Goal: Complete application form: Complete application form

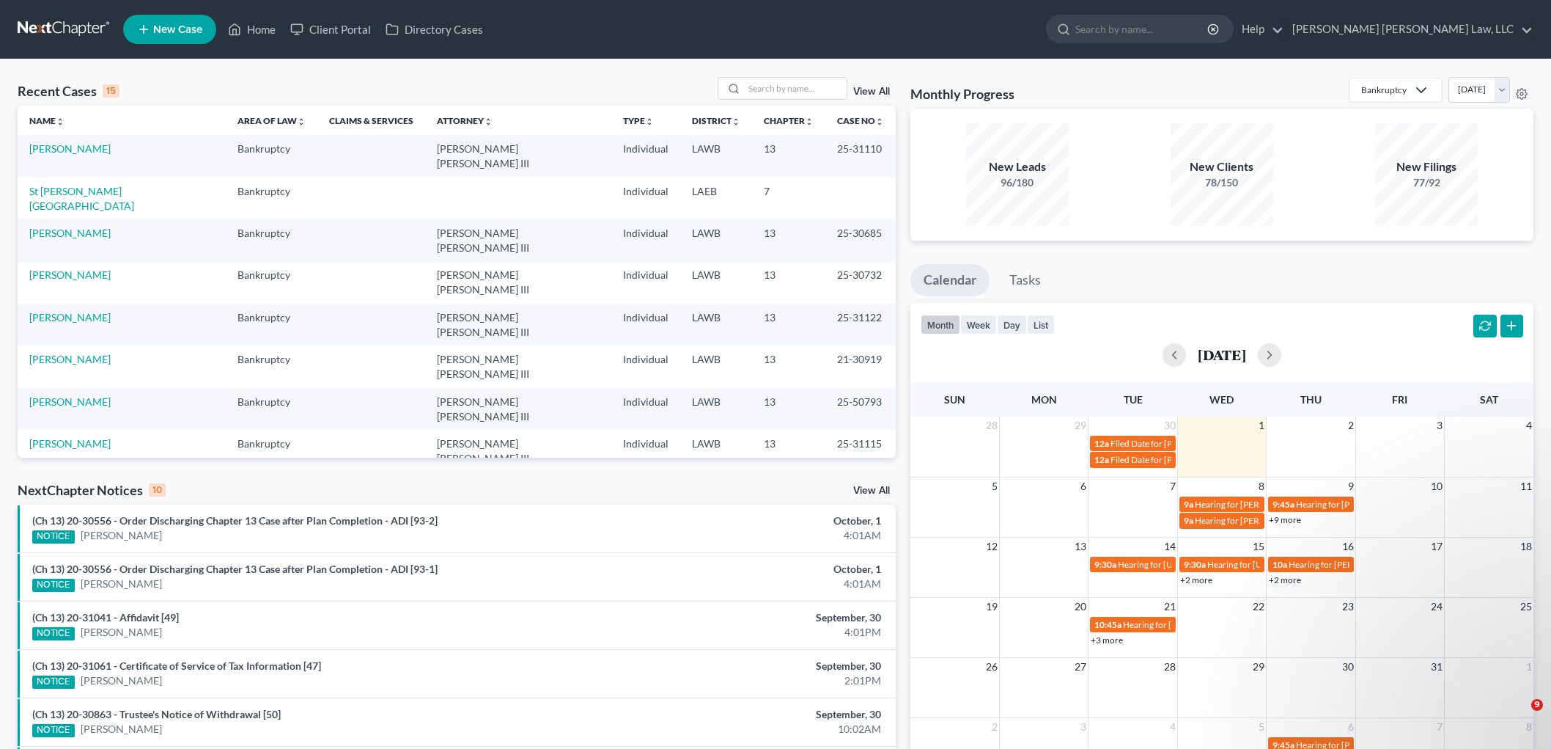
select select "1"
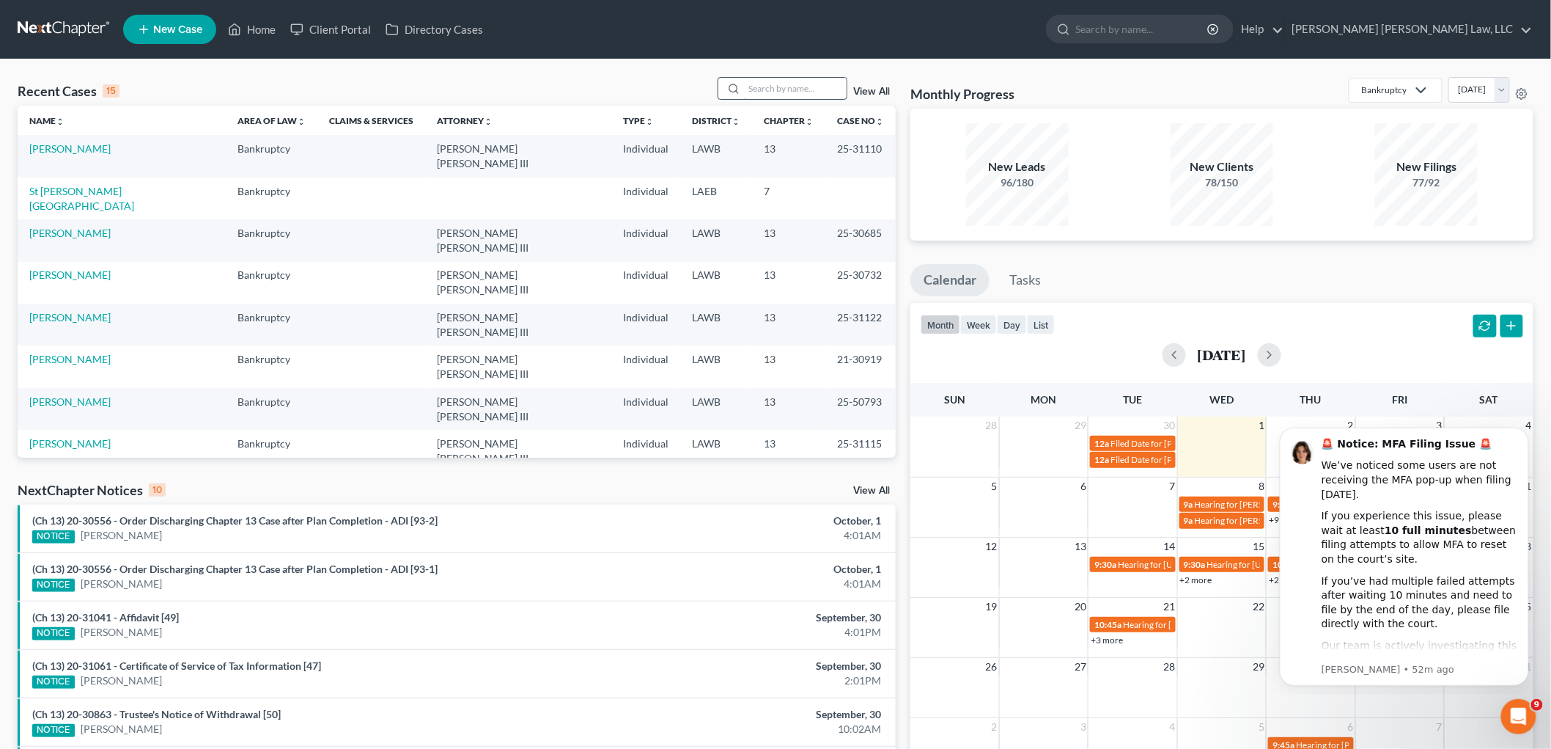
click at [792, 90] on input "search" at bounding box center [795, 88] width 103 height 21
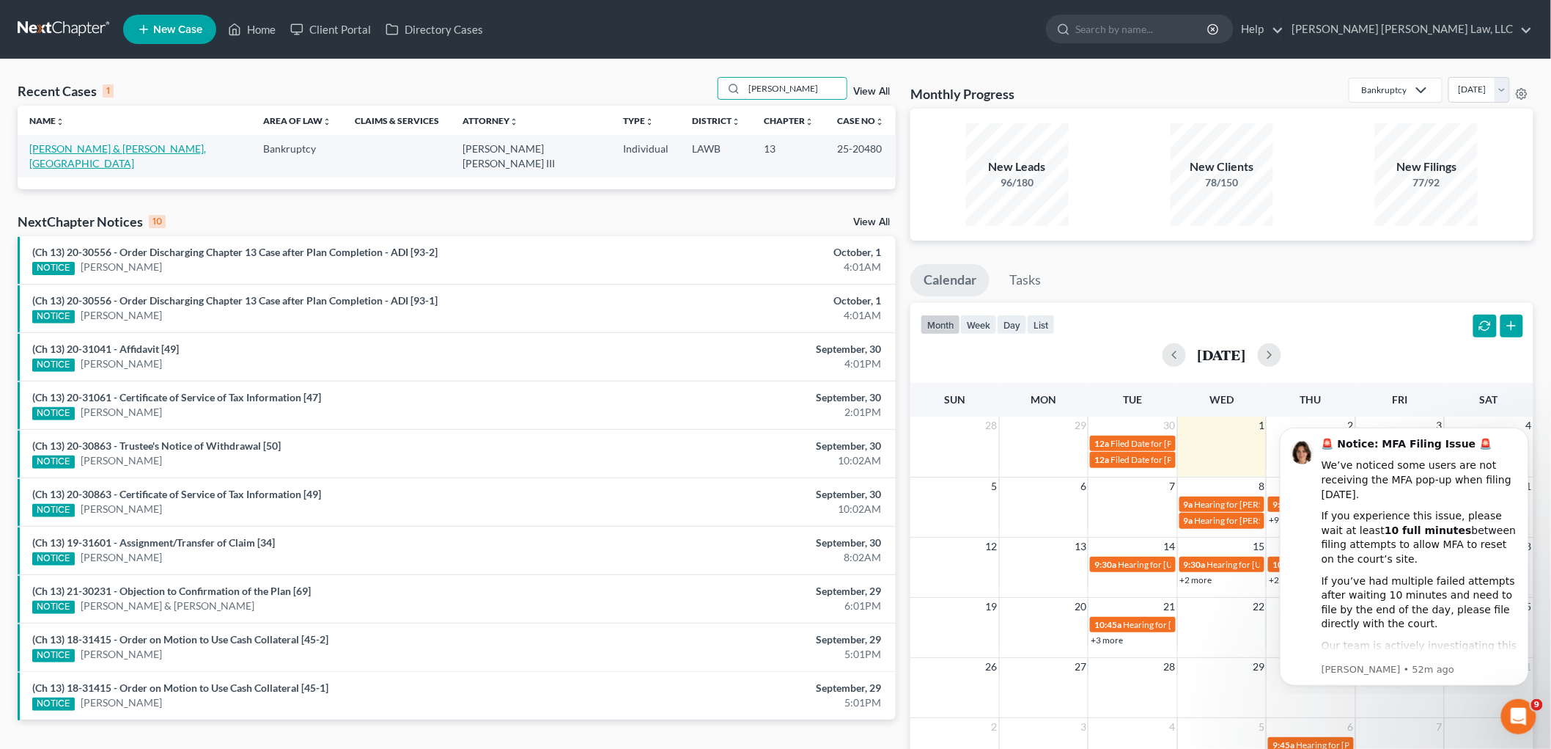
type input "cline"
click at [140, 150] on link "[PERSON_NAME] & [PERSON_NAME], [GEOGRAPHIC_DATA]" at bounding box center [117, 155] width 177 height 27
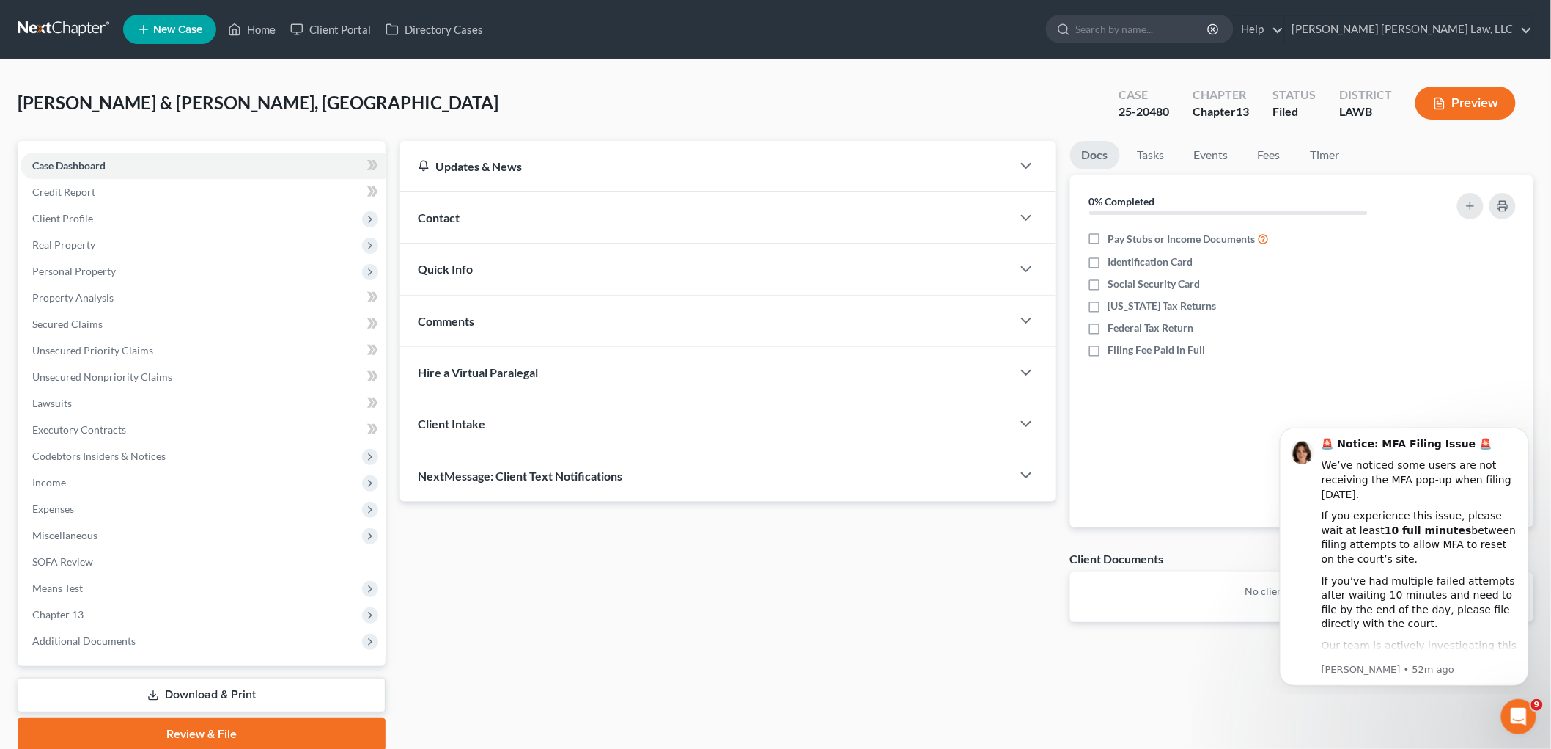
click at [208, 689] on link "Download & Print" at bounding box center [202, 694] width 368 height 34
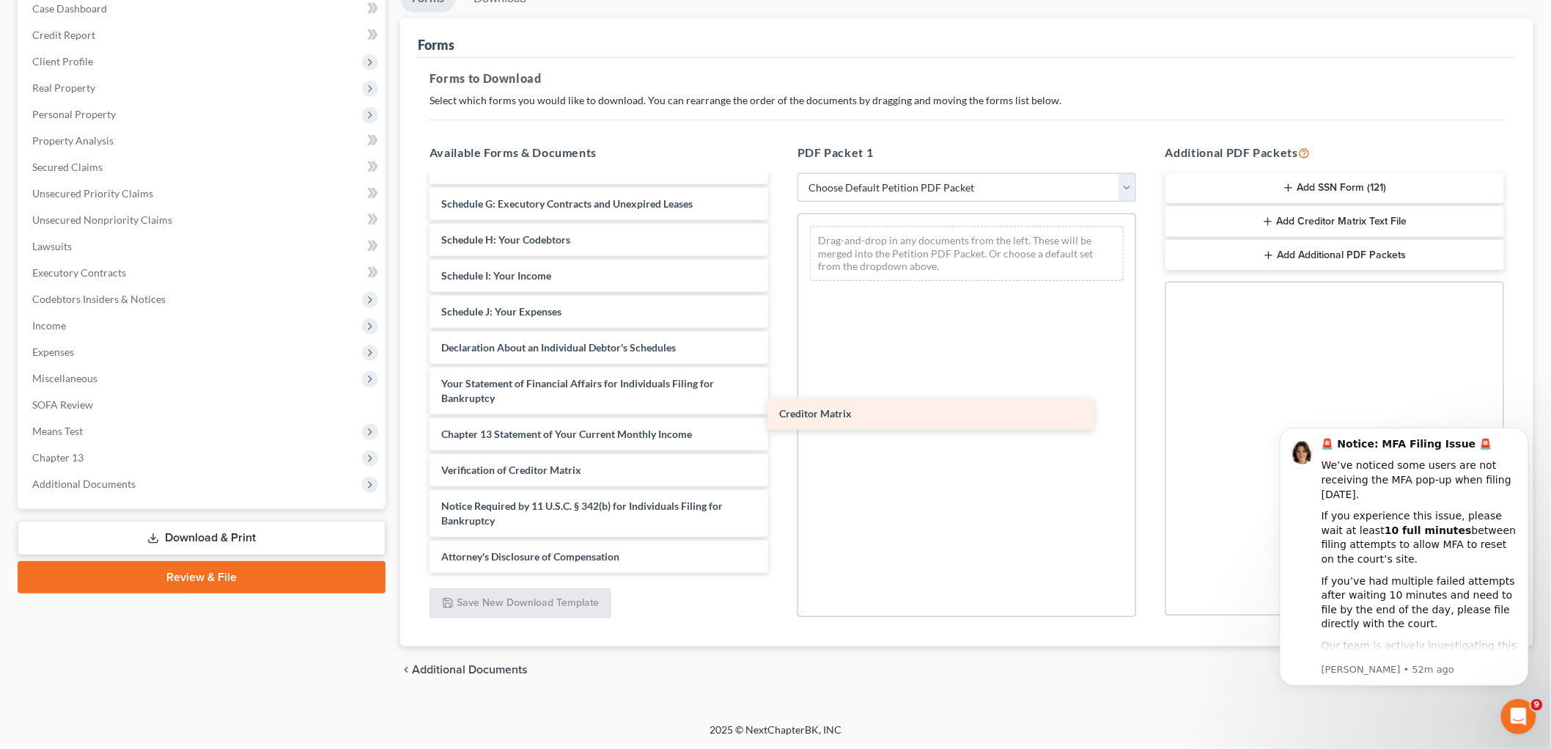
scroll to position [204, 0]
drag, startPoint x: 485, startPoint y: 433, endPoint x: 878, endPoint y: 405, distance: 393.9
click at [780, 405] on div "Creditor Matrix Voluntary Petition for Individuals Filing for Bankruptcy Summar…" at bounding box center [599, 273] width 362 height 600
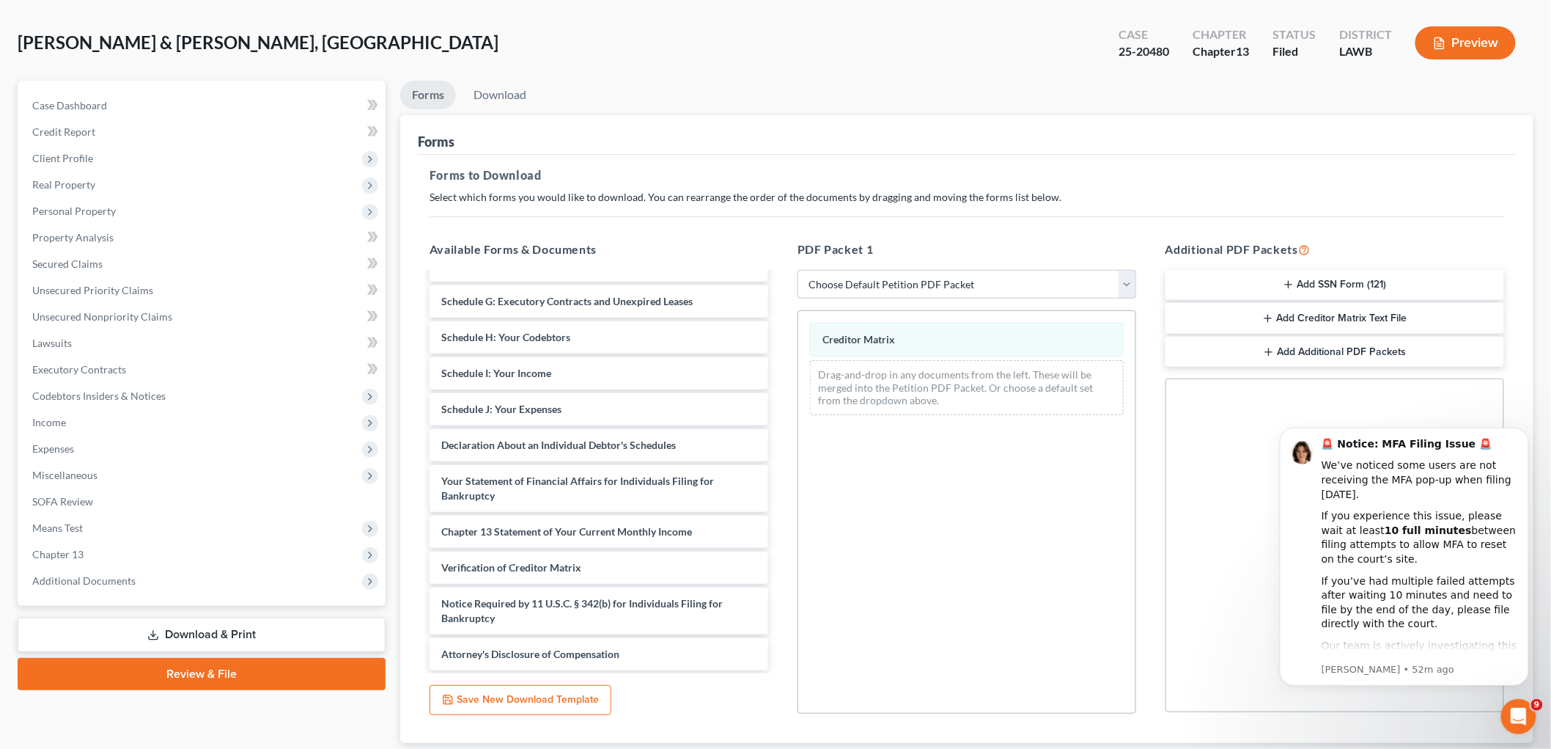
scroll to position [0, 0]
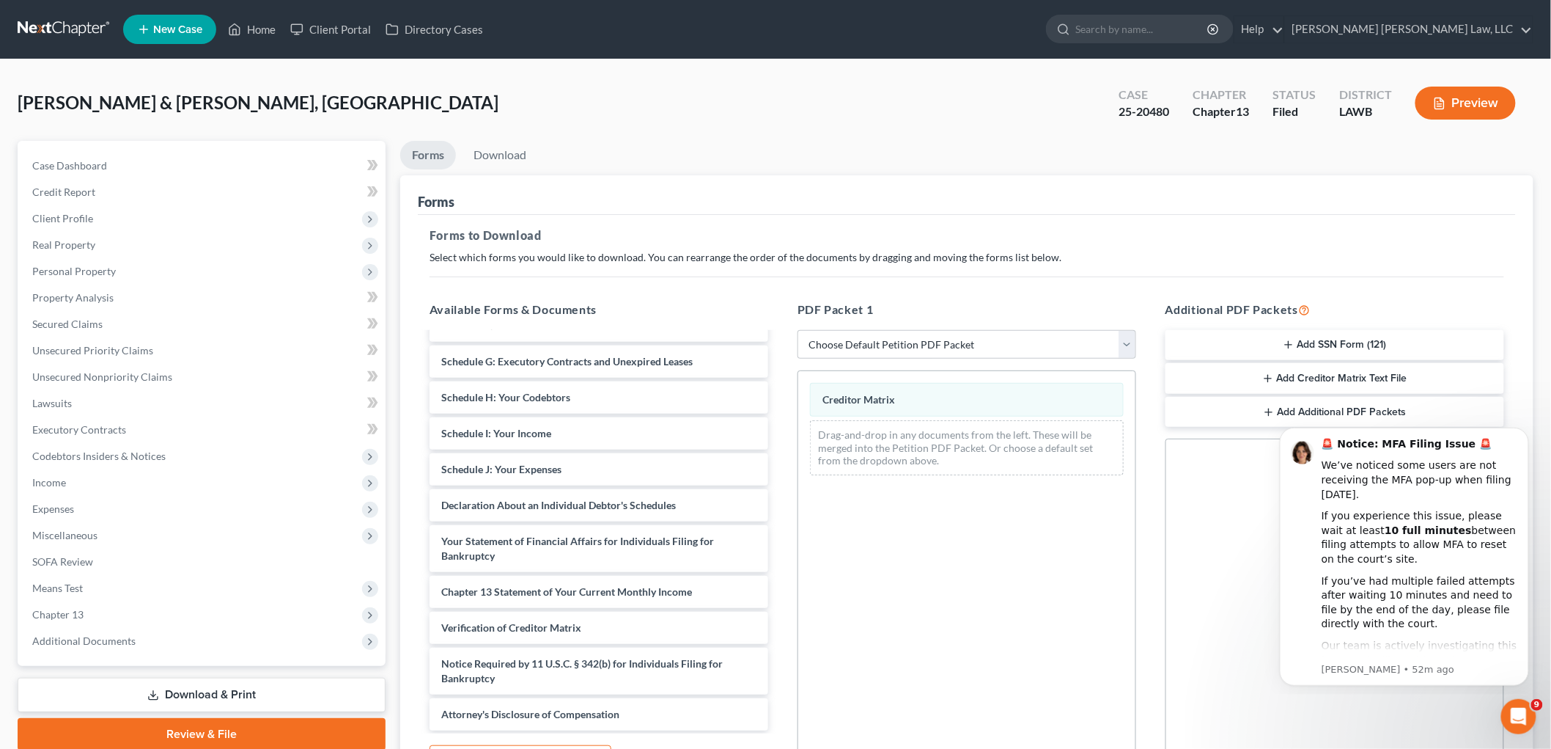
click at [1285, 378] on button "Add Creditor Matrix Text File" at bounding box center [1335, 378] width 339 height 31
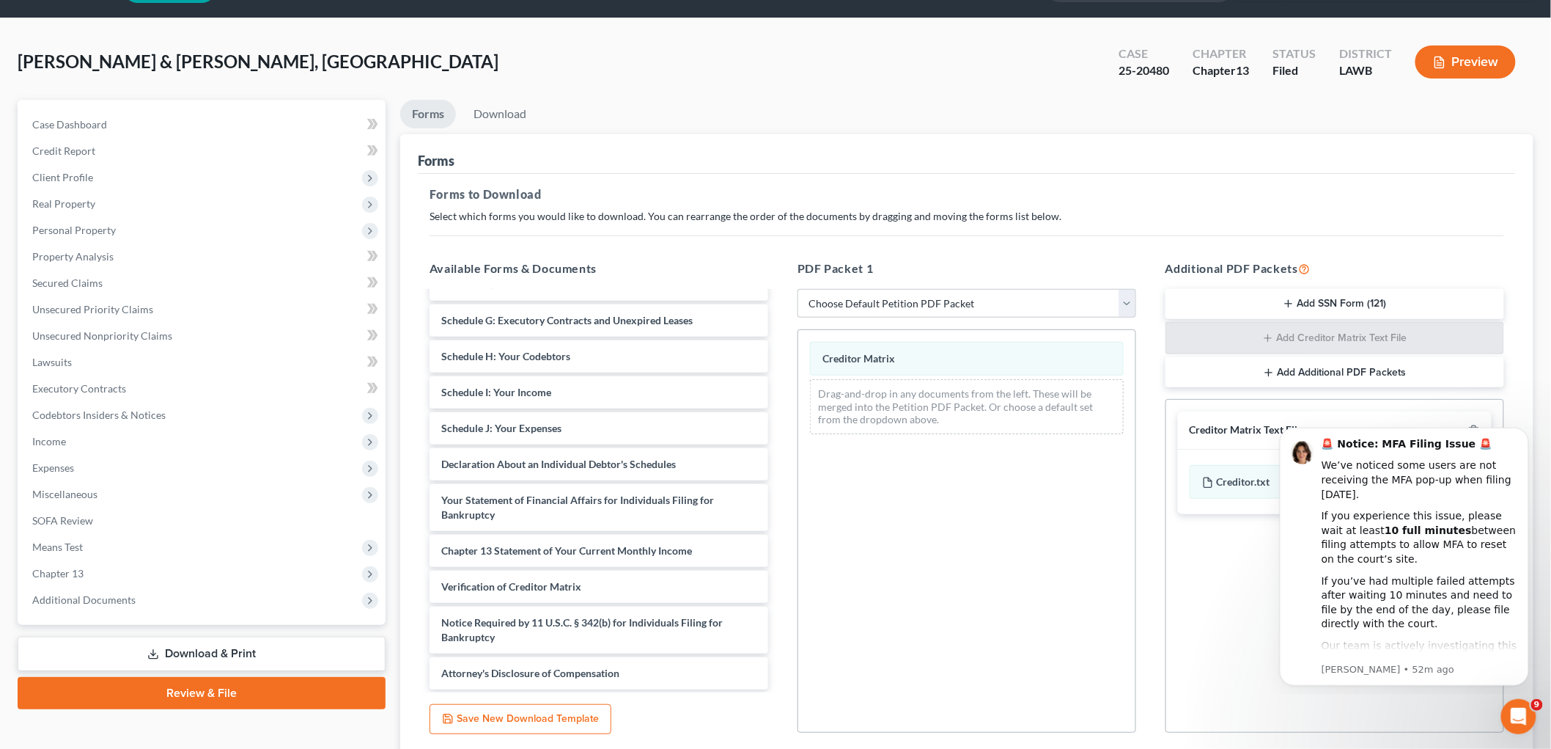
scroll to position [157, 0]
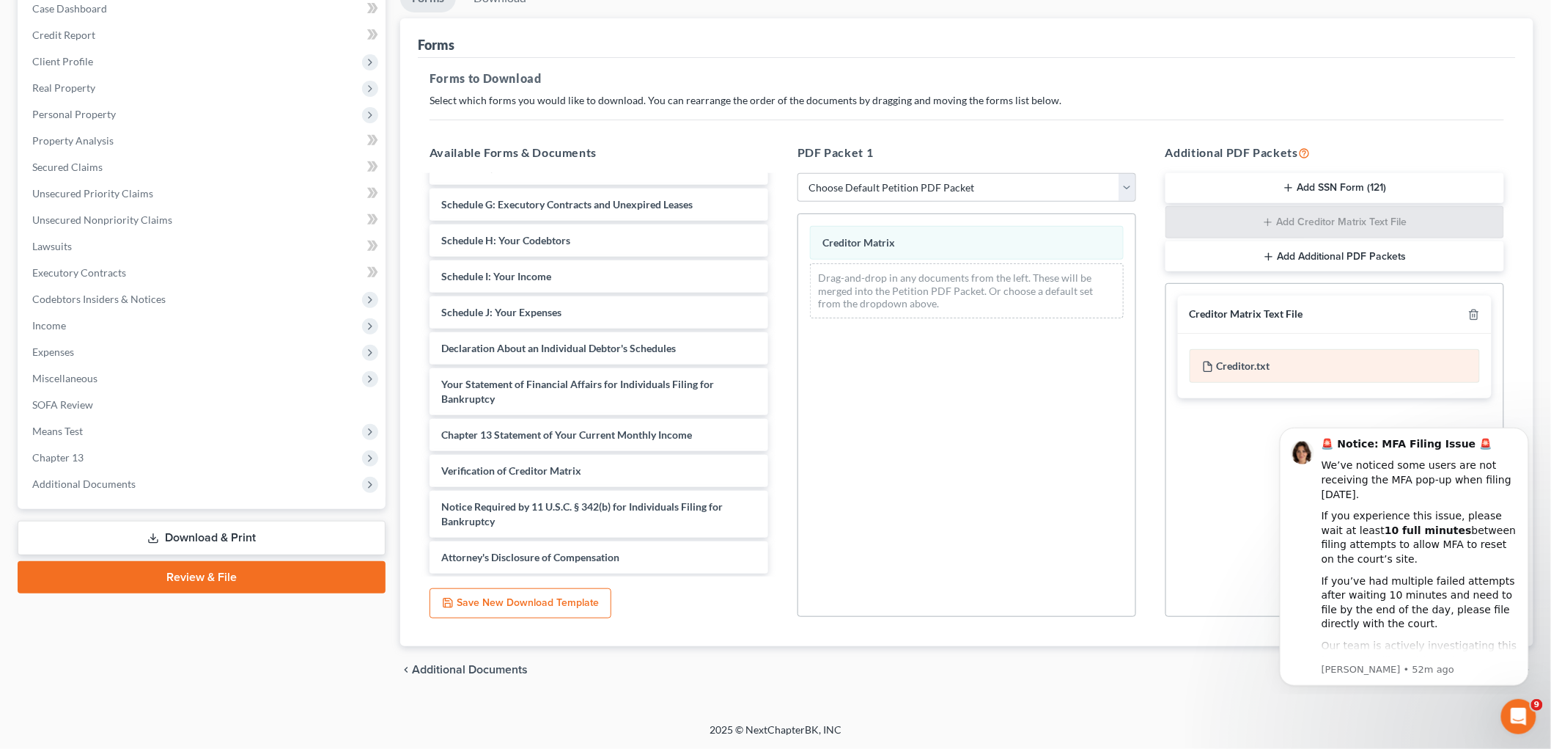
click at [1245, 368] on div "Creditor.txt" at bounding box center [1335, 366] width 290 height 34
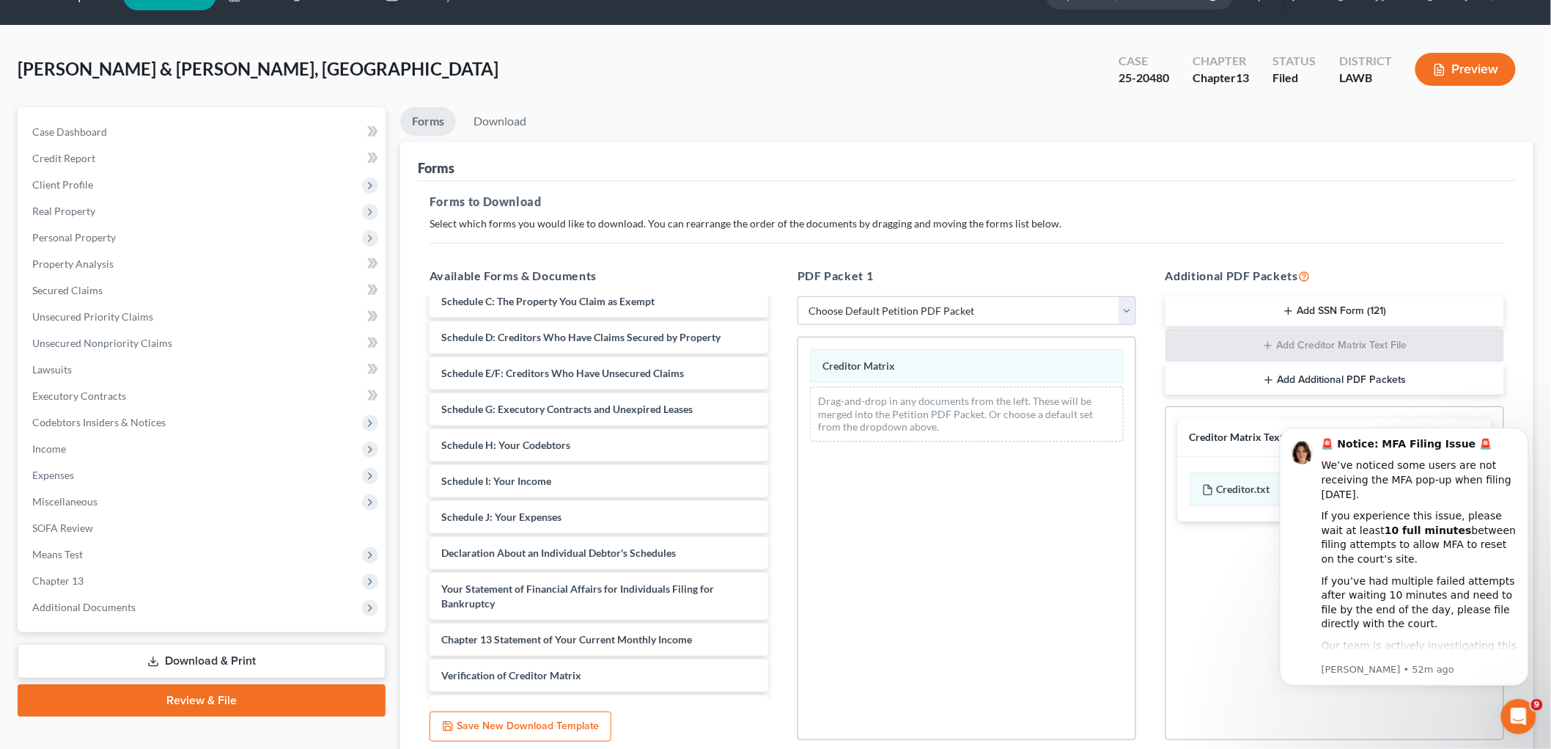
scroll to position [0, 0]
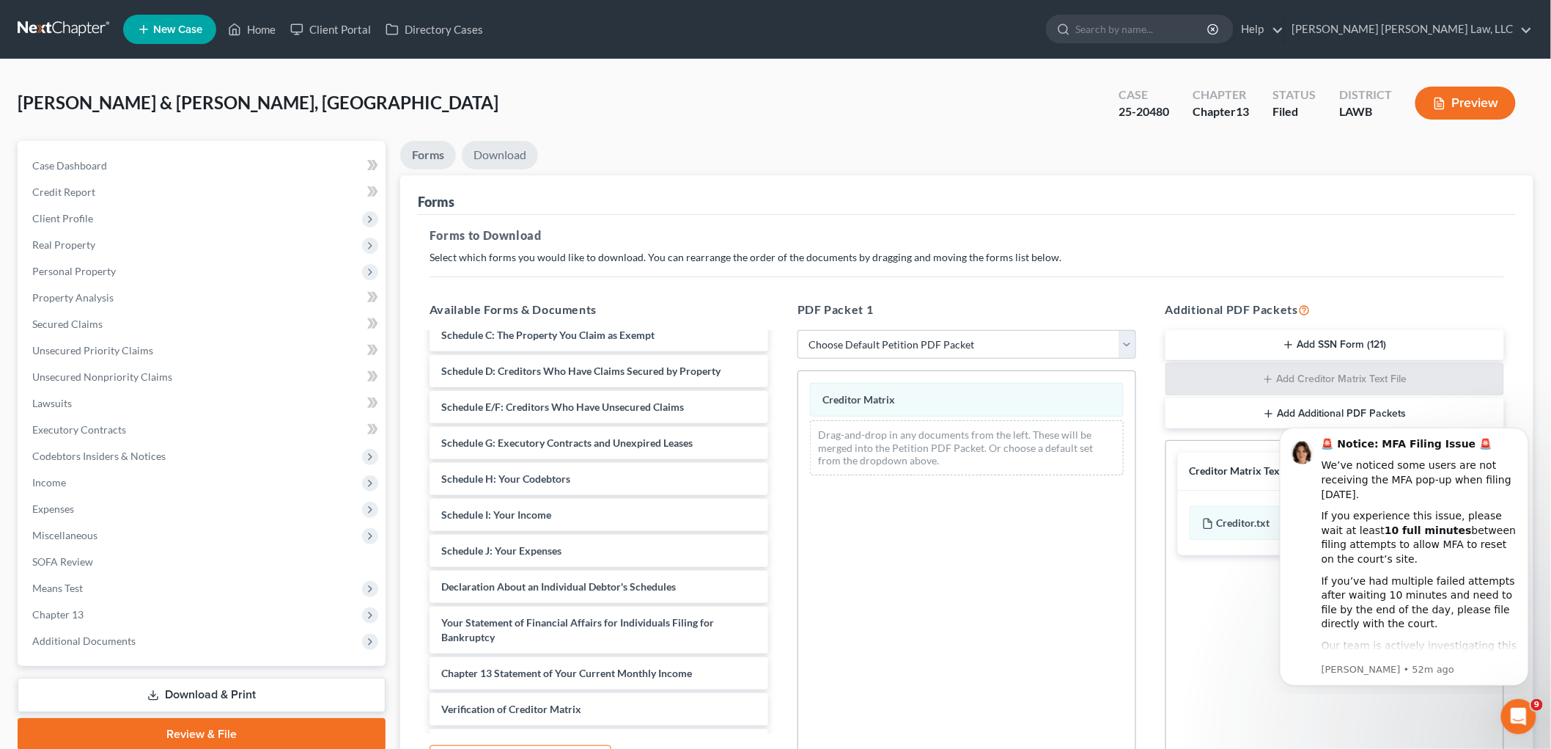
click at [523, 155] on link "Download" at bounding box center [500, 155] width 76 height 29
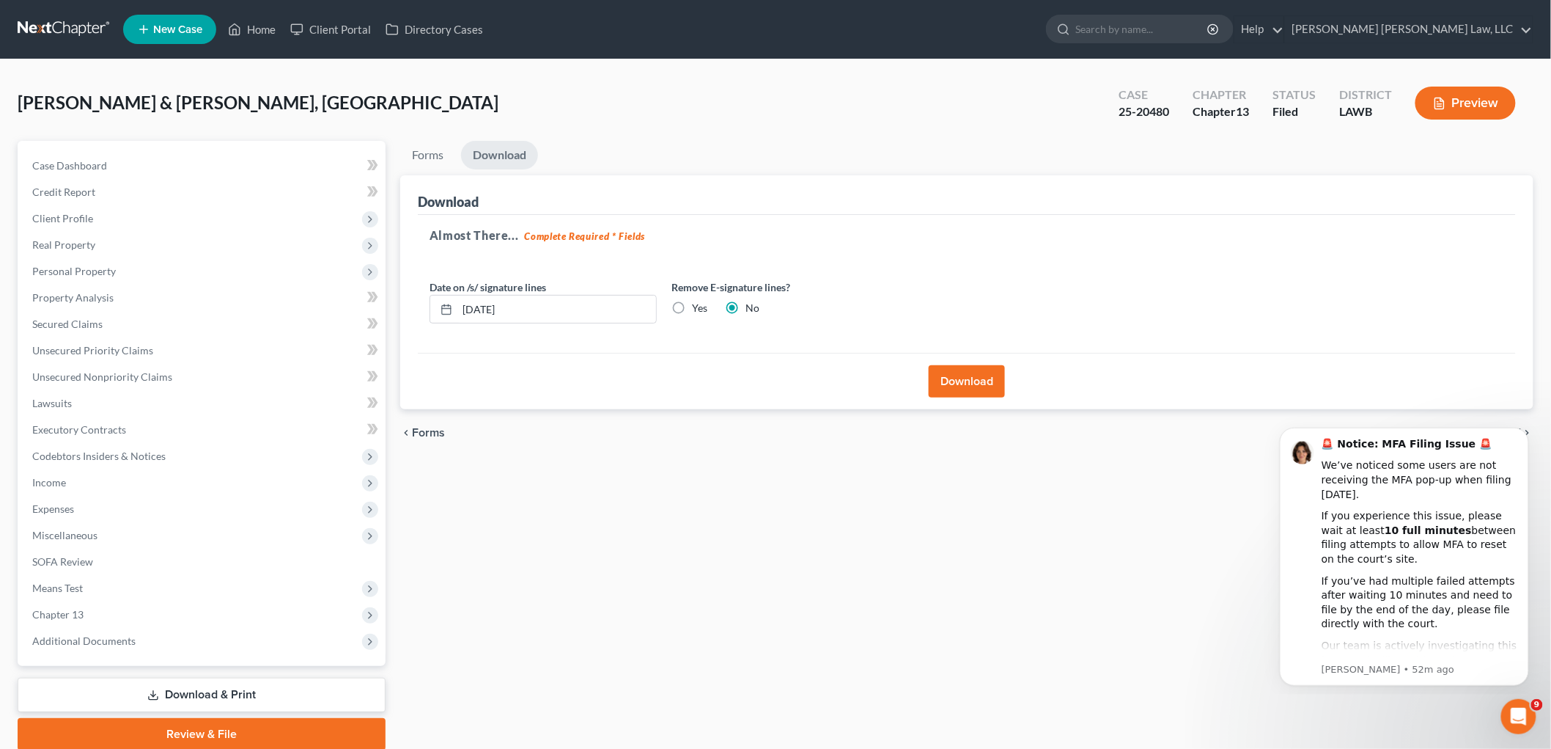
click at [985, 382] on button "Download" at bounding box center [967, 381] width 76 height 32
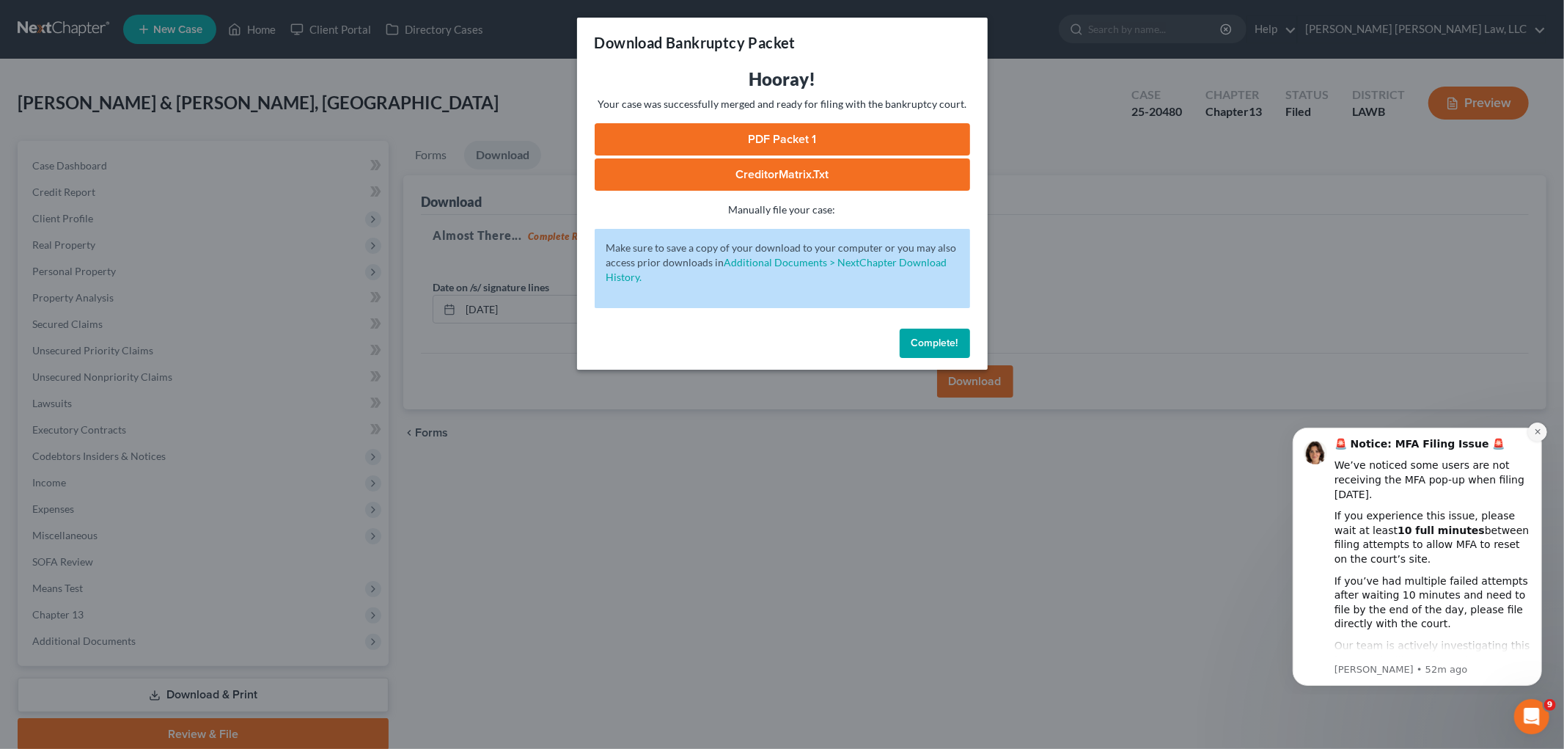
click at [1534, 431] on icon "Dismiss notification" at bounding box center [1537, 431] width 8 height 8
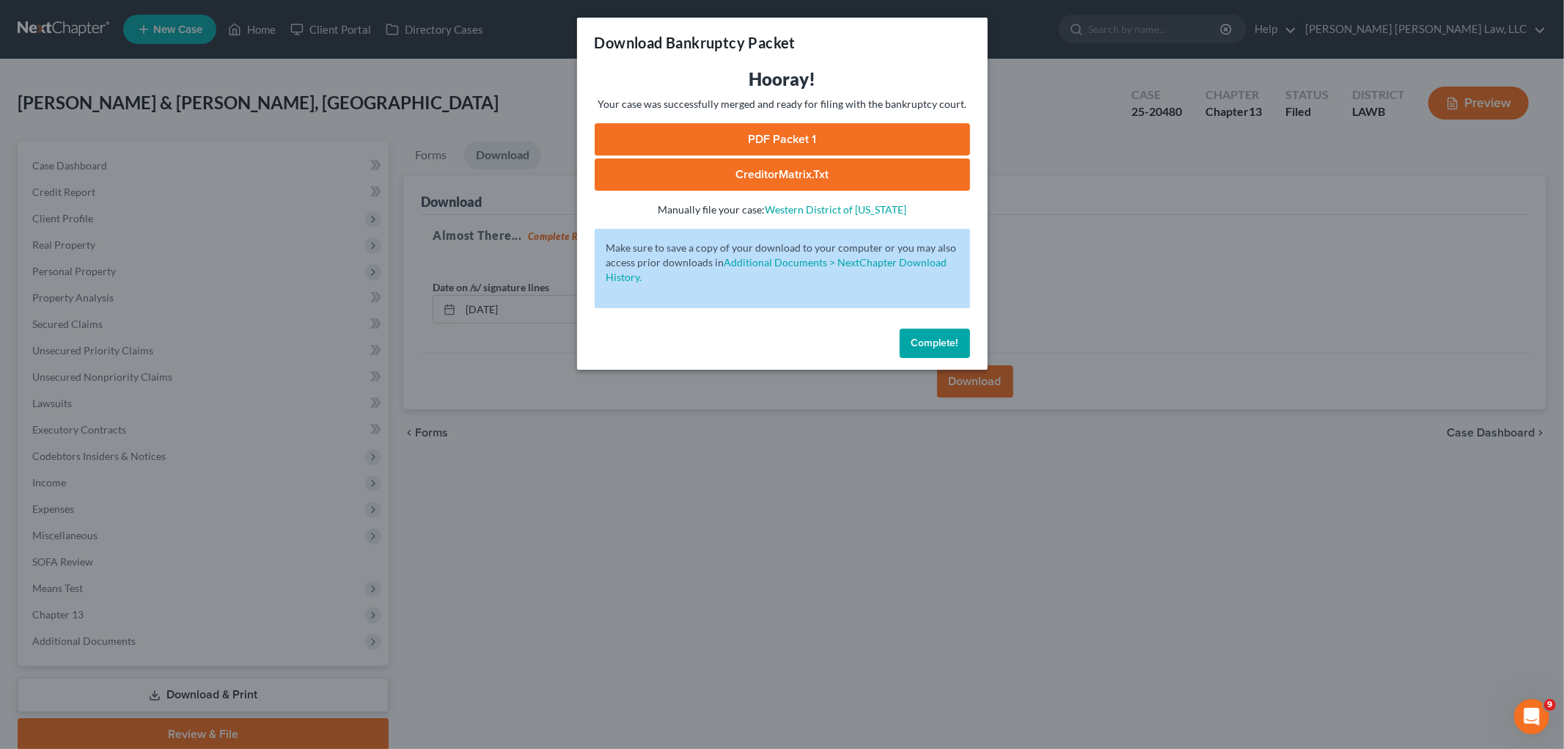
click at [838, 169] on link "CreditorMatrix.txt" at bounding box center [782, 174] width 375 height 32
click at [941, 352] on button "Complete!" at bounding box center [935, 342] width 70 height 29
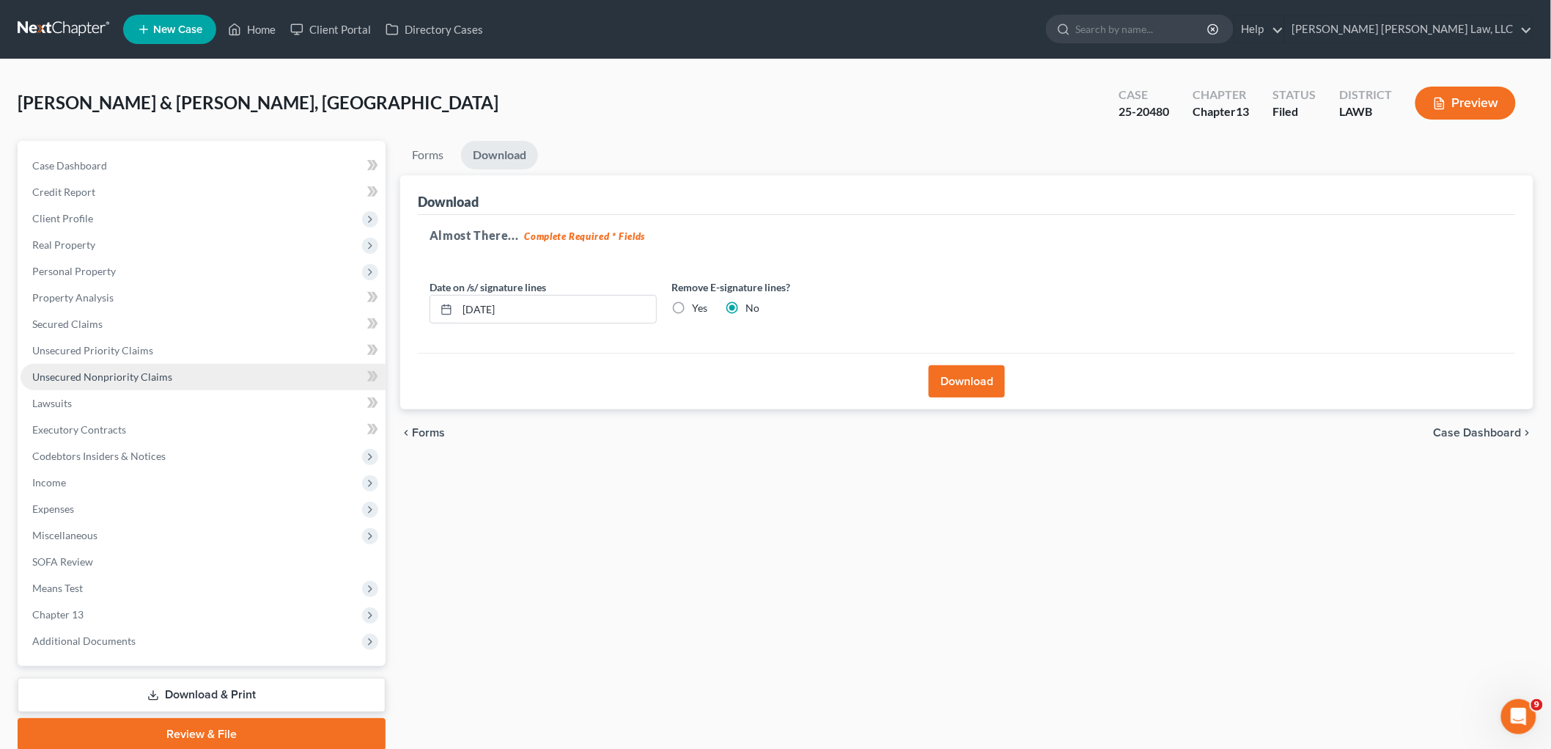
click at [70, 371] on span "Unsecured Nonpriority Claims" at bounding box center [102, 376] width 140 height 12
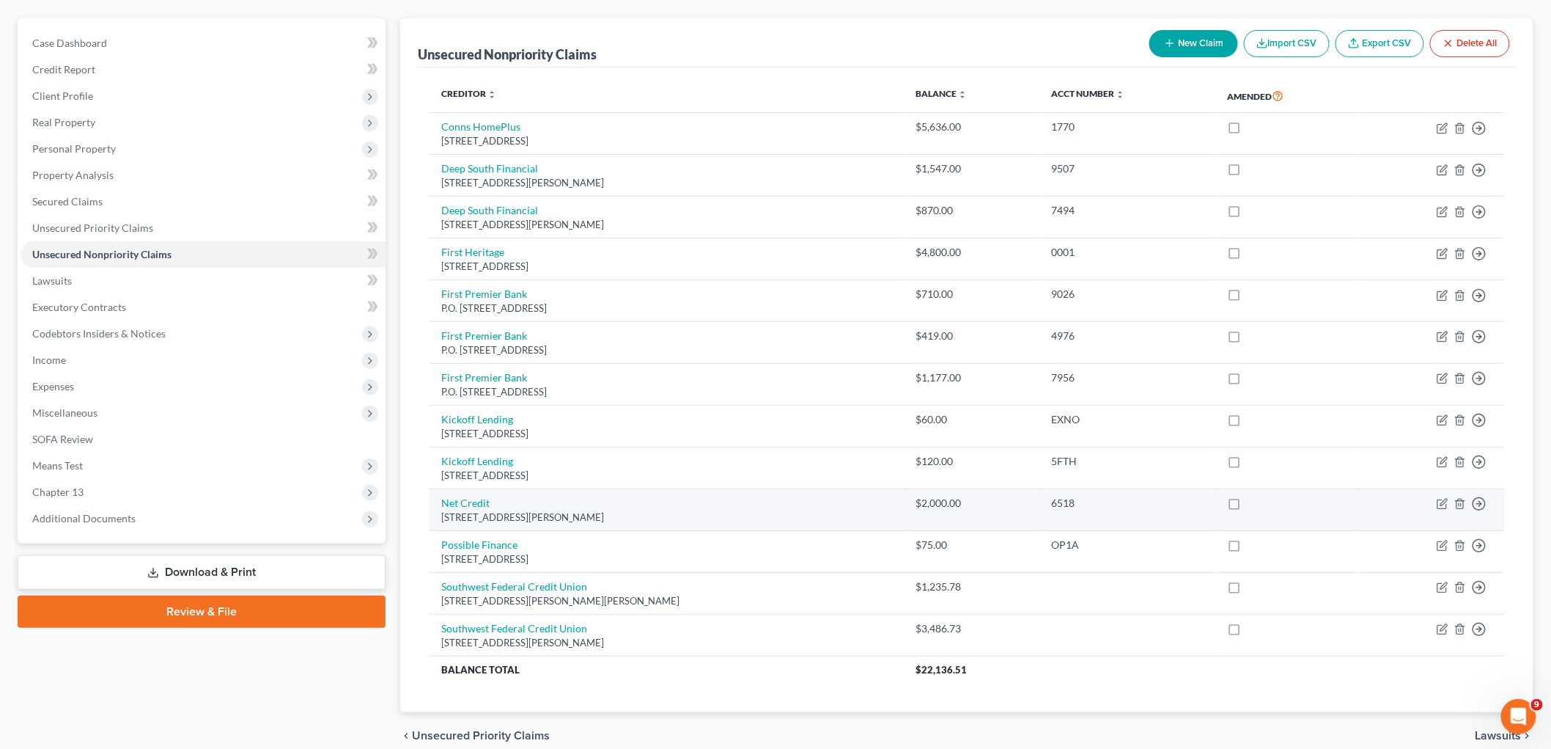
scroll to position [4, 0]
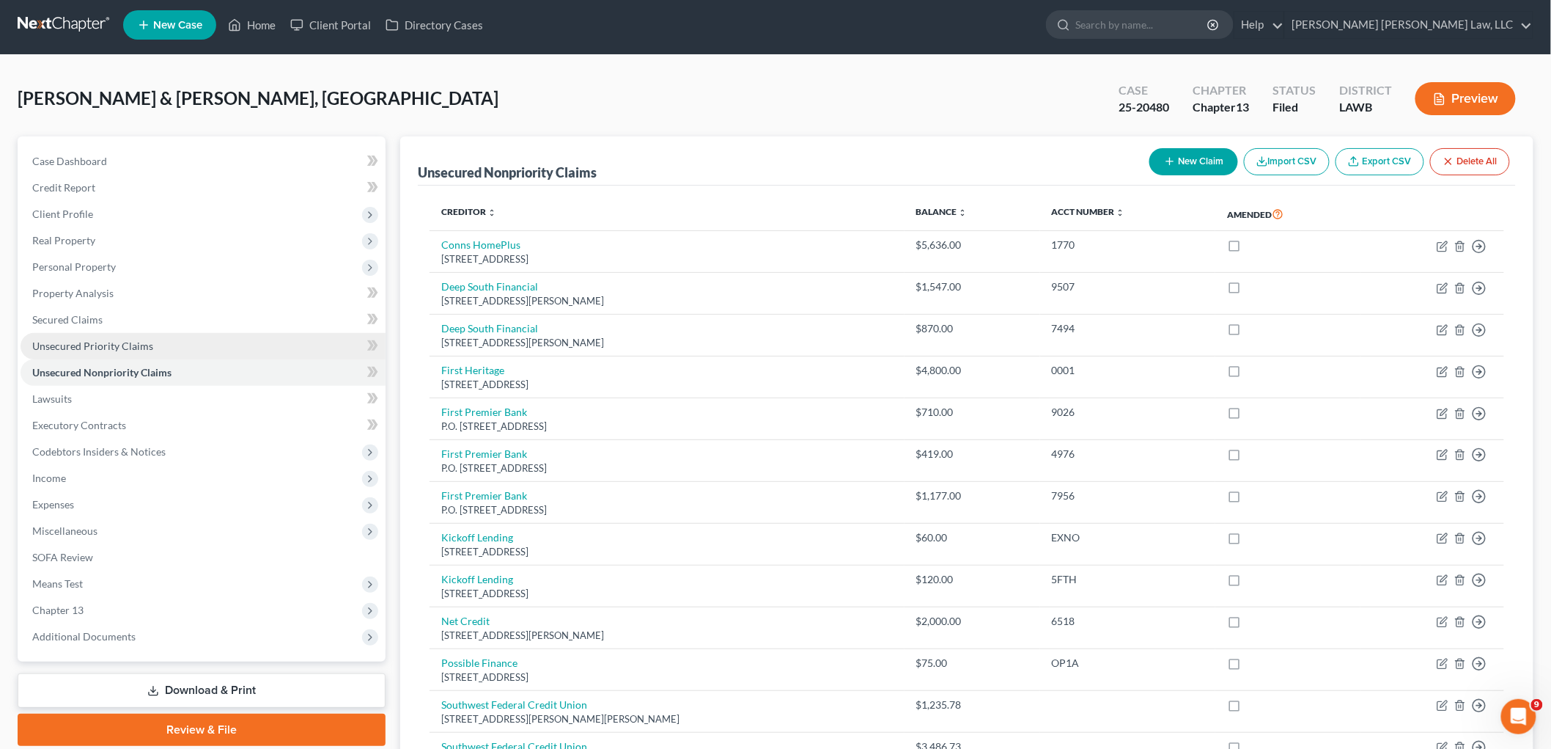
click at [163, 352] on link "Unsecured Priority Claims" at bounding box center [203, 346] width 365 height 26
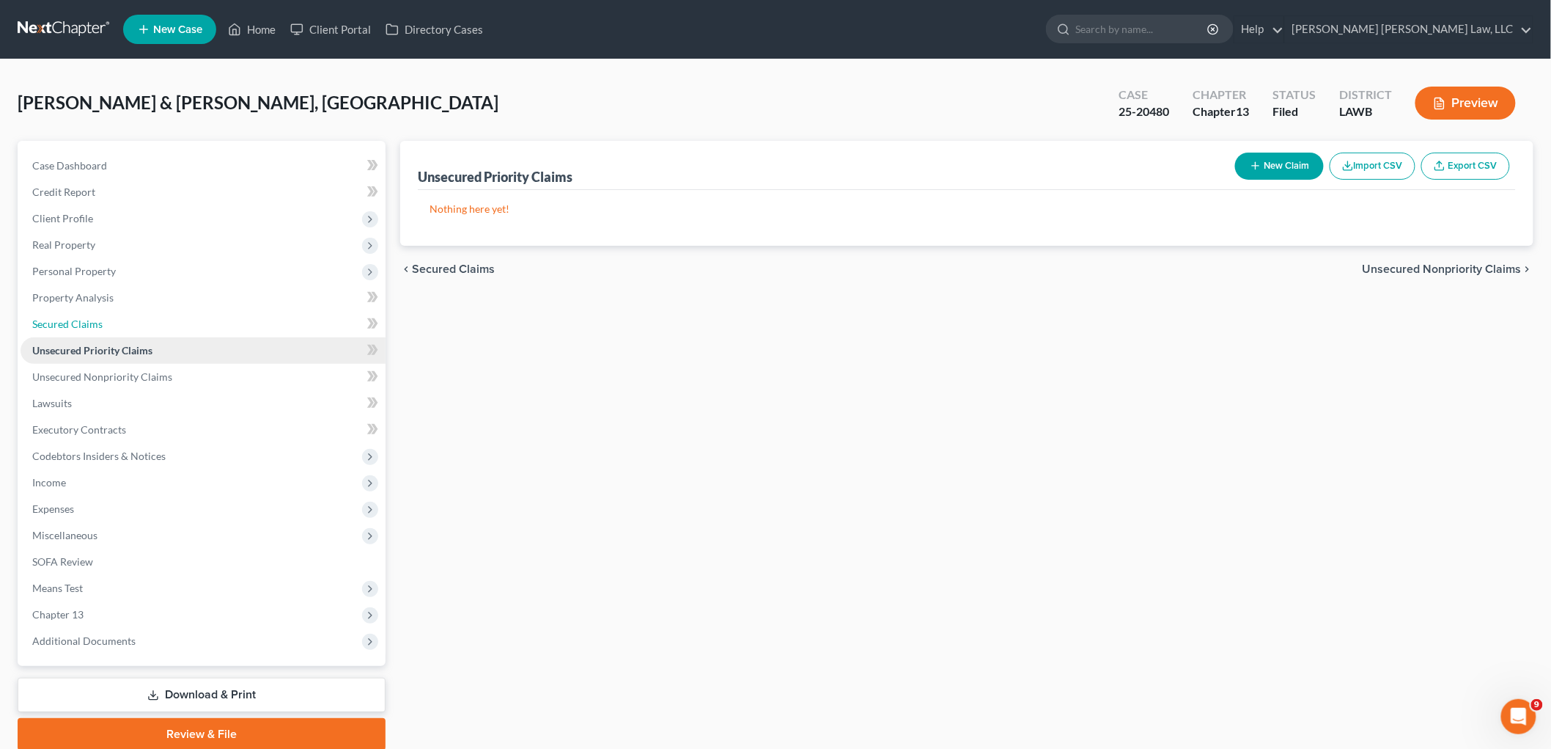
click at [84, 326] on span "Secured Claims" at bounding box center [67, 323] width 70 height 12
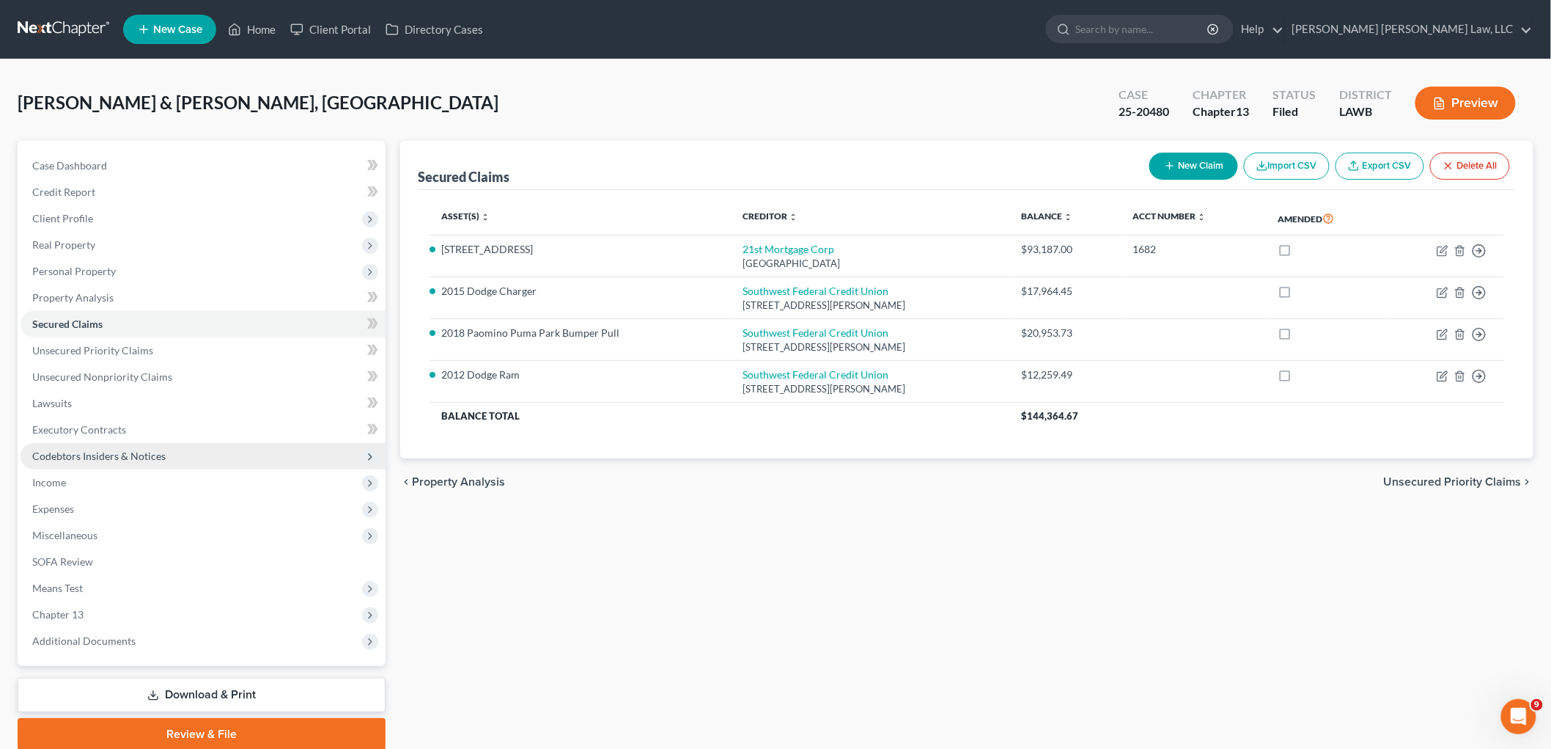
click at [186, 455] on span "Codebtors Insiders & Notices" at bounding box center [203, 456] width 365 height 26
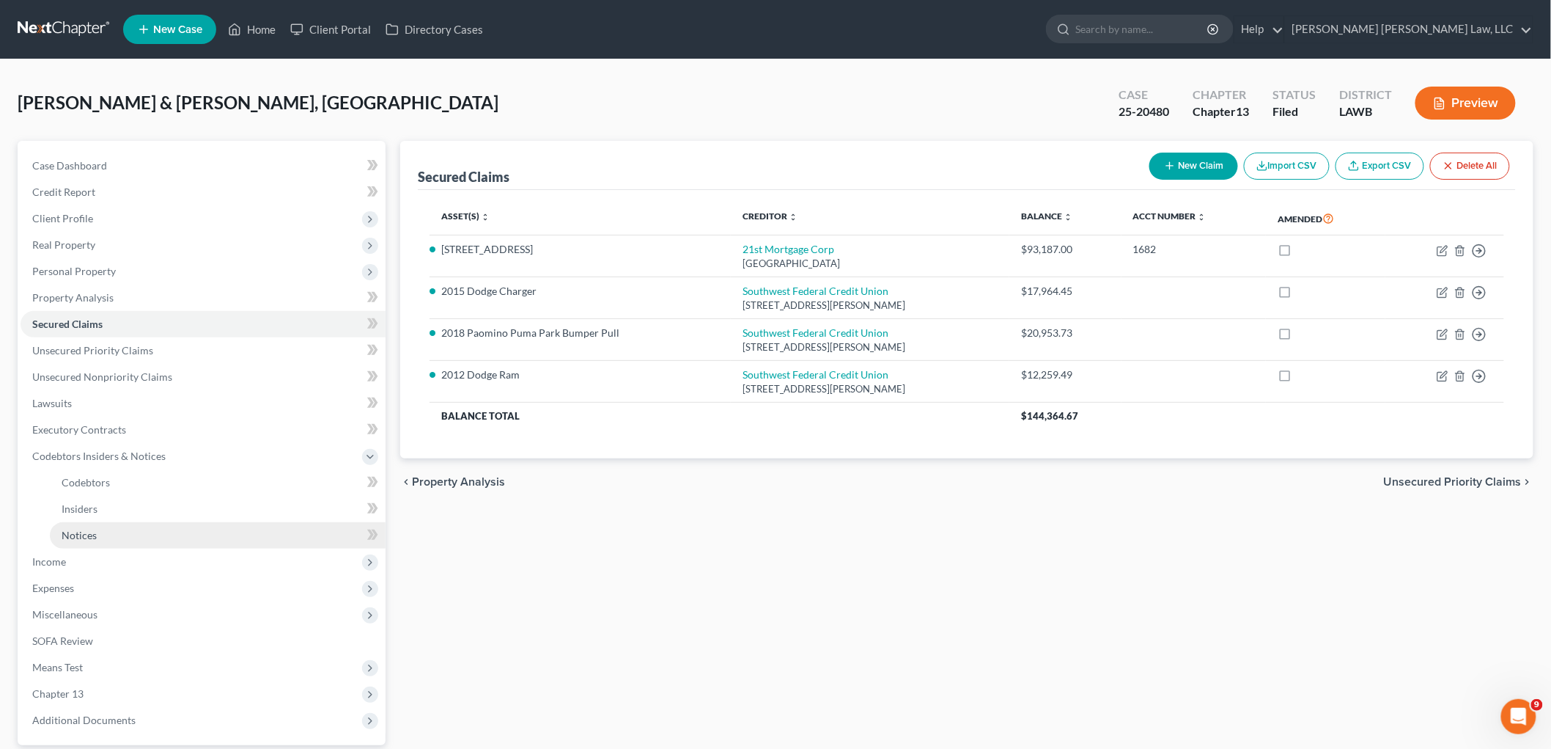
click at [119, 532] on link "Notices" at bounding box center [218, 535] width 336 height 26
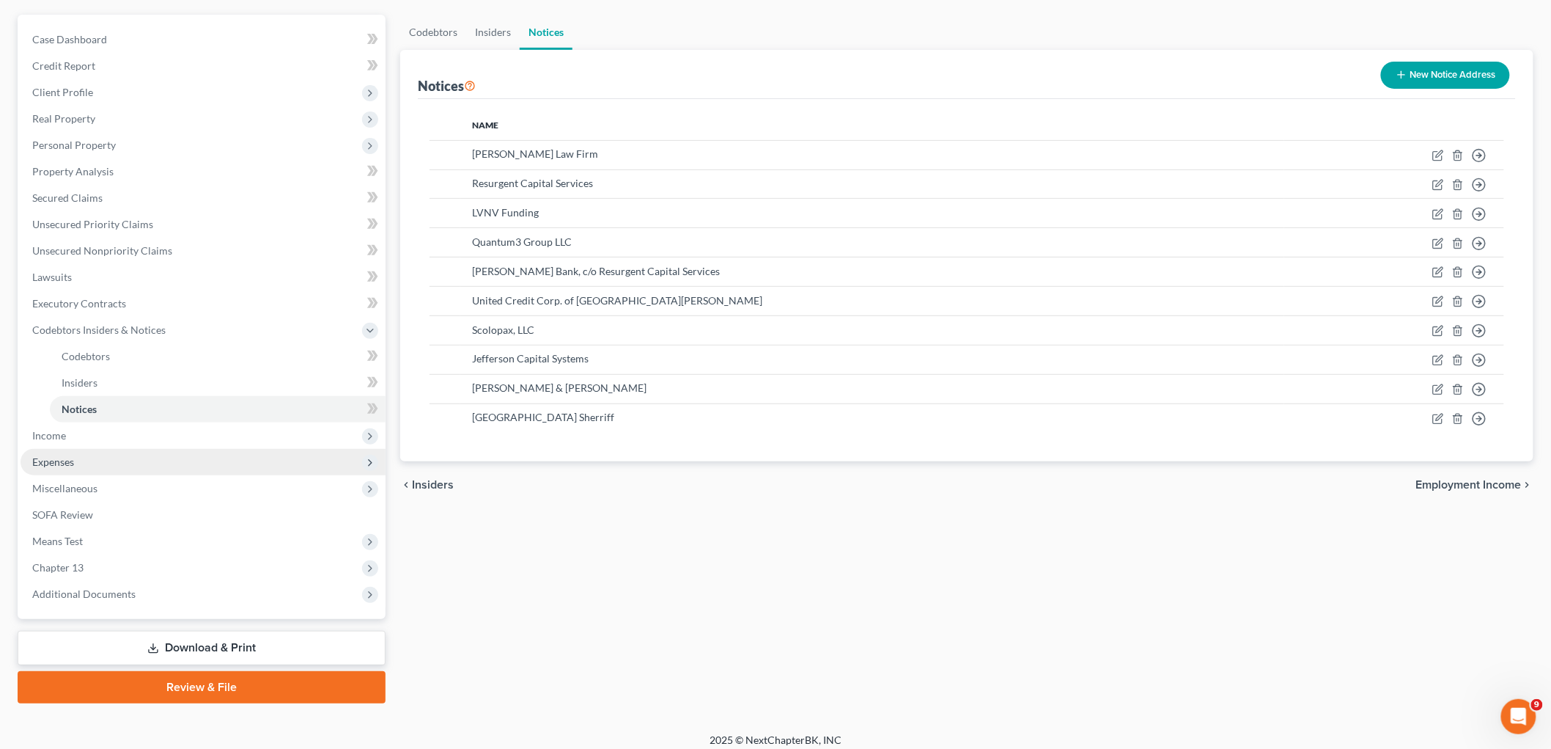
scroll to position [134, 0]
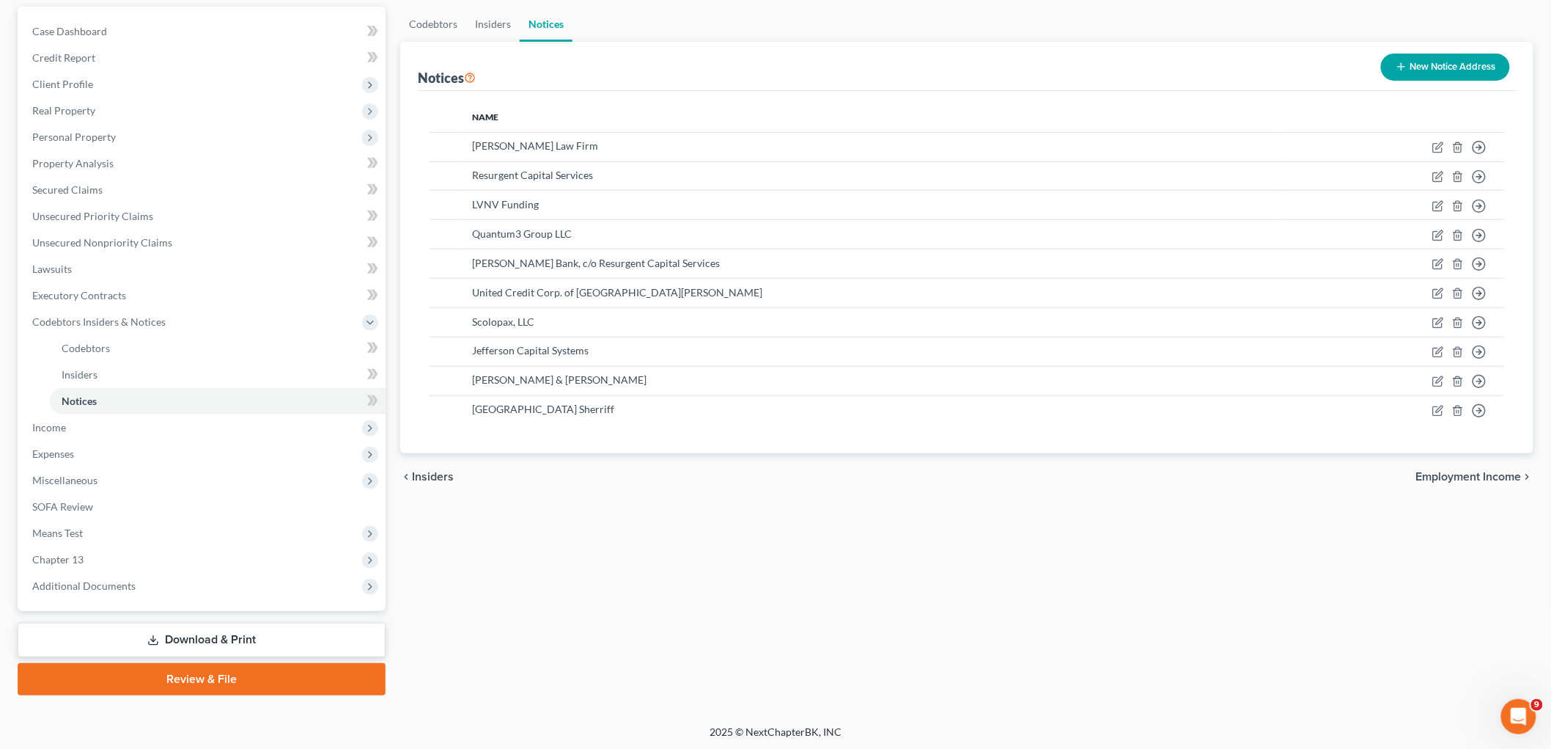
click at [156, 626] on link "Download & Print" at bounding box center [202, 639] width 368 height 34
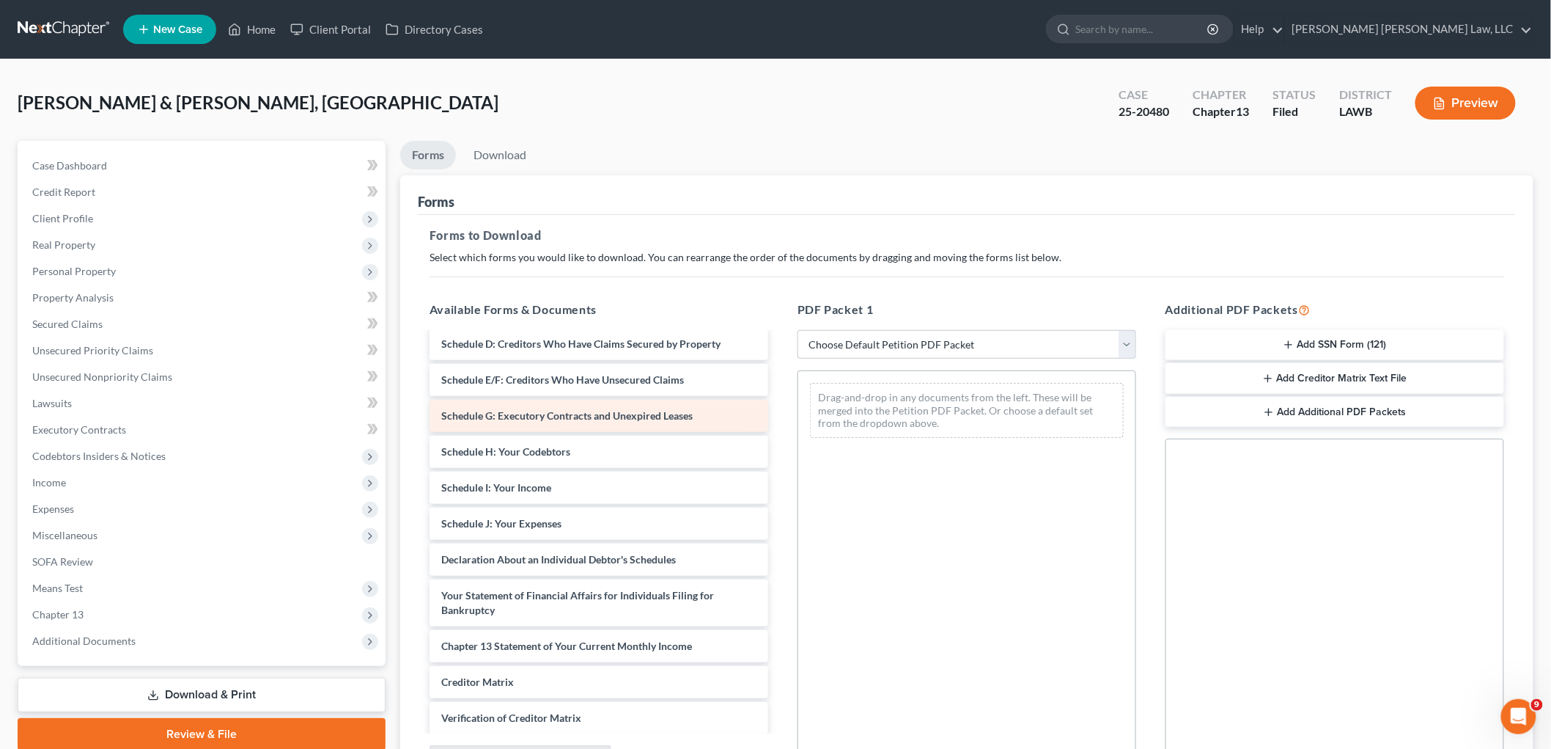
scroll to position [240, 0]
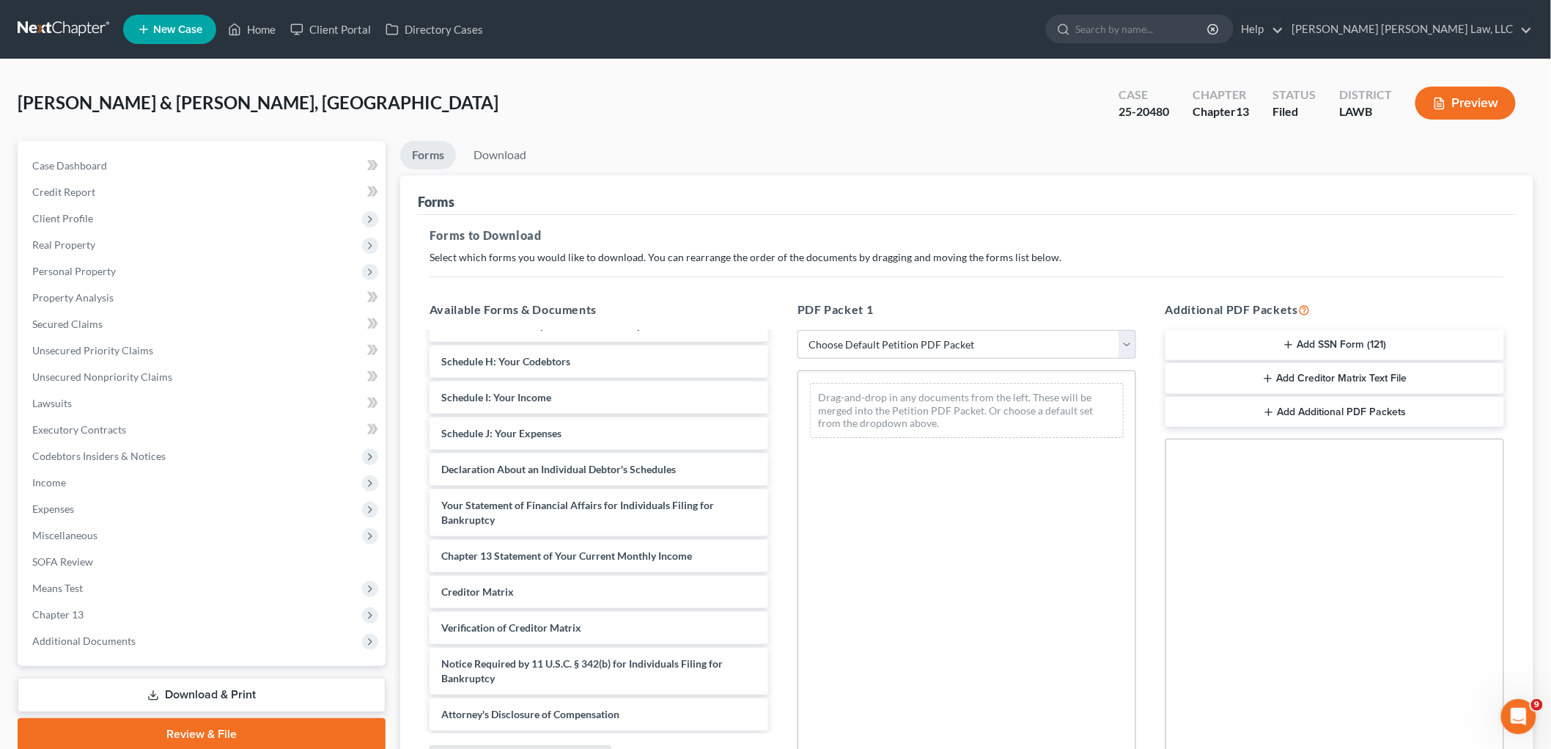
click at [1342, 381] on button "Add Creditor Matrix Text File" at bounding box center [1335, 378] width 339 height 31
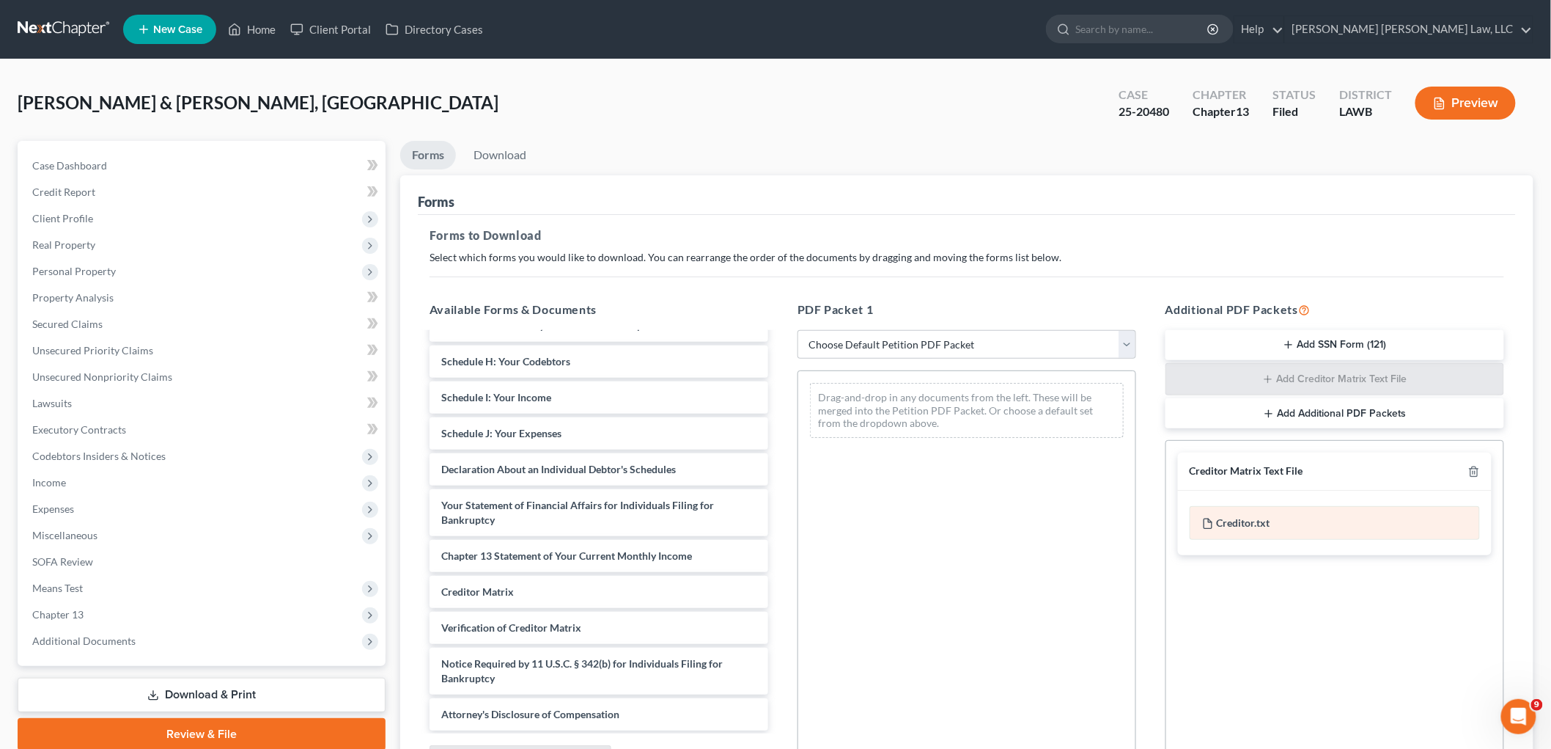
click at [1208, 522] on icon at bounding box center [1208, 524] width 12 height 12
click at [1235, 529] on div "Creditor.txt" at bounding box center [1335, 523] width 290 height 34
click at [1247, 521] on div "Creditor.txt" at bounding box center [1335, 523] width 290 height 34
click at [513, 156] on link "Download" at bounding box center [500, 155] width 76 height 29
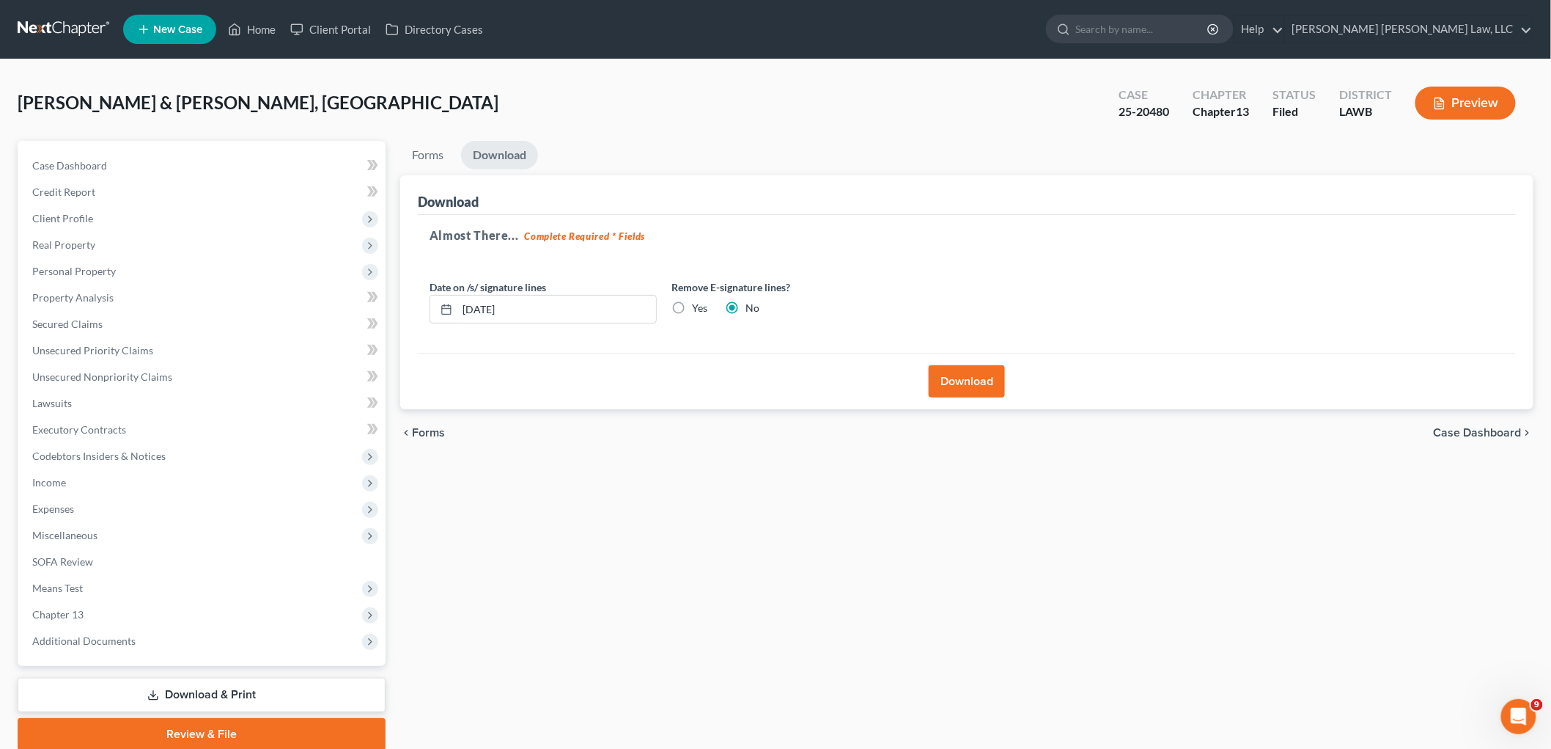
click at [972, 390] on button "Download" at bounding box center [967, 381] width 76 height 32
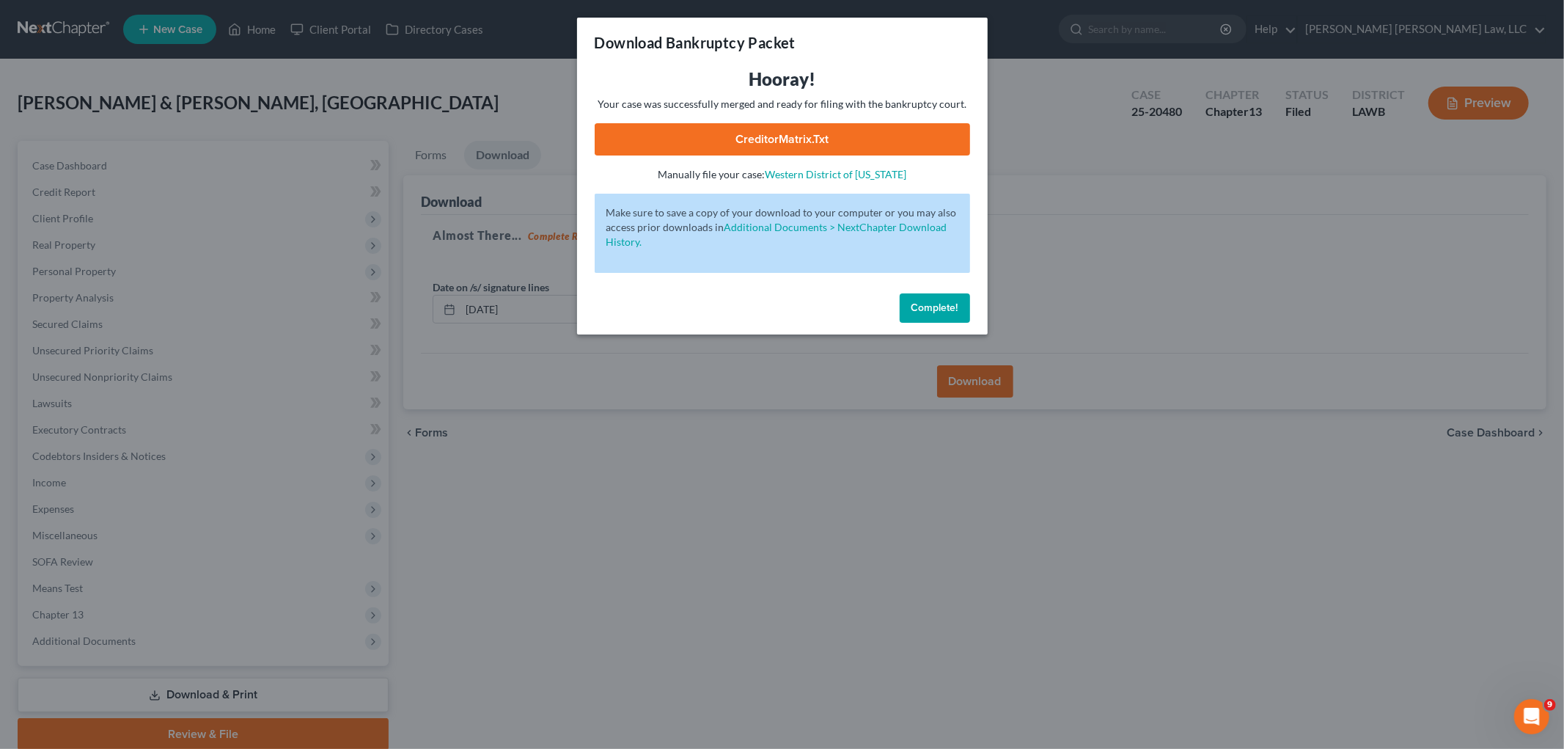
click at [802, 133] on link "CreditorMatrix.txt" at bounding box center [782, 139] width 375 height 32
drag, startPoint x: 919, startPoint y: 301, endPoint x: 836, endPoint y: 309, distance: 84.0
click at [919, 301] on span "Complete!" at bounding box center [934, 307] width 47 height 12
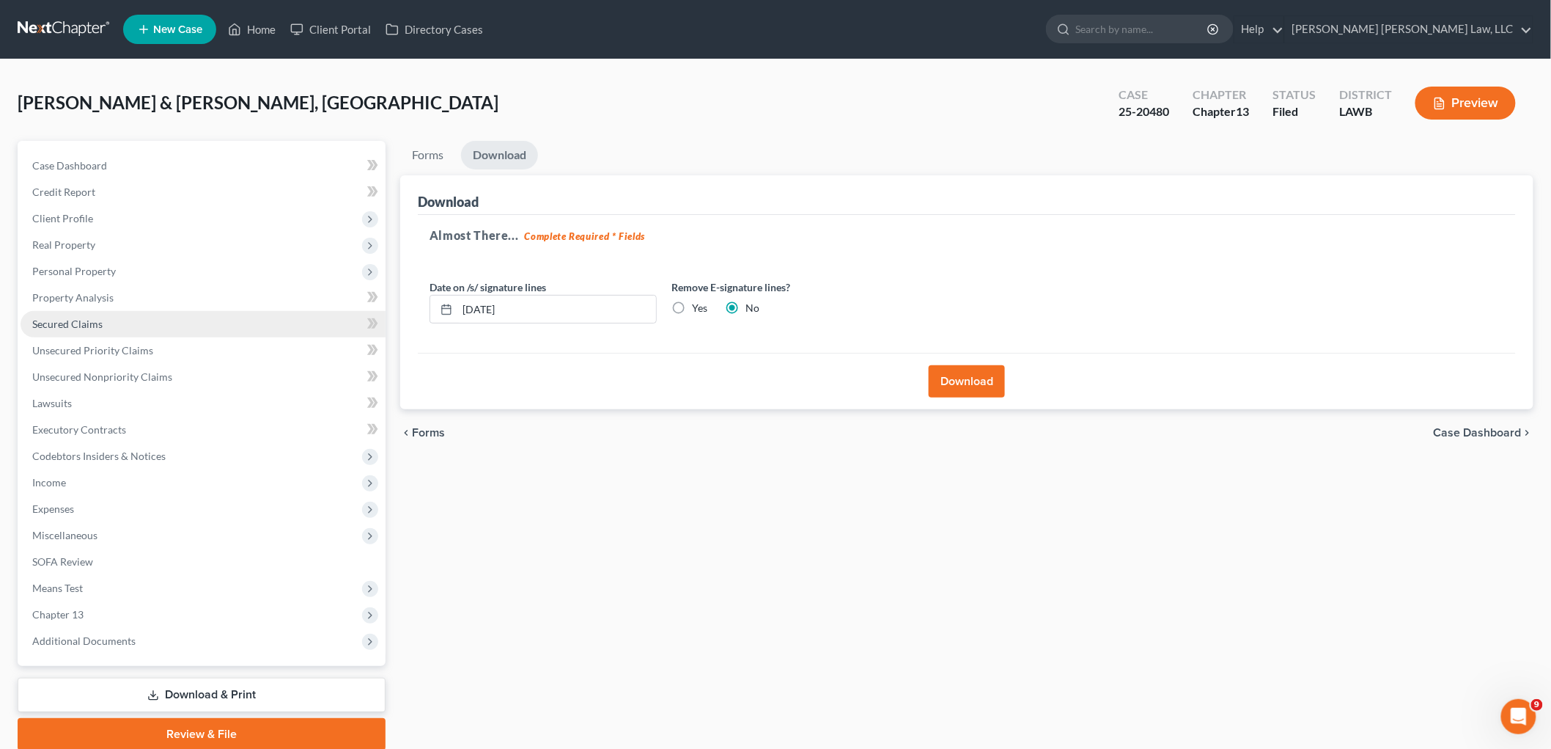
click at [154, 323] on link "Secured Claims" at bounding box center [203, 324] width 365 height 26
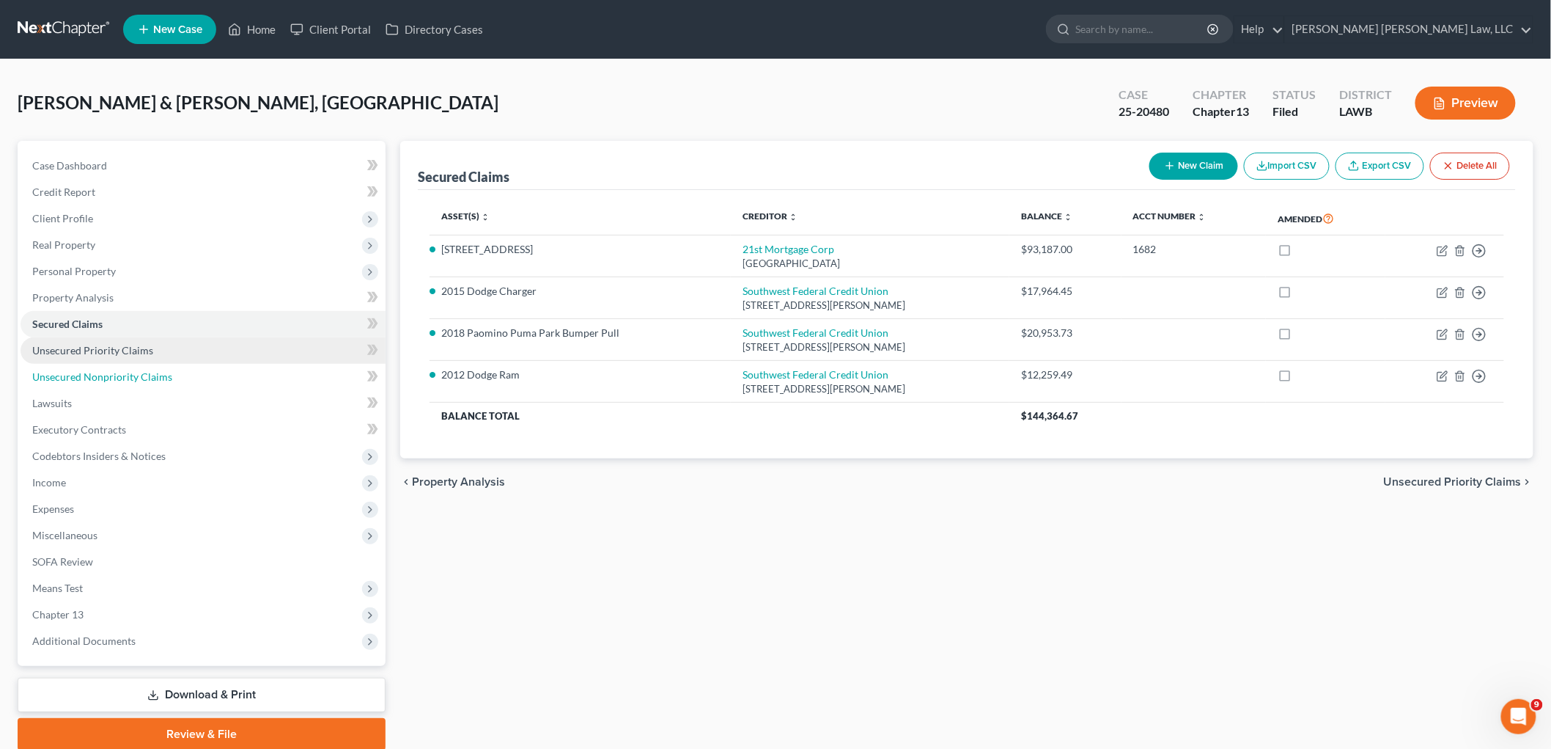
drag, startPoint x: 162, startPoint y: 369, endPoint x: 166, endPoint y: 360, distance: 9.5
click at [160, 370] on span "Unsecured Nonpriority Claims" at bounding box center [102, 376] width 140 height 12
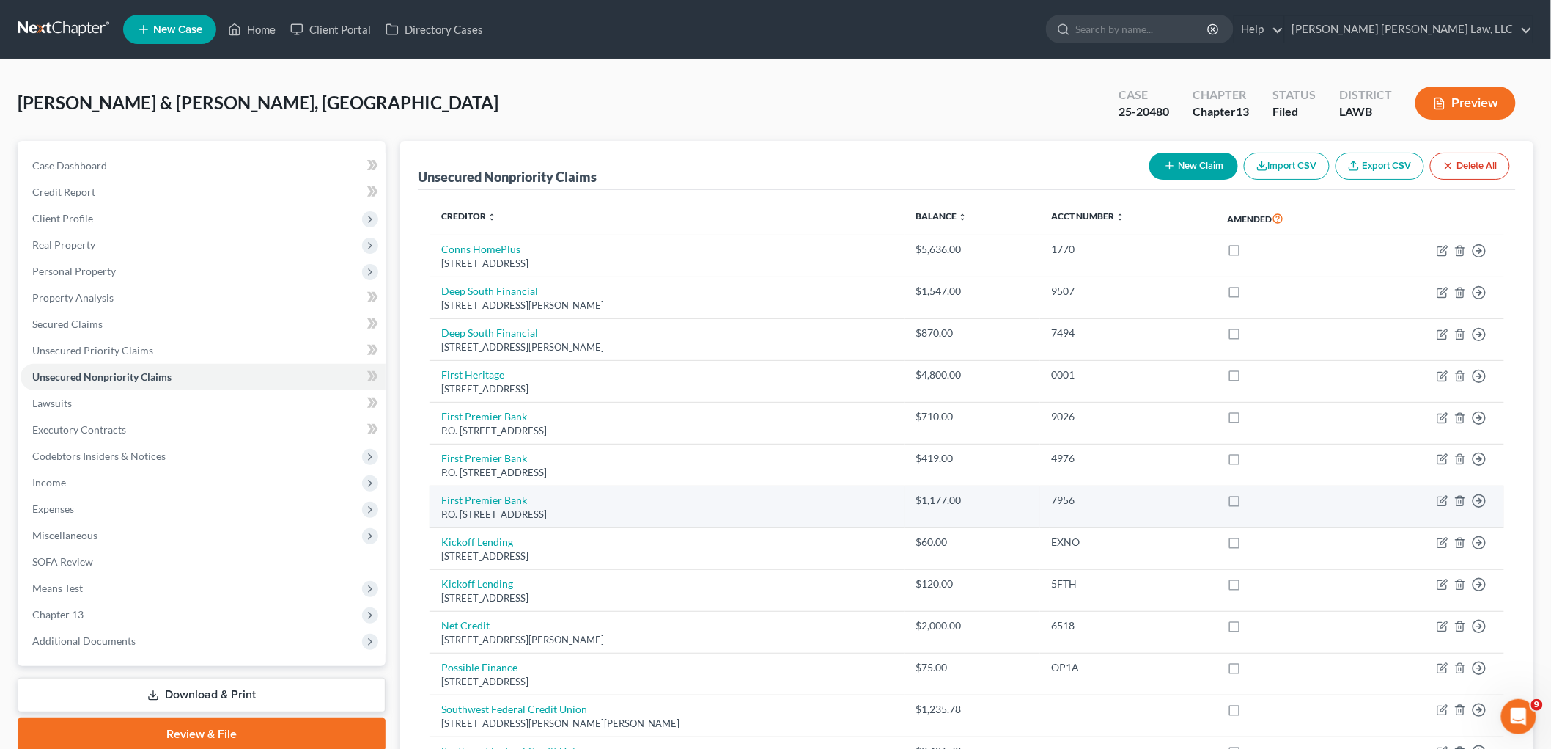
scroll to position [81, 0]
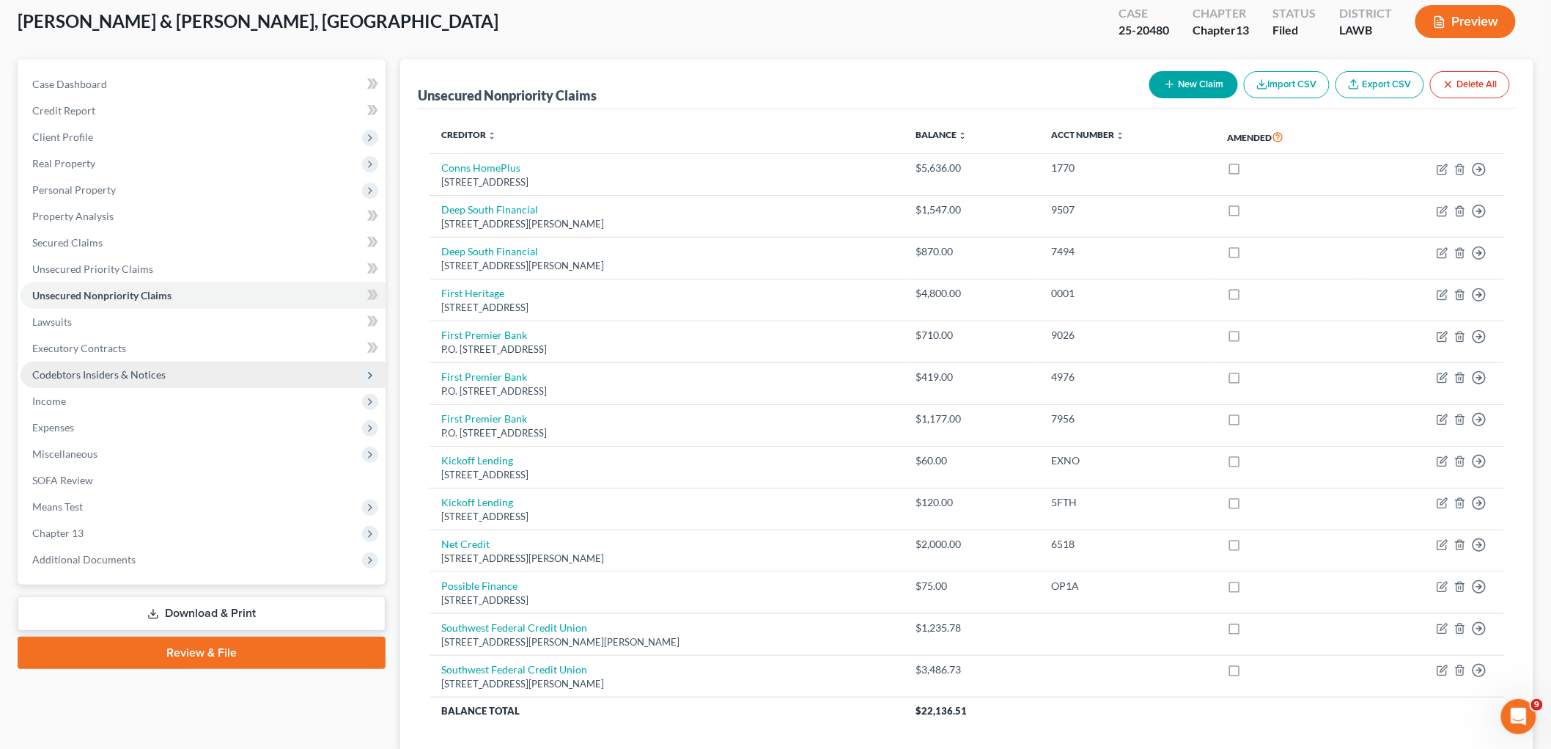
click at [110, 371] on span "Codebtors Insiders & Notices" at bounding box center [98, 374] width 133 height 12
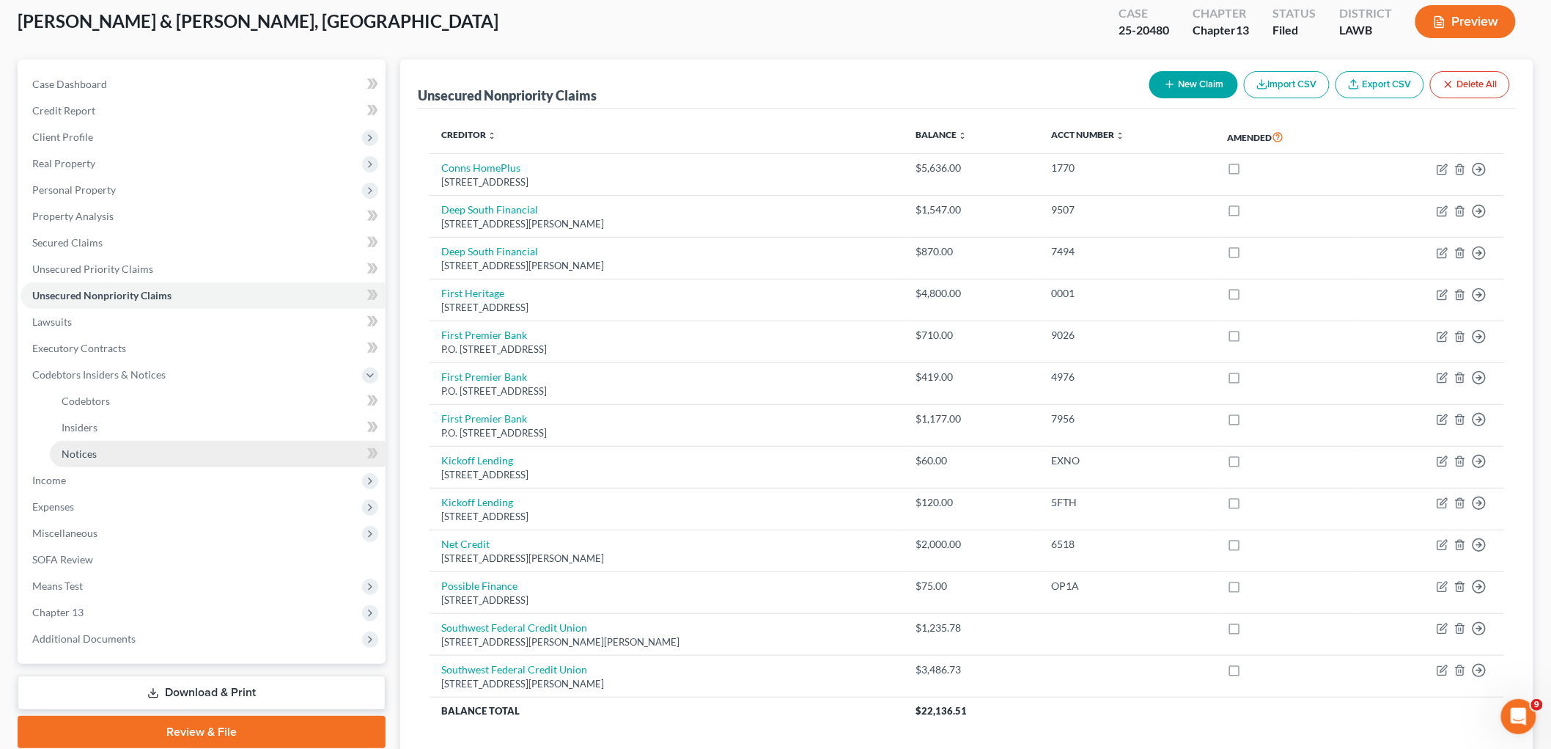
click at [109, 455] on link "Notices" at bounding box center [218, 454] width 336 height 26
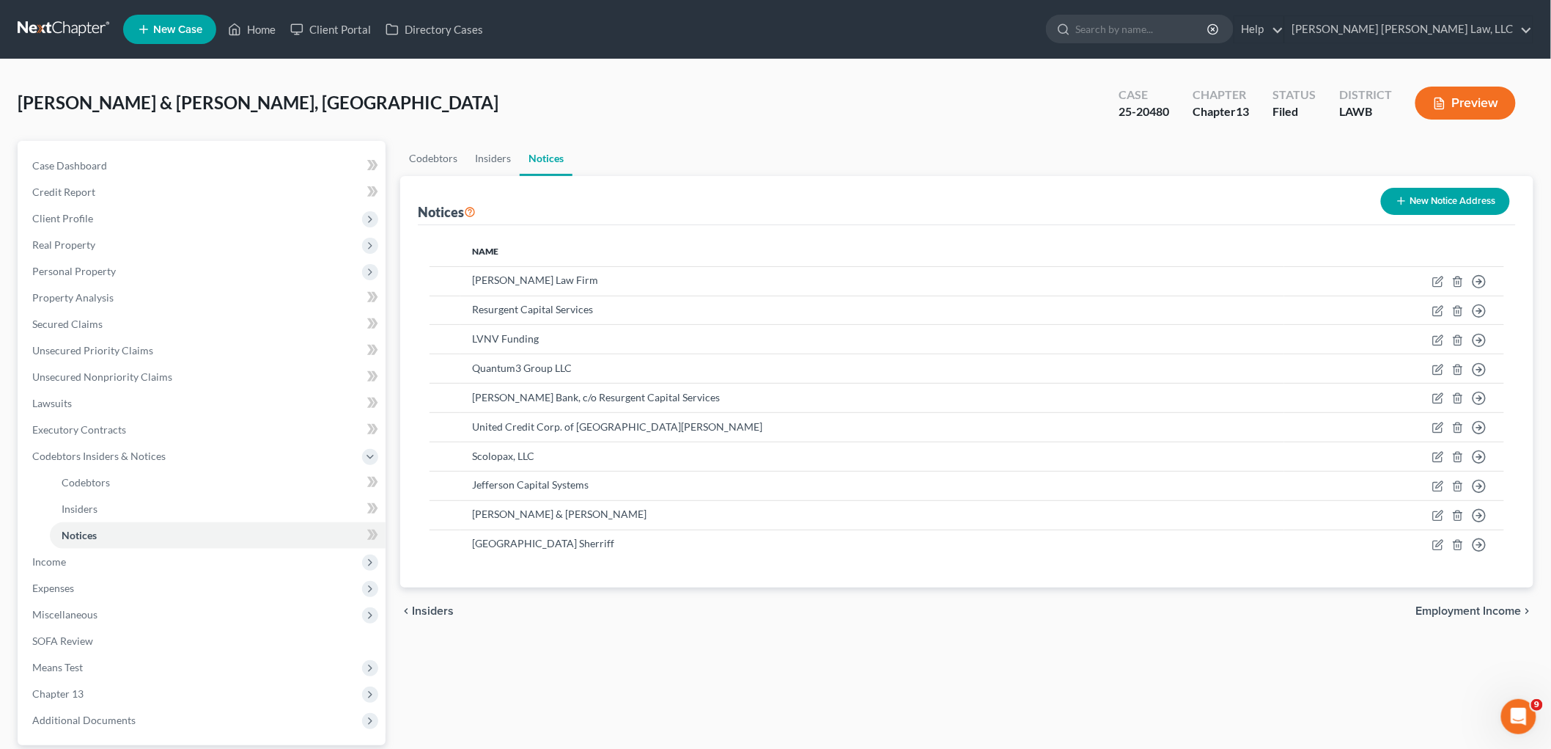
click at [37, 25] on link at bounding box center [65, 29] width 94 height 26
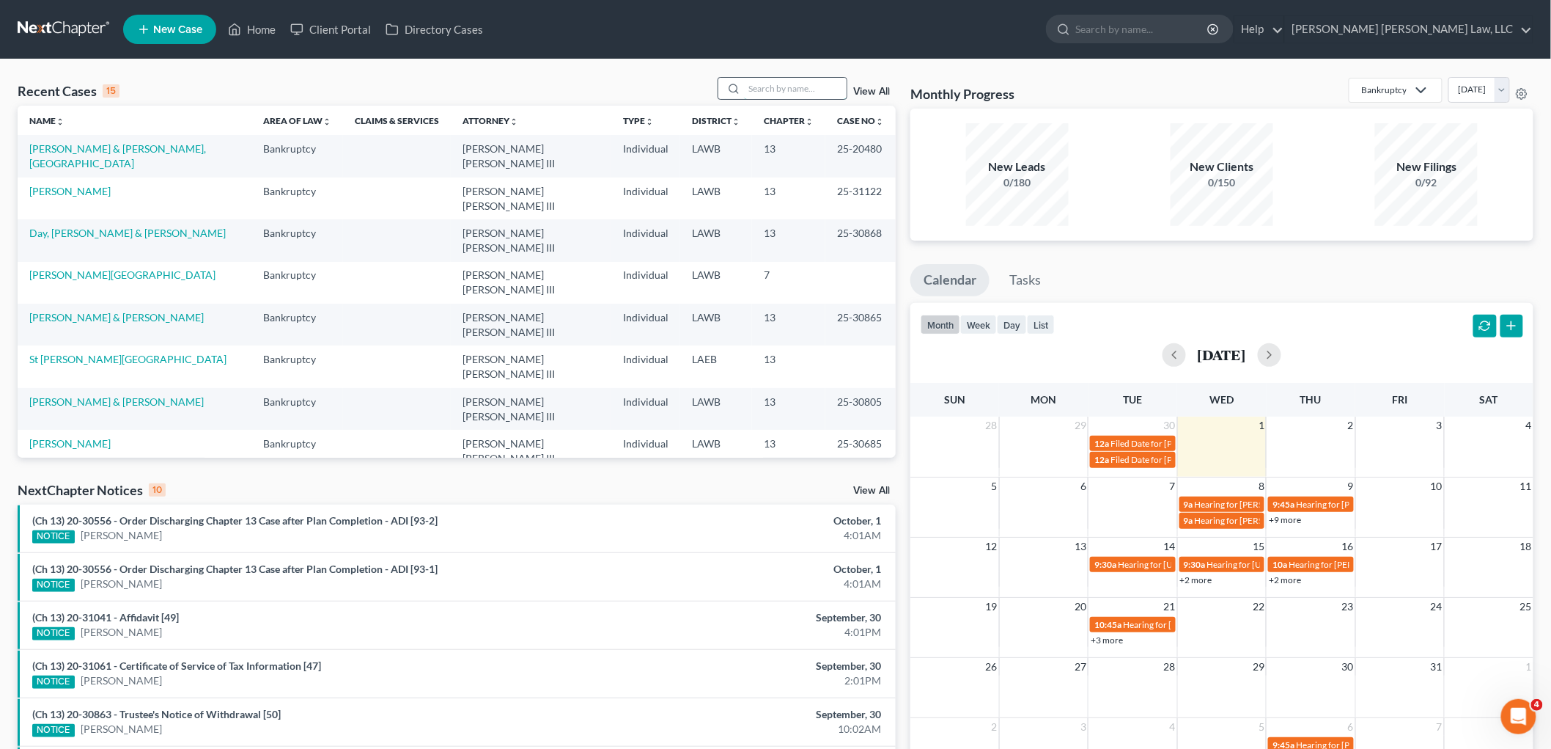
click at [777, 87] on input "search" at bounding box center [795, 88] width 103 height 21
type input "robinson"
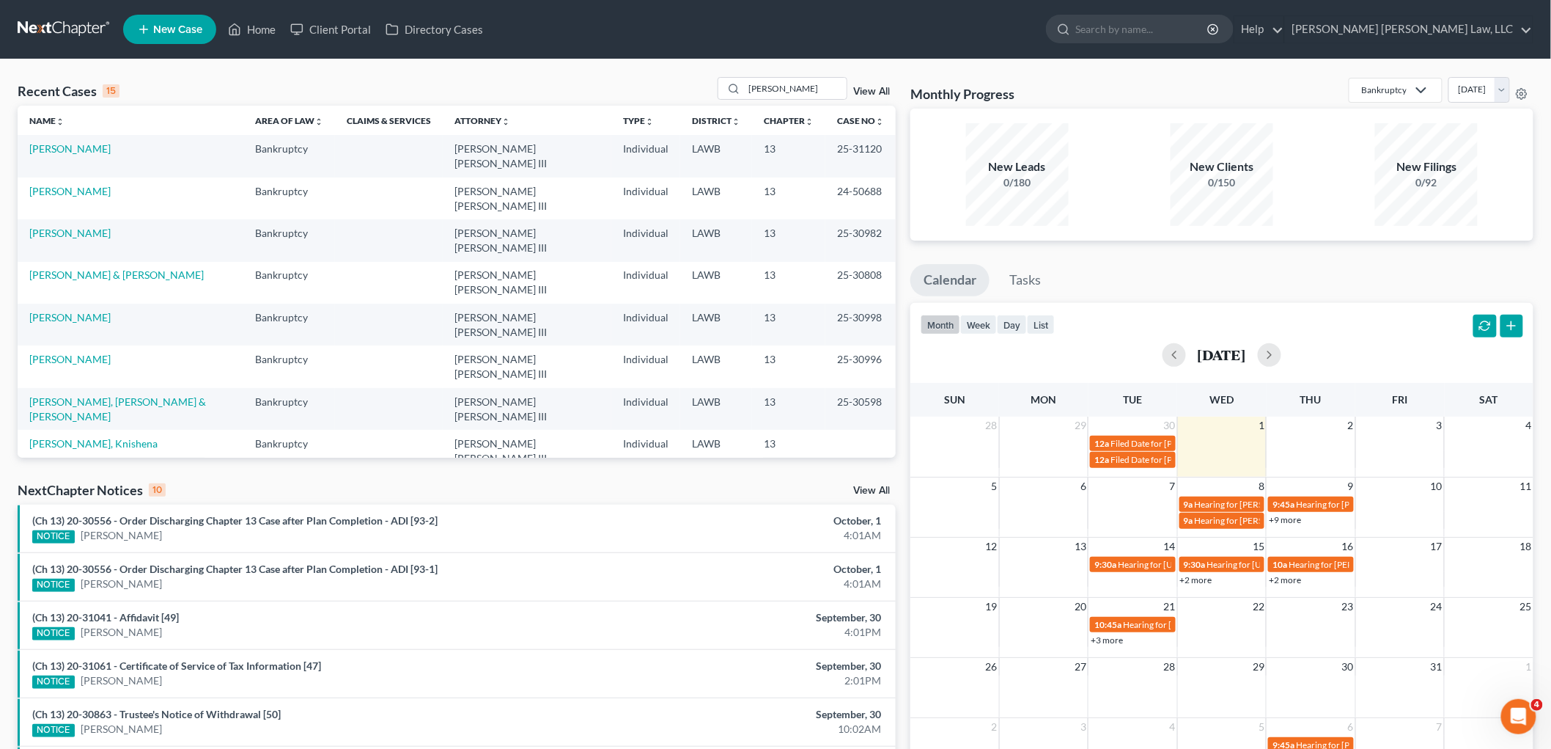
click at [48, 155] on td "[PERSON_NAME]" at bounding box center [131, 156] width 226 height 42
click at [56, 151] on link "[PERSON_NAME]" at bounding box center [69, 148] width 81 height 12
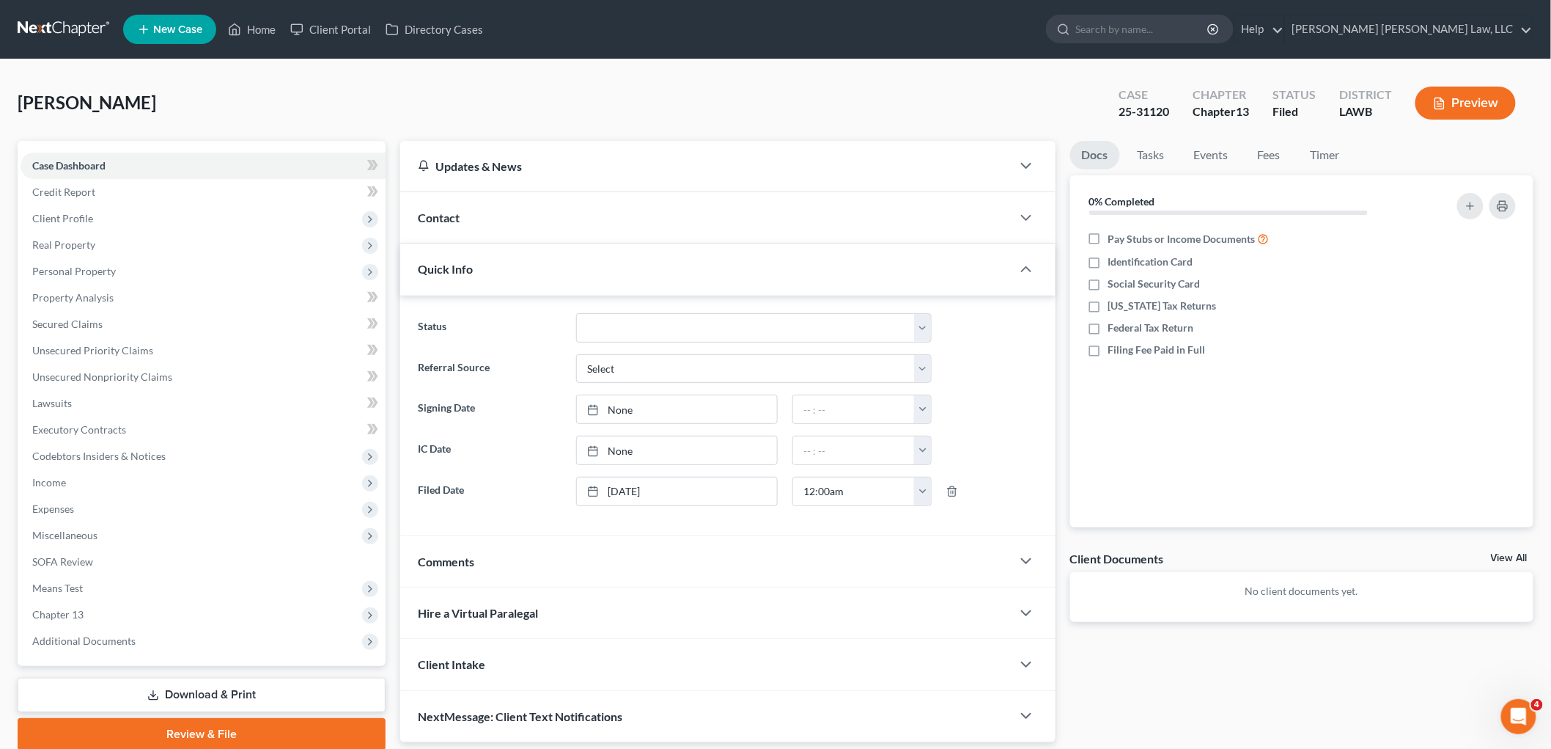
click at [253, 689] on link "Download & Print" at bounding box center [202, 694] width 368 height 34
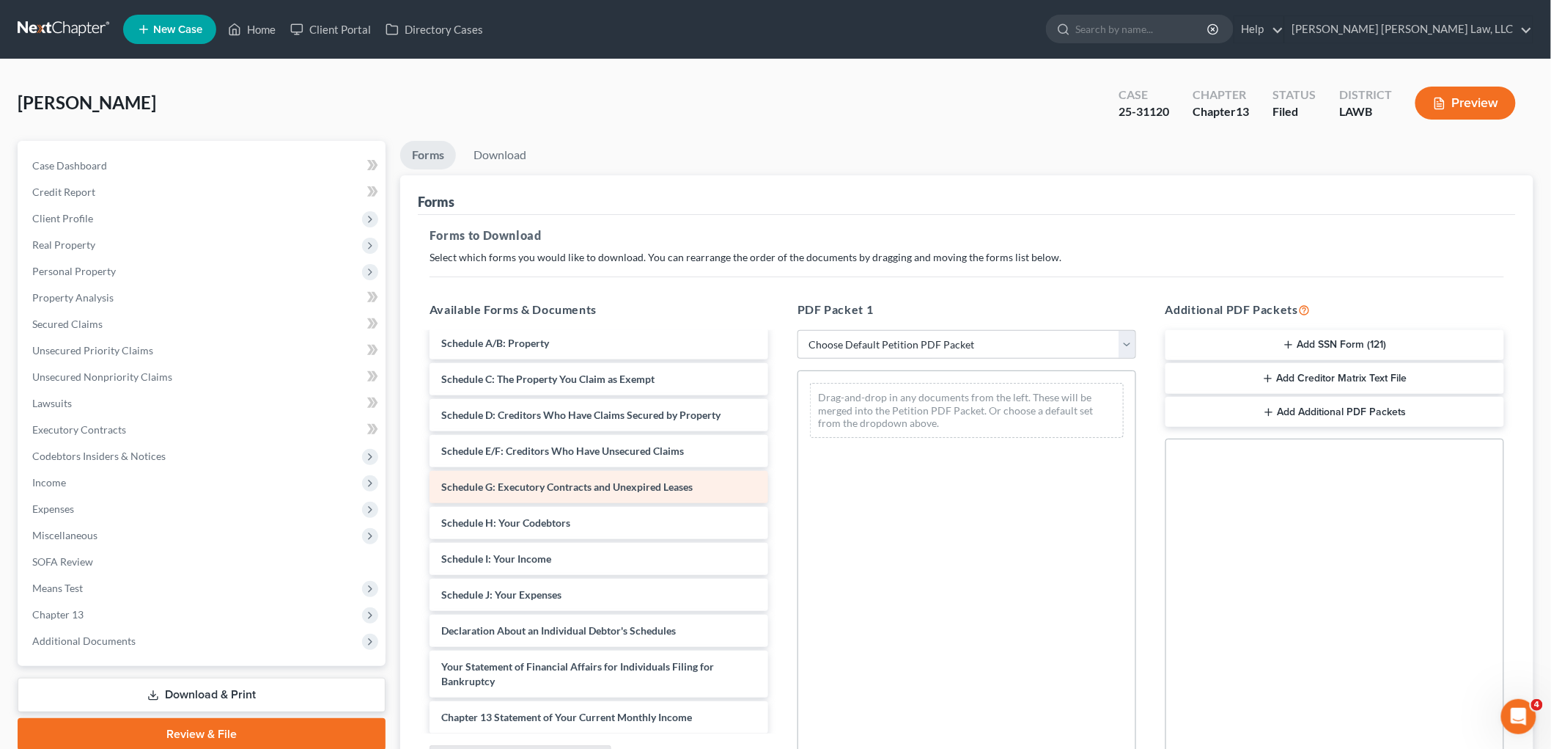
scroll to position [240, 0]
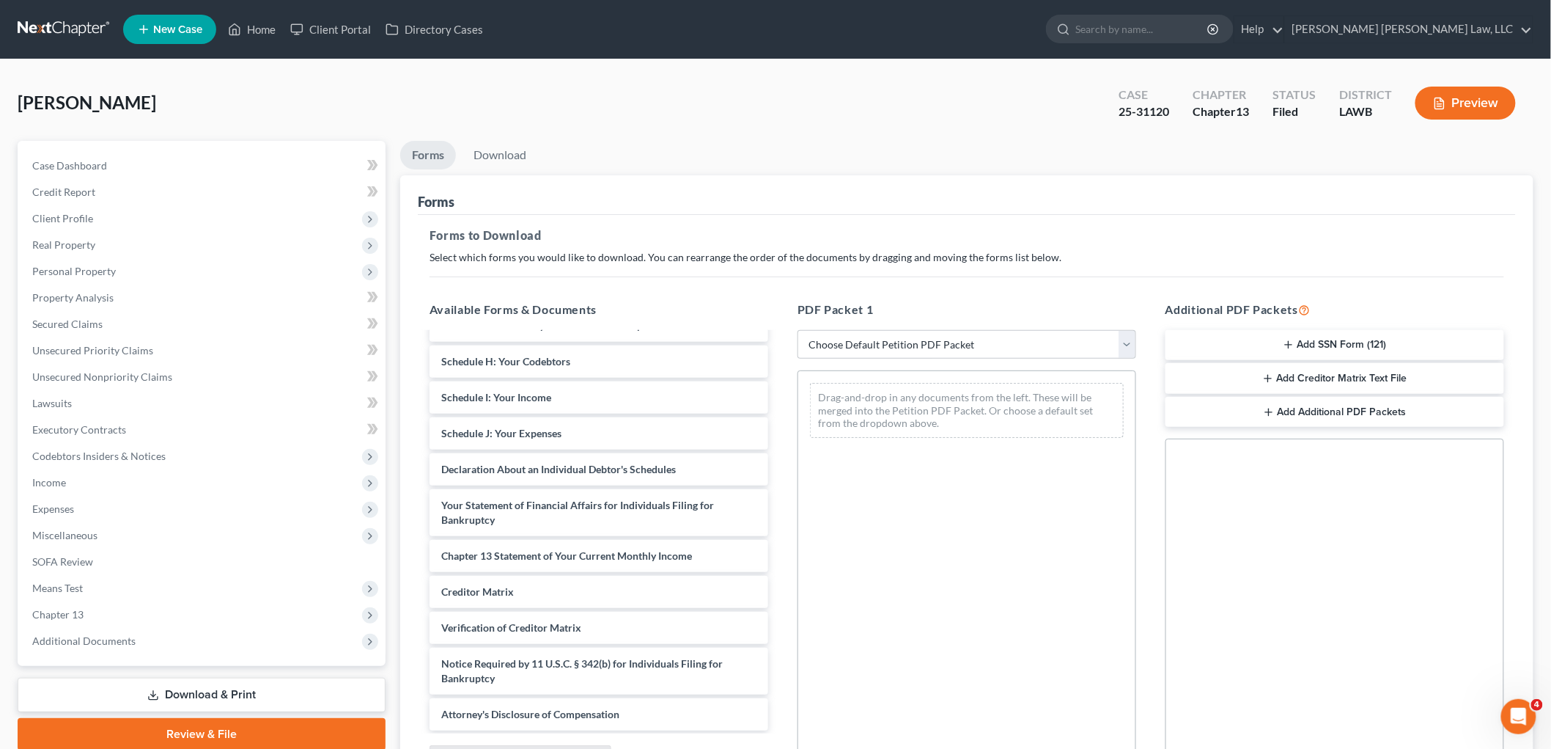
click at [1281, 382] on button "Add Creditor Matrix Text File" at bounding box center [1335, 378] width 339 height 31
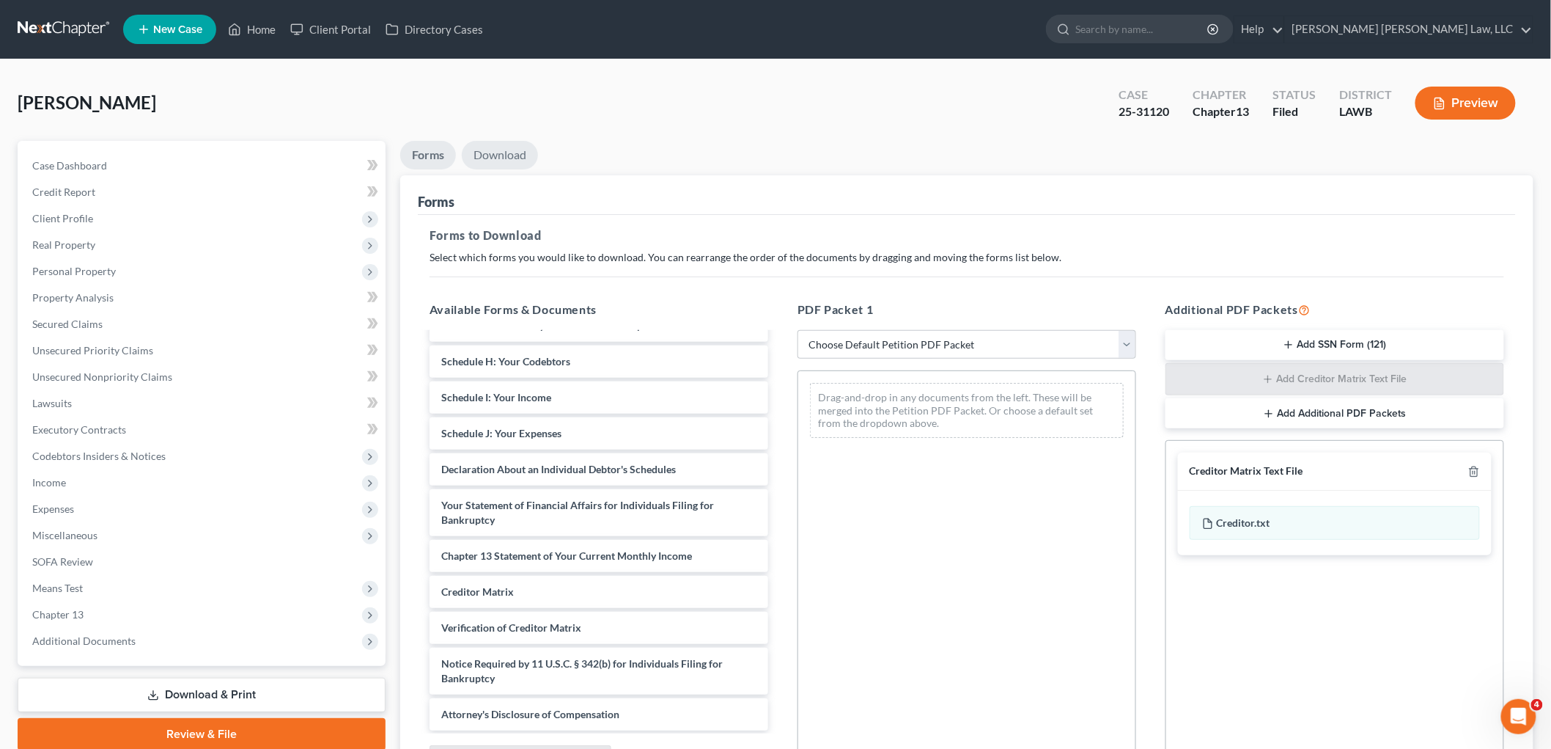
click at [495, 152] on link "Download" at bounding box center [500, 155] width 76 height 29
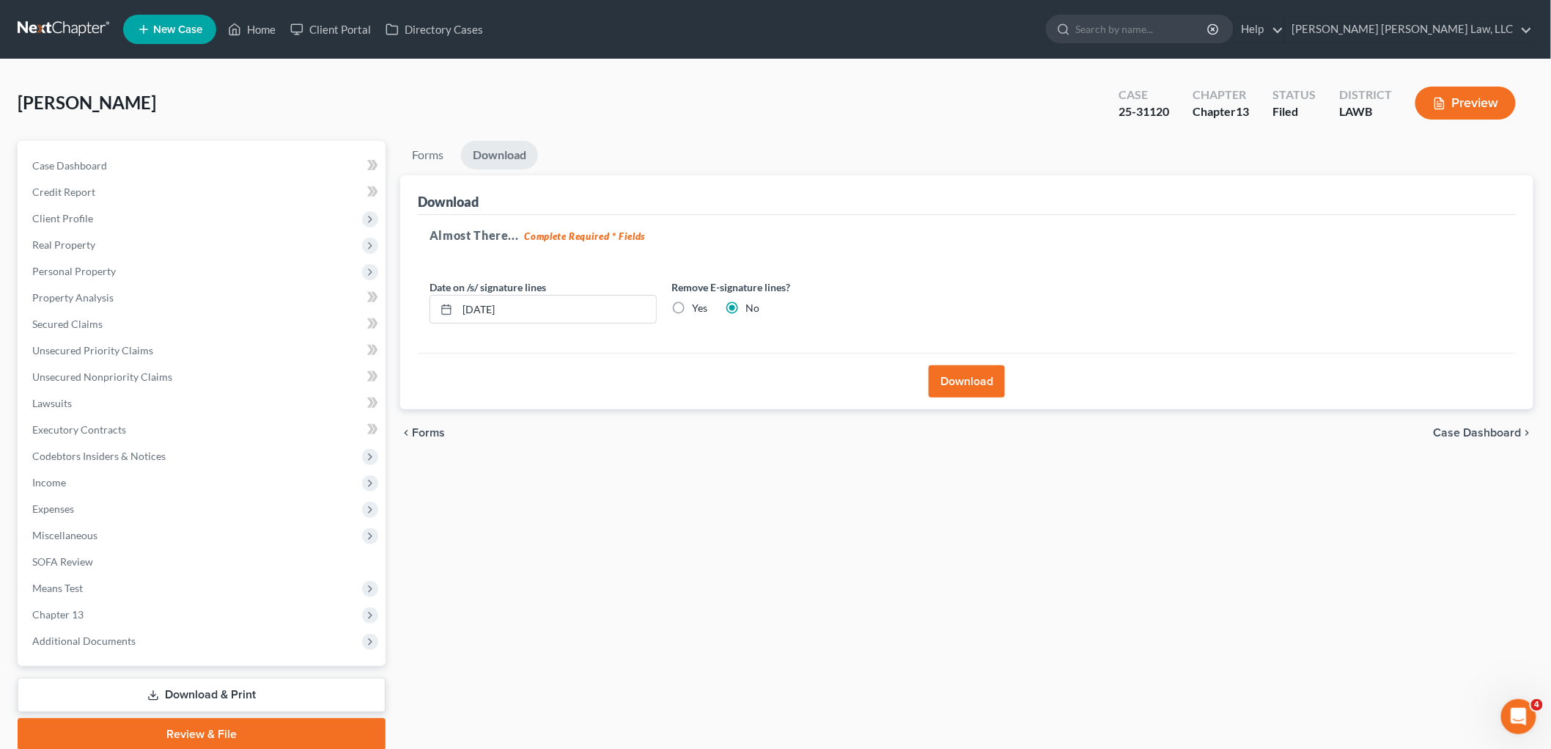
click at [954, 390] on button "Download" at bounding box center [967, 381] width 76 height 32
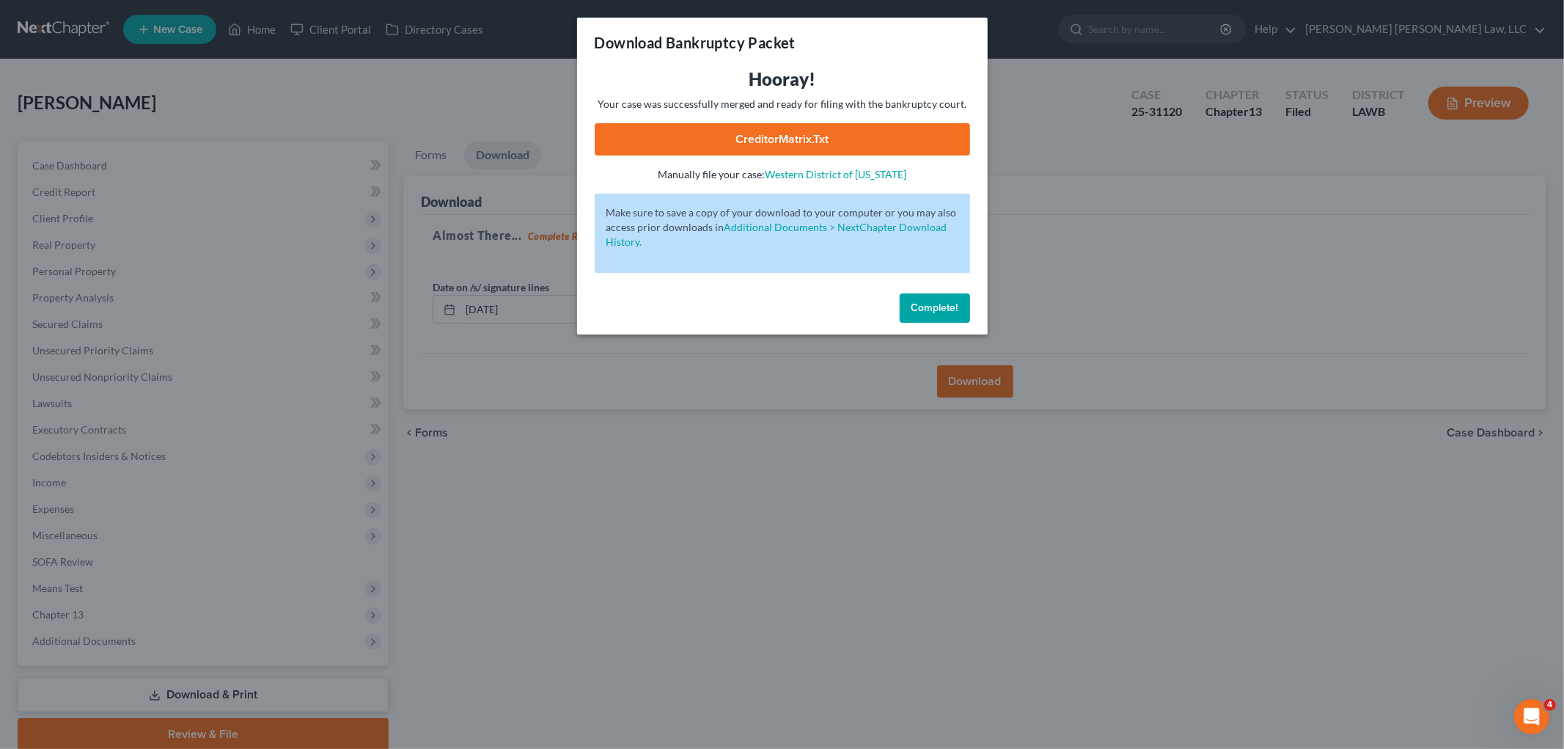
click at [848, 130] on link "CreditorMatrix.txt" at bounding box center [782, 139] width 375 height 32
drag, startPoint x: 930, startPoint y: 303, endPoint x: 908, endPoint y: 302, distance: 22.0
click at [930, 303] on span "Complete!" at bounding box center [934, 307] width 47 height 12
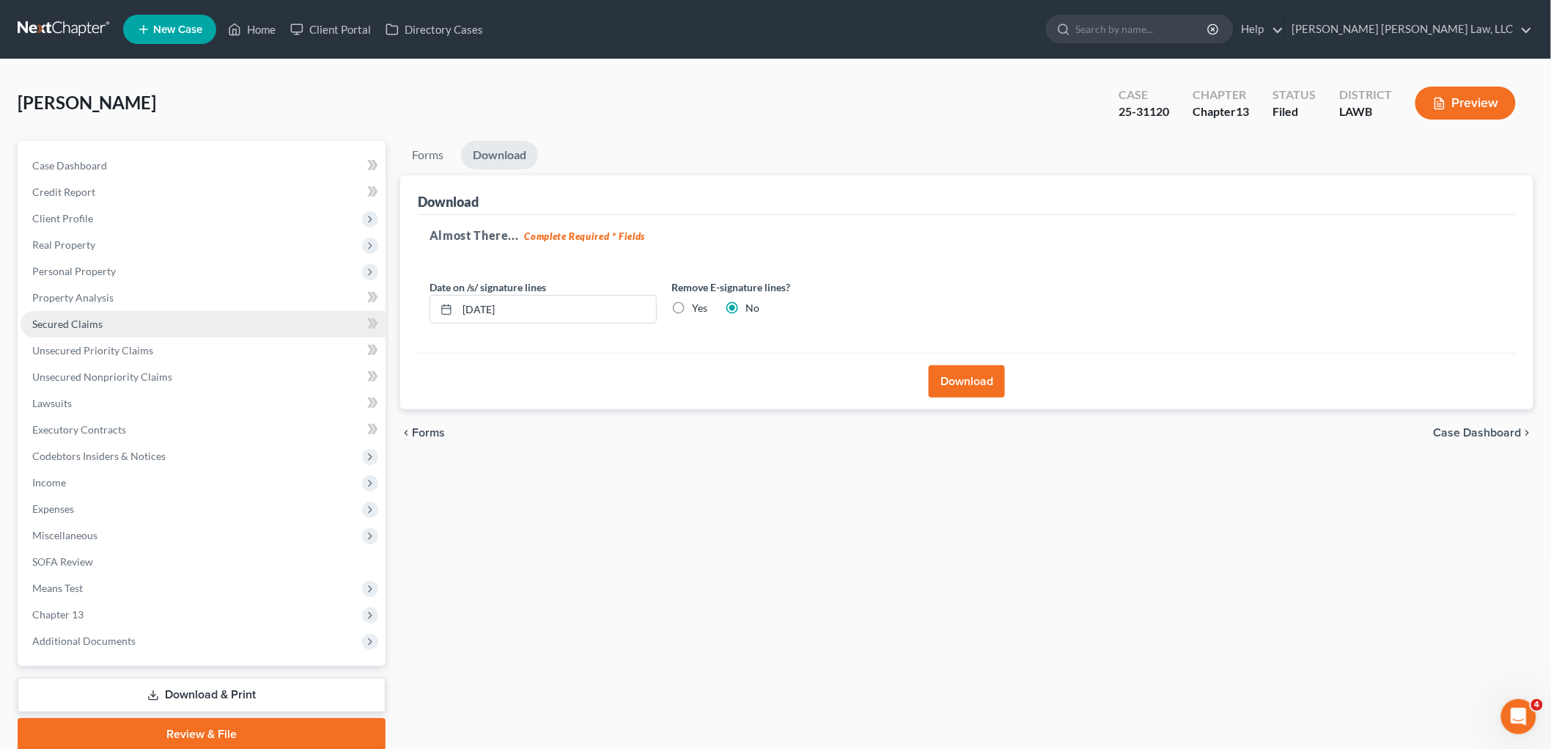
click at [113, 325] on link "Secured Claims" at bounding box center [203, 324] width 365 height 26
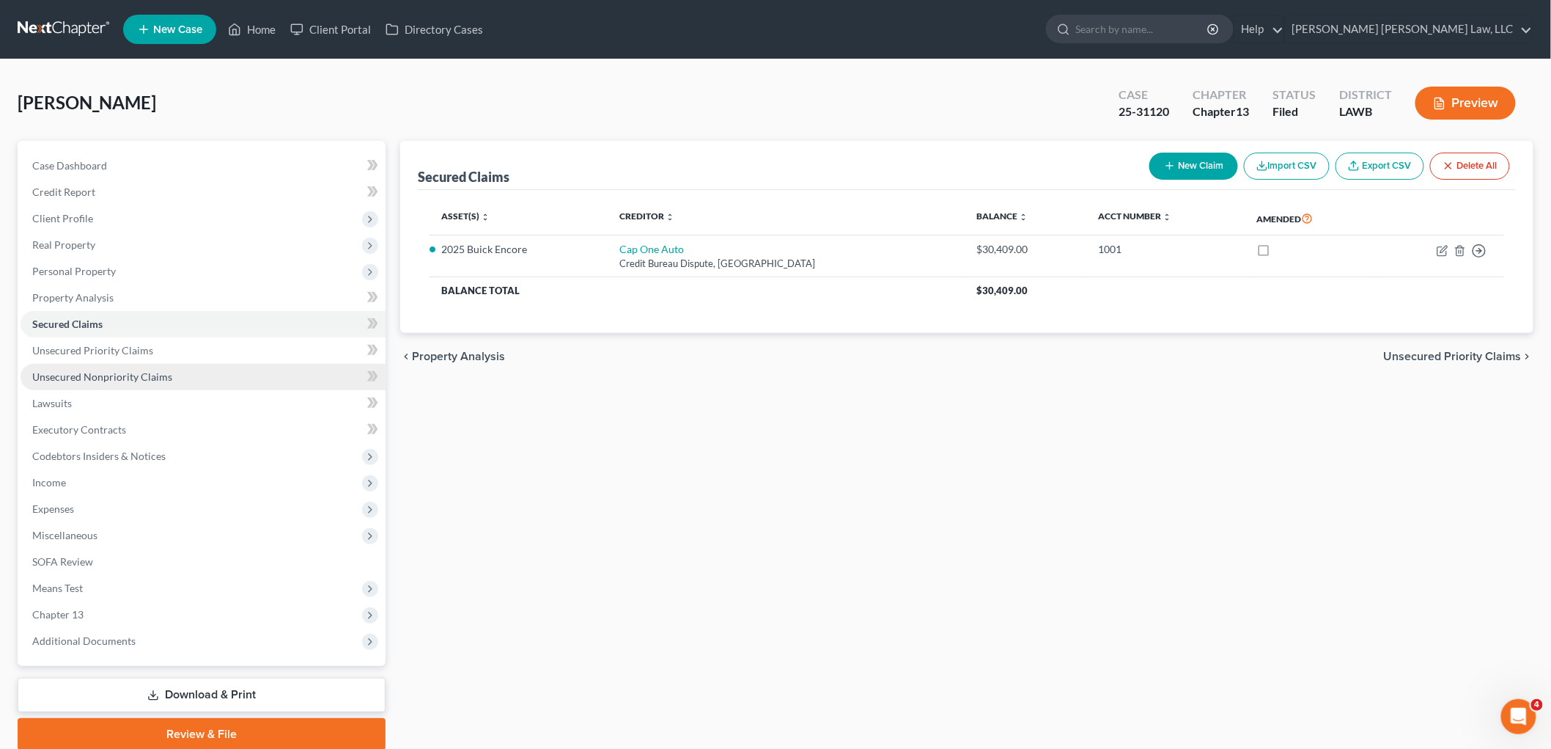
click at [137, 379] on span "Unsecured Nonpriority Claims" at bounding box center [102, 376] width 140 height 12
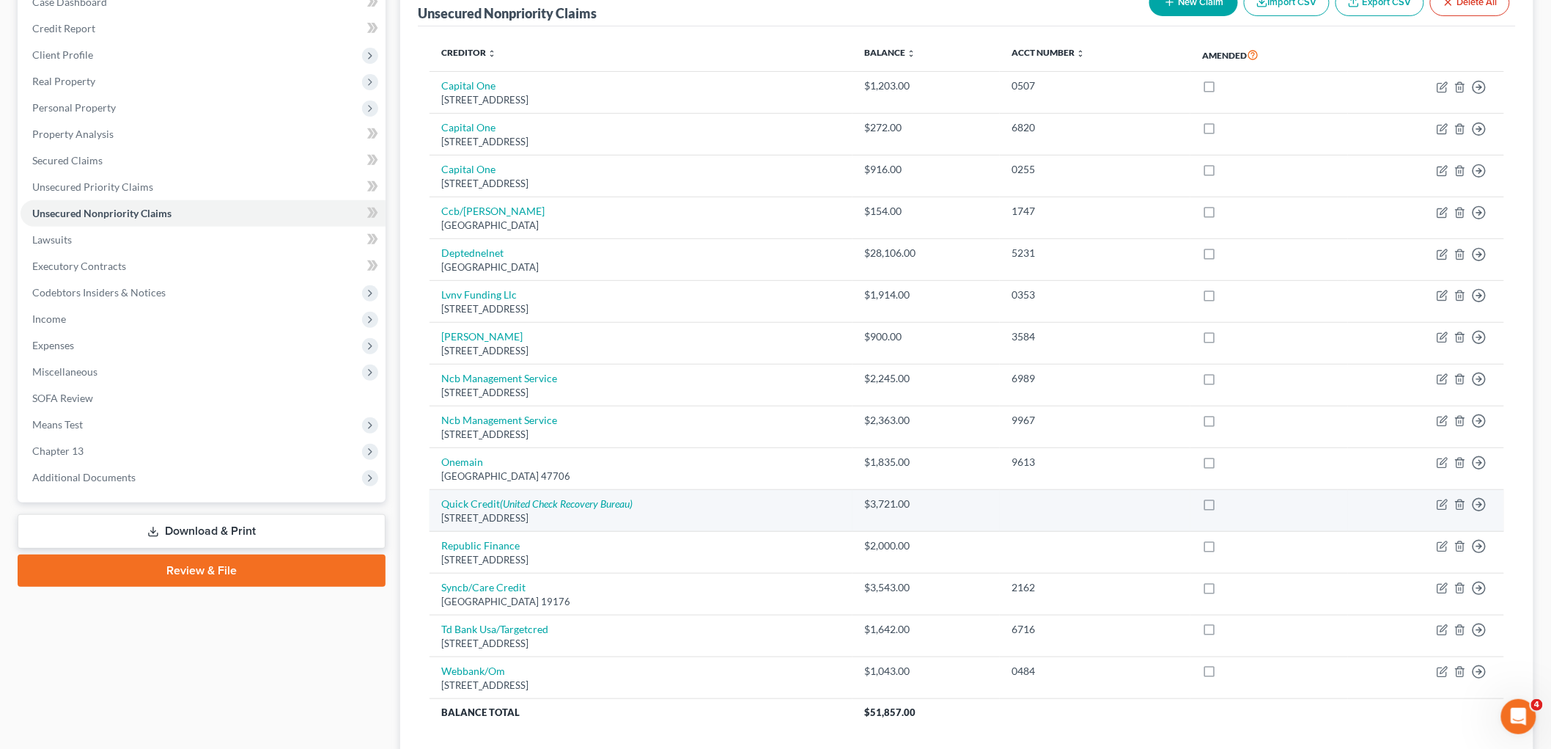
scroll to position [28, 0]
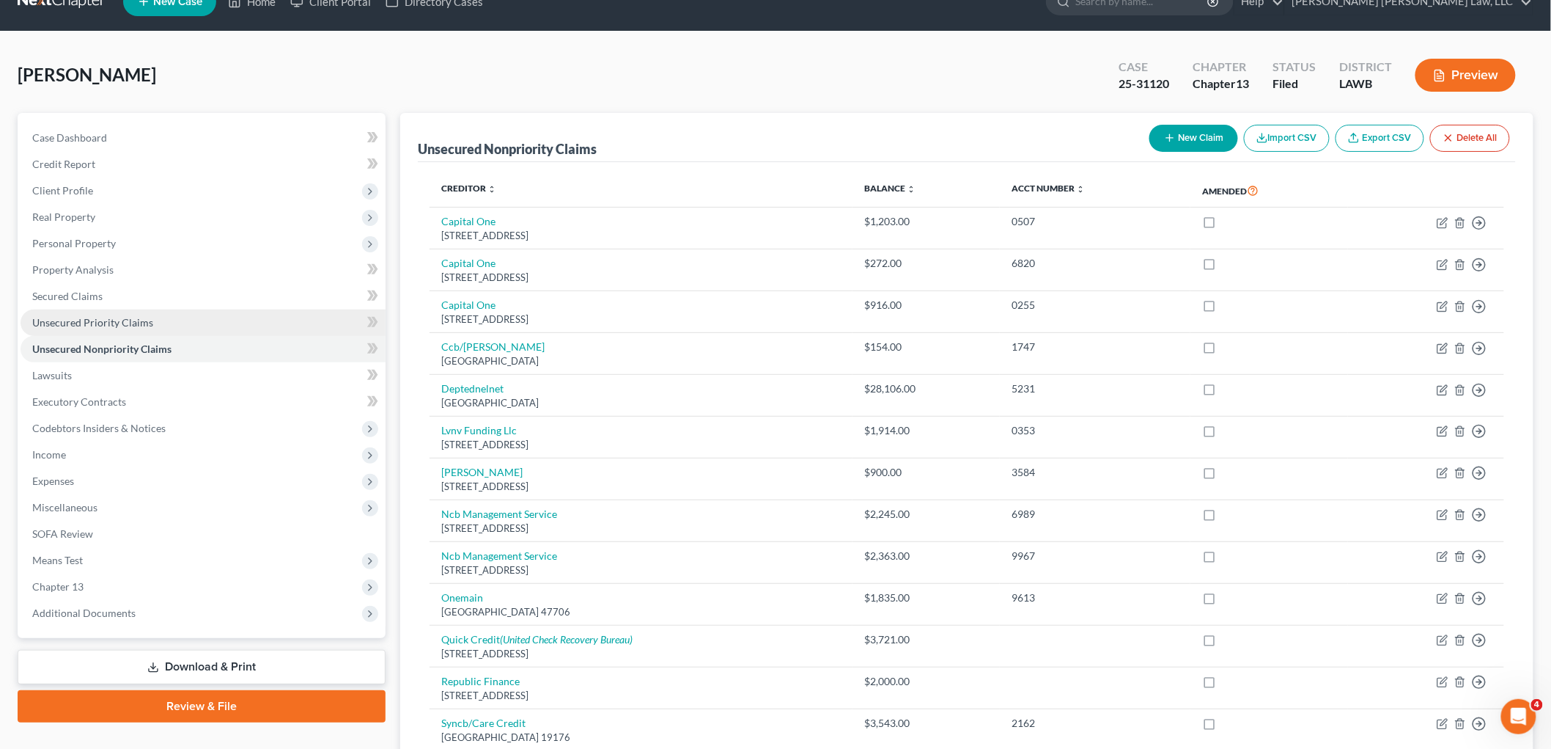
click at [121, 321] on span "Unsecured Priority Claims" at bounding box center [92, 322] width 121 height 12
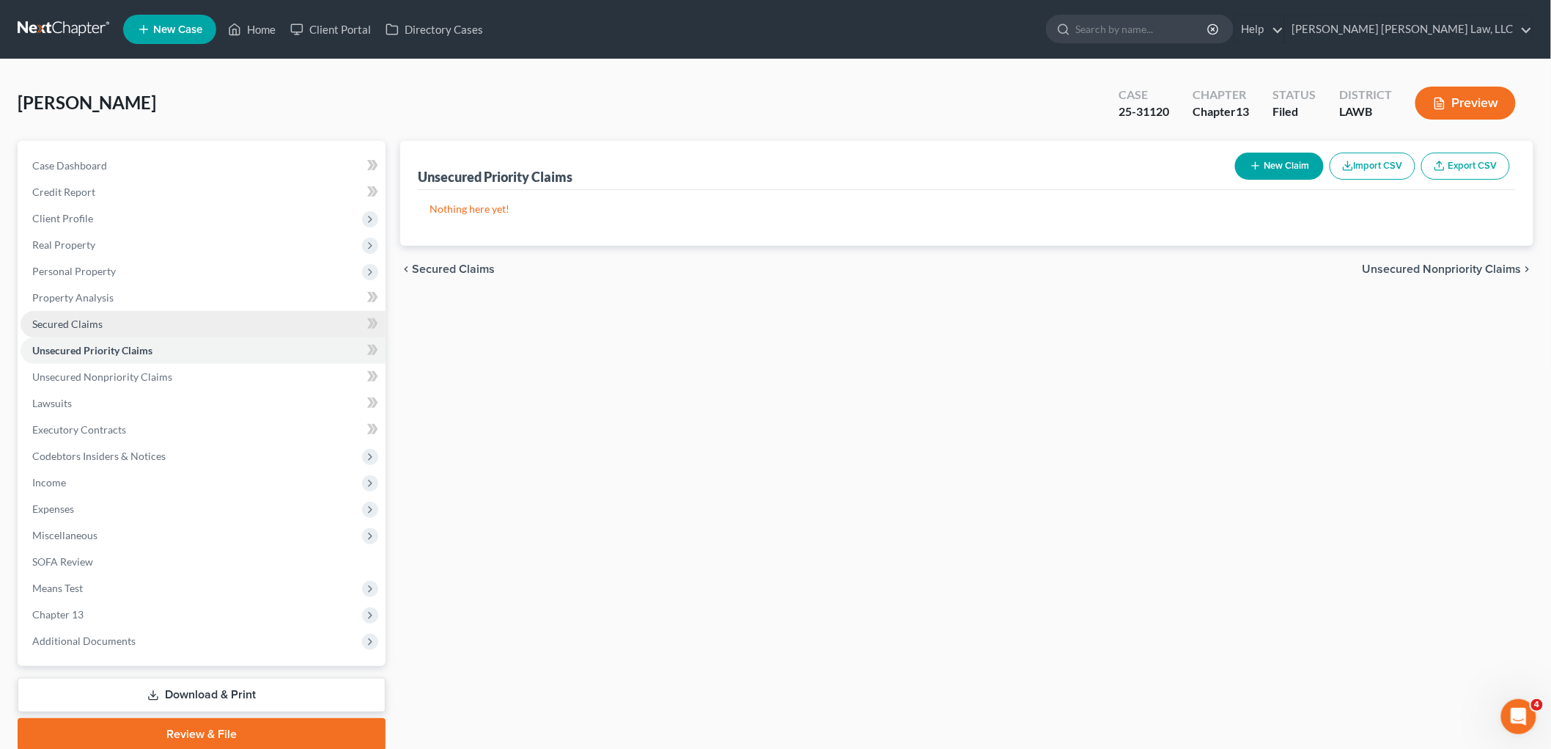
click at [120, 319] on link "Secured Claims" at bounding box center [203, 324] width 365 height 26
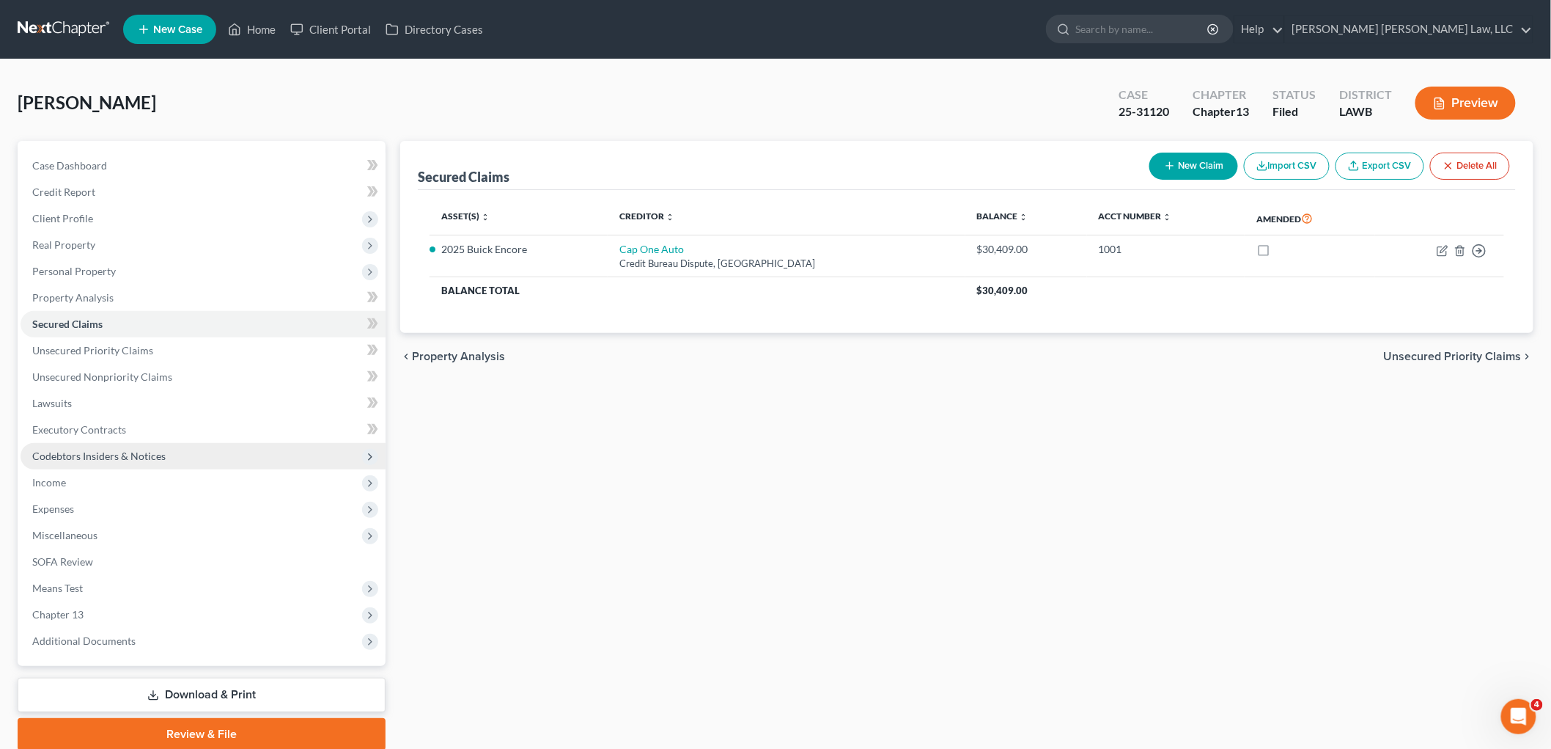
click at [135, 450] on span "Codebtors Insiders & Notices" at bounding box center [98, 455] width 133 height 12
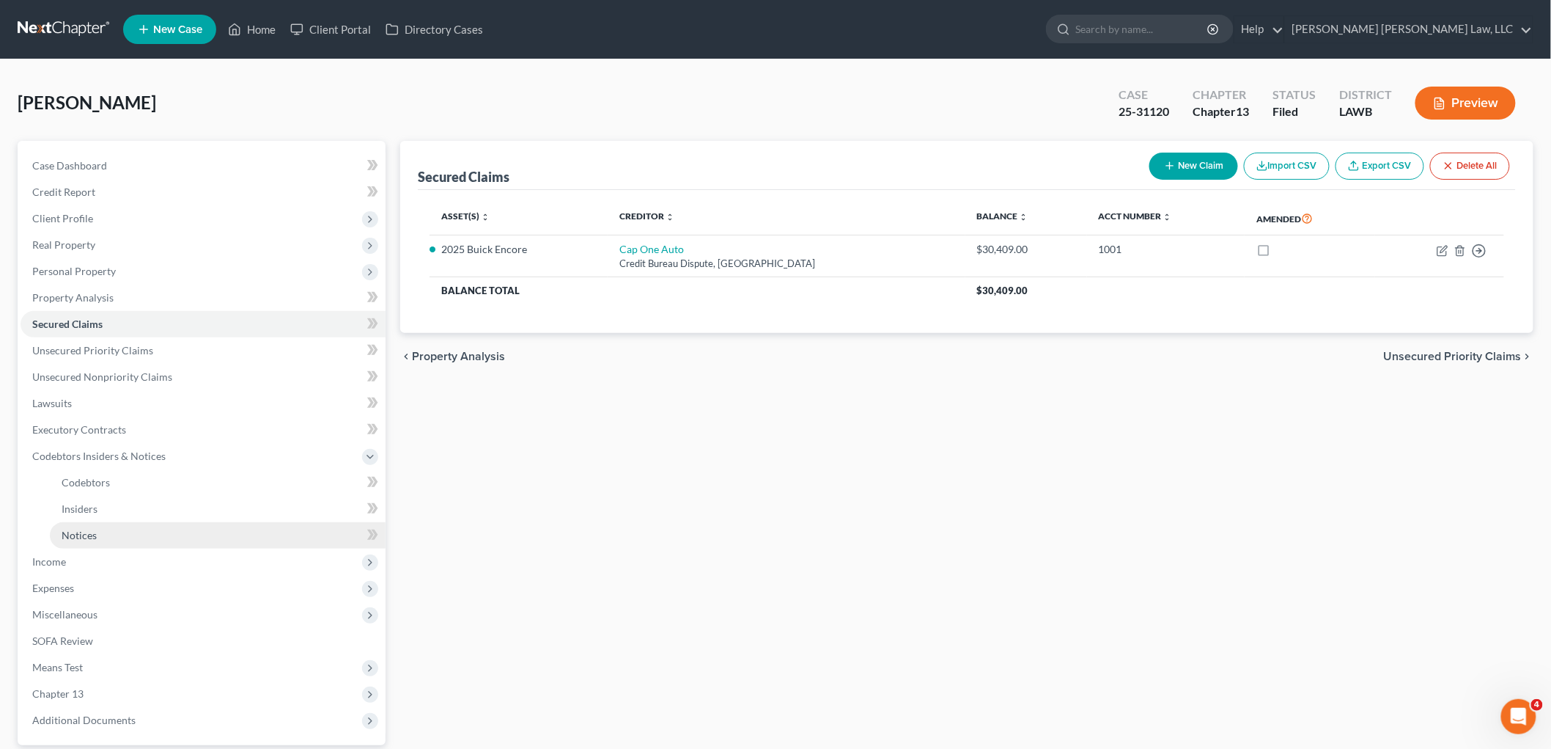
click at [111, 529] on link "Notices" at bounding box center [218, 535] width 336 height 26
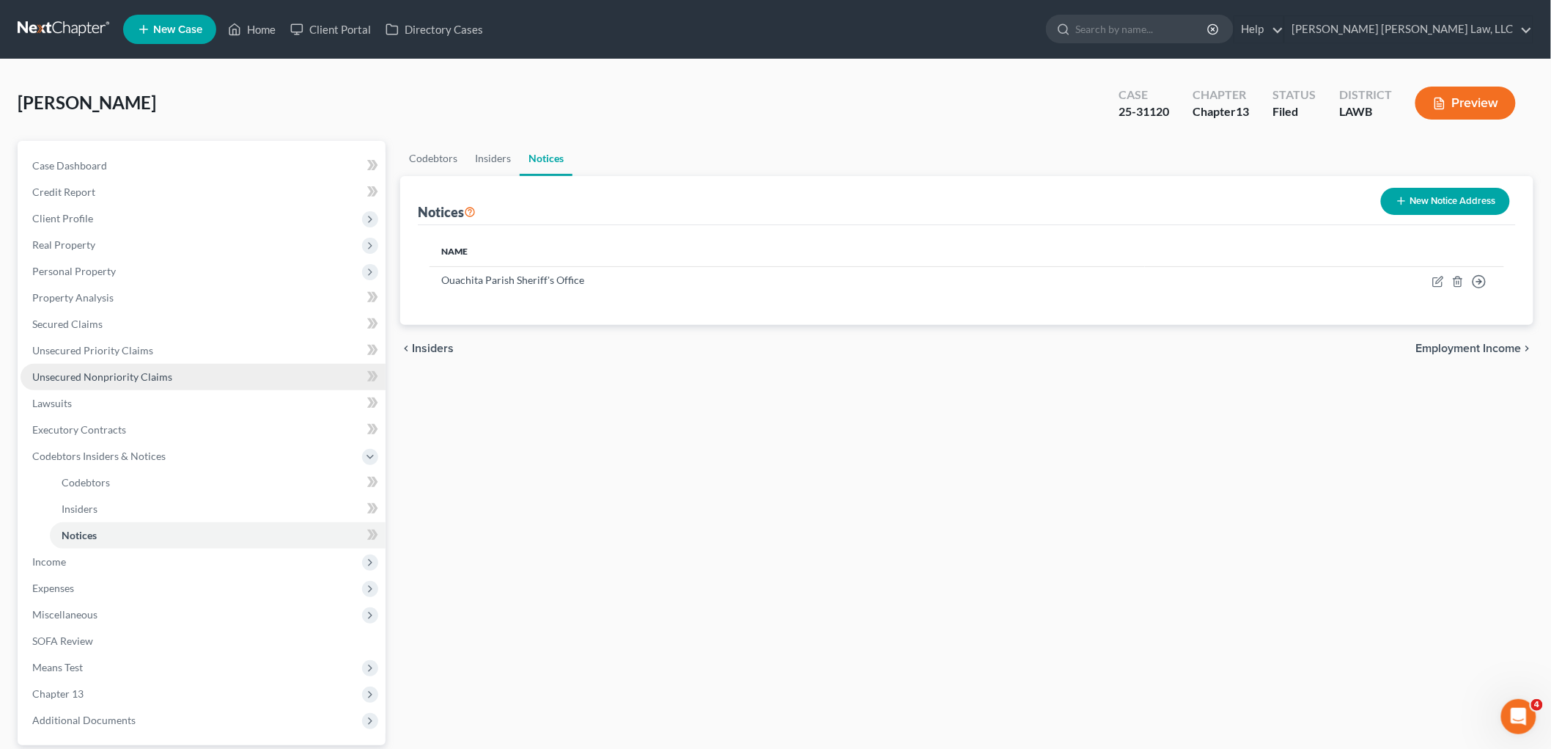
click at [155, 370] on span "Unsecured Nonpriority Claims" at bounding box center [102, 376] width 140 height 12
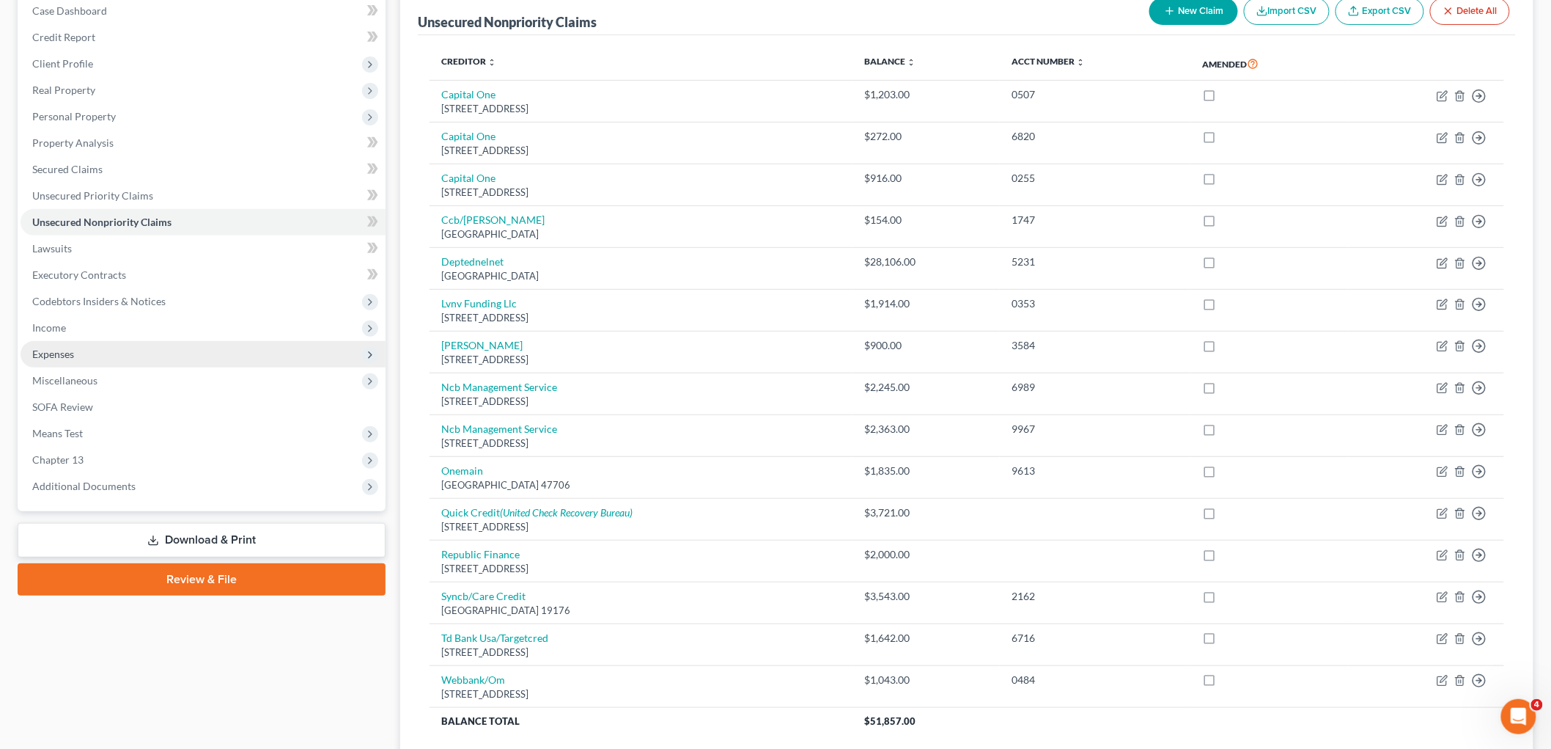
scroll to position [273, 0]
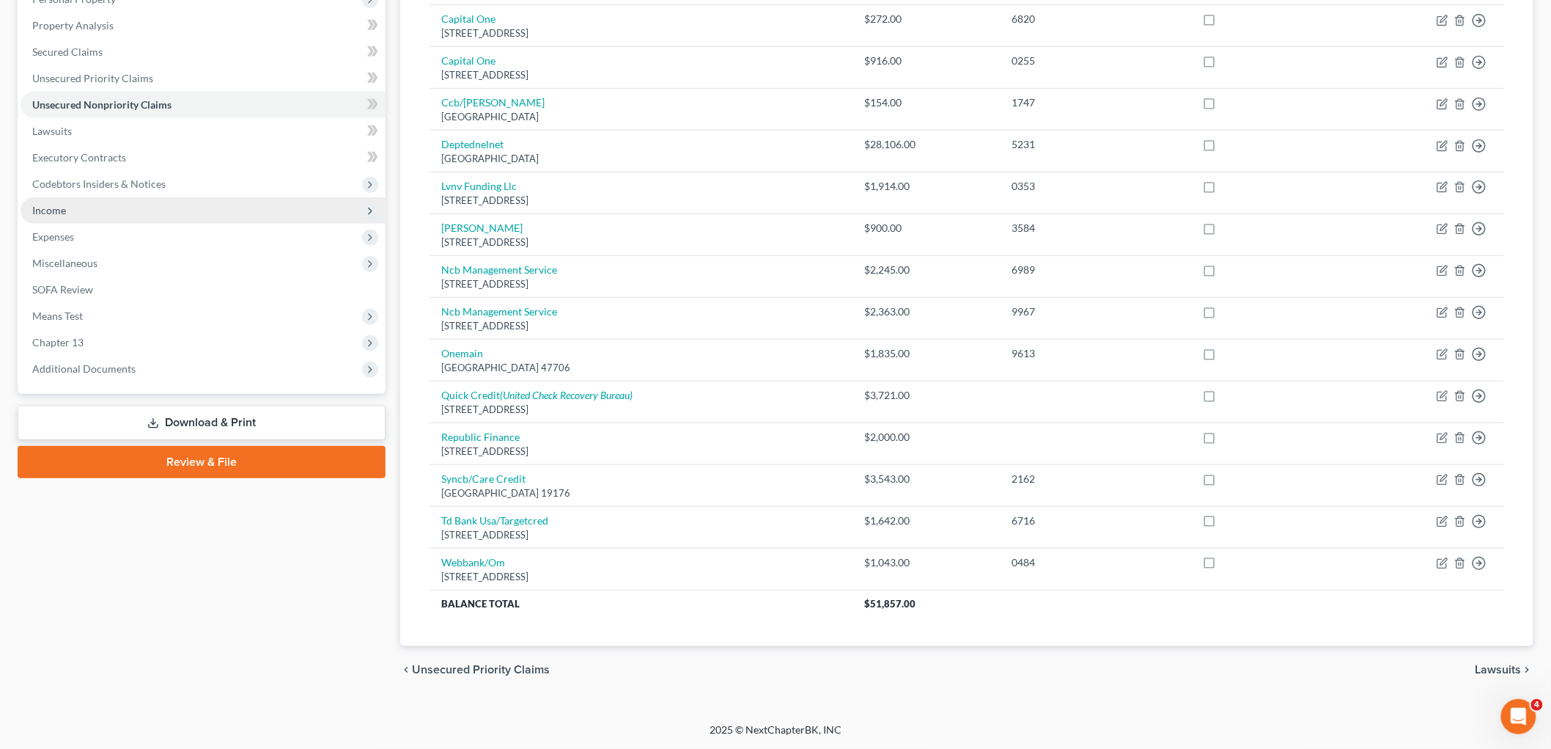
click at [89, 213] on span "Income" at bounding box center [203, 210] width 365 height 26
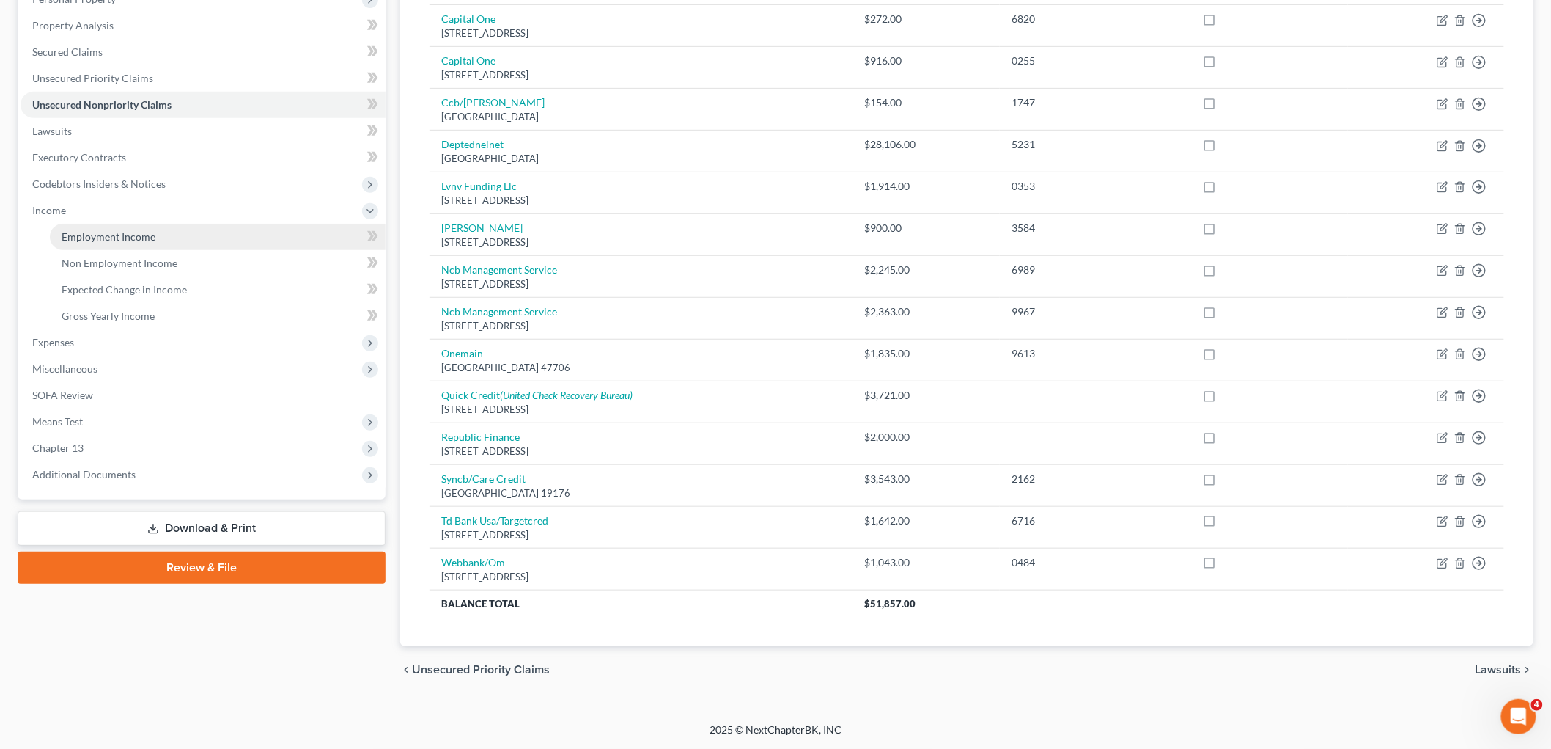
click at [67, 235] on span "Employment Income" at bounding box center [109, 236] width 94 height 12
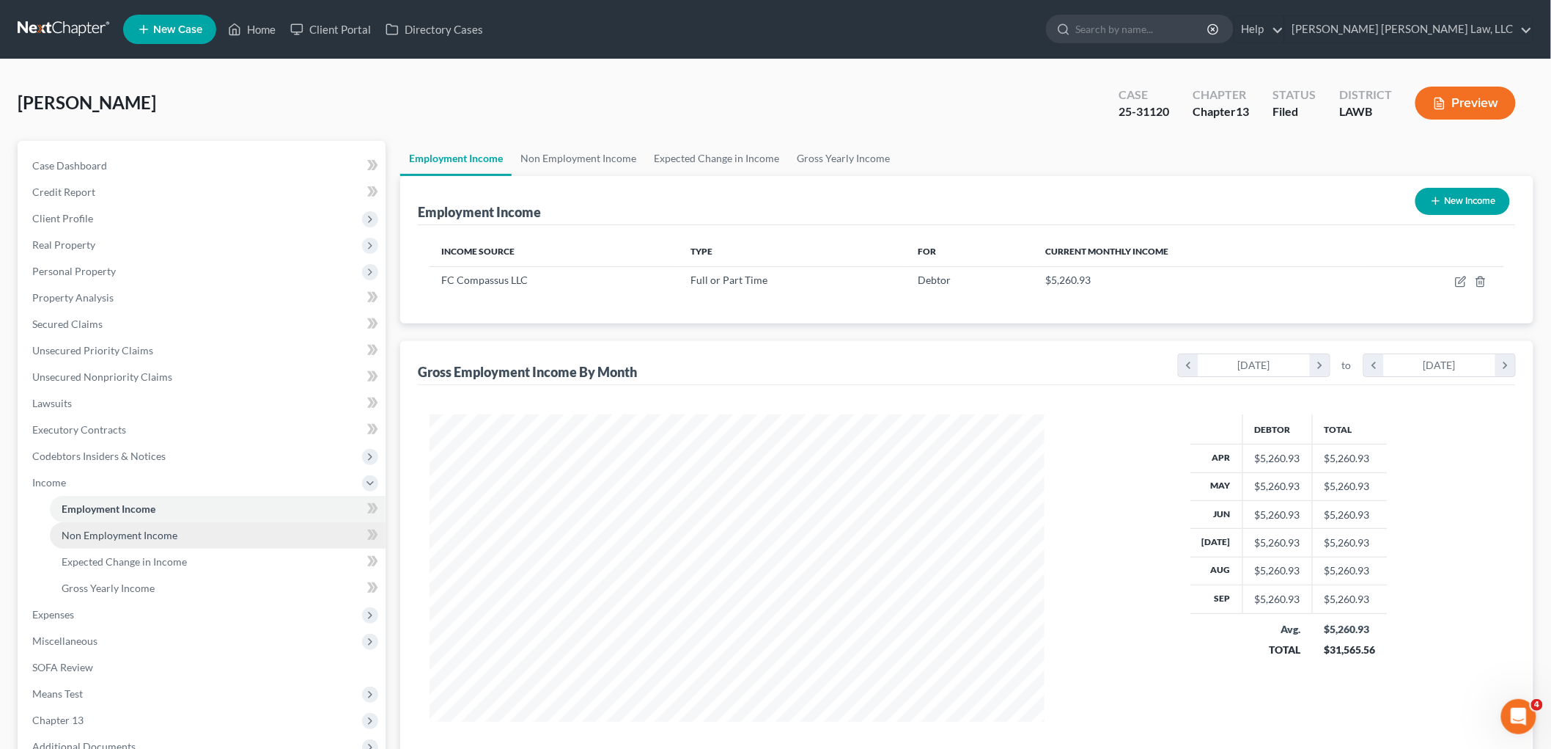
scroll to position [306, 644]
click at [87, 529] on span "Non Employment Income" at bounding box center [120, 535] width 116 height 12
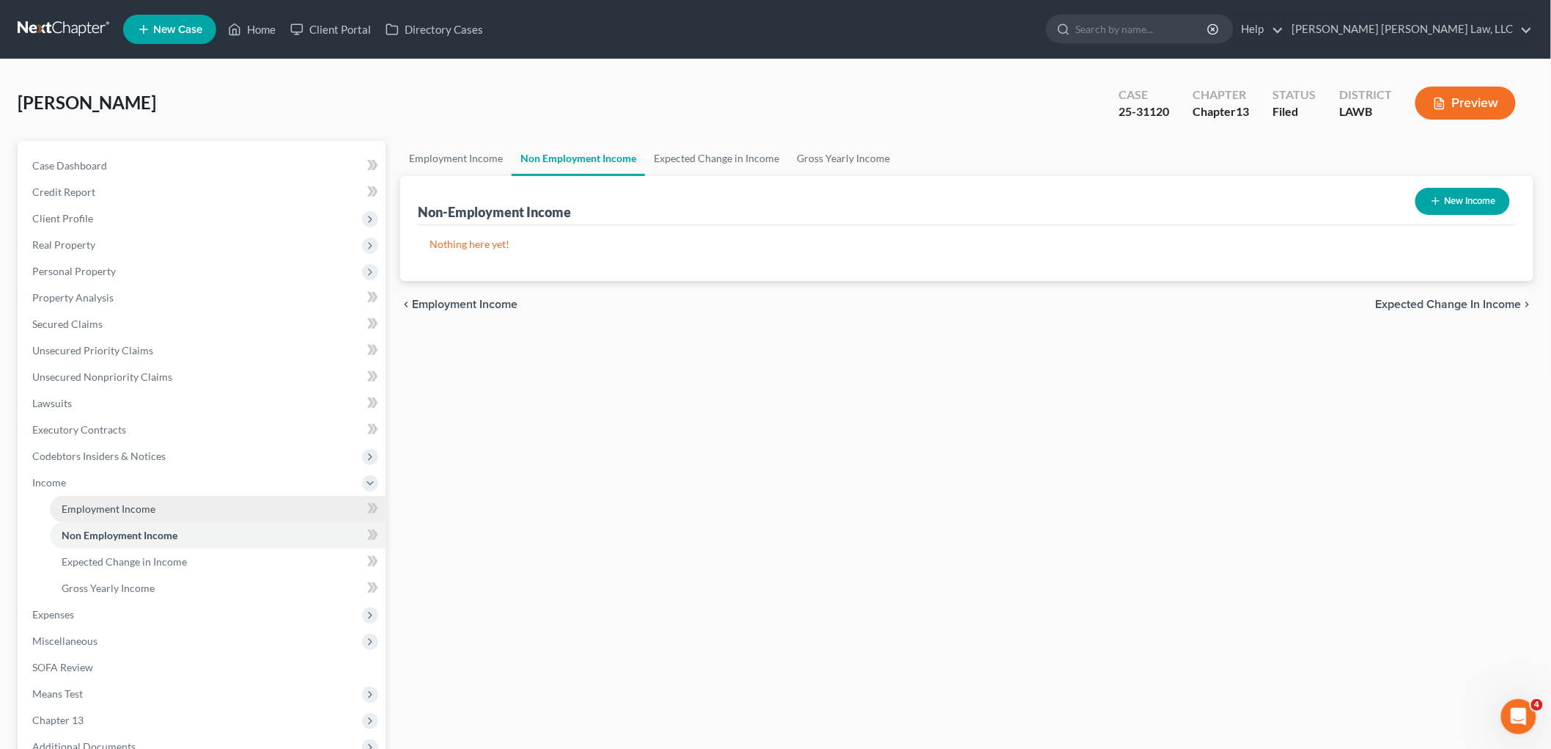
click at [119, 509] on span "Employment Income" at bounding box center [109, 508] width 94 height 12
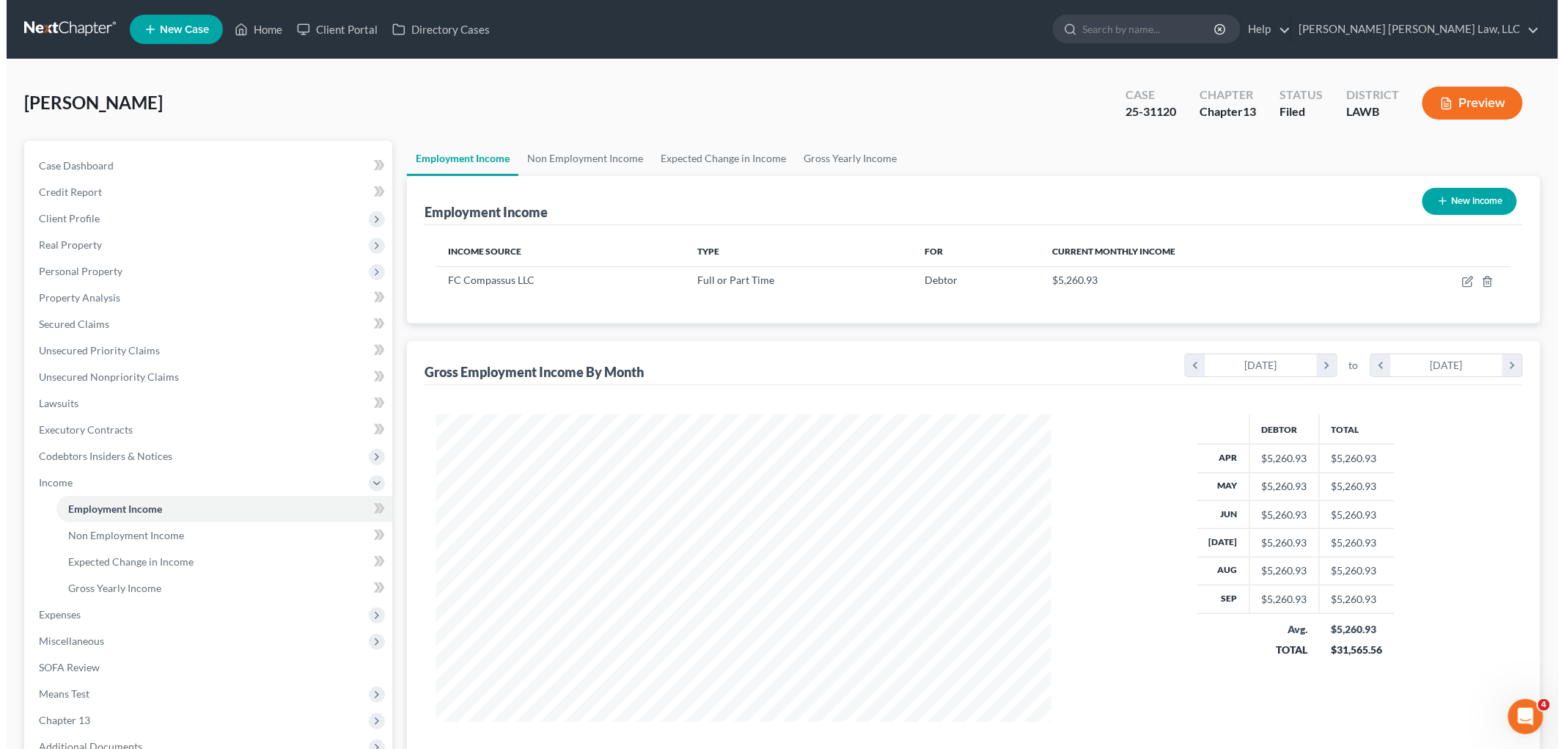
scroll to position [306, 644]
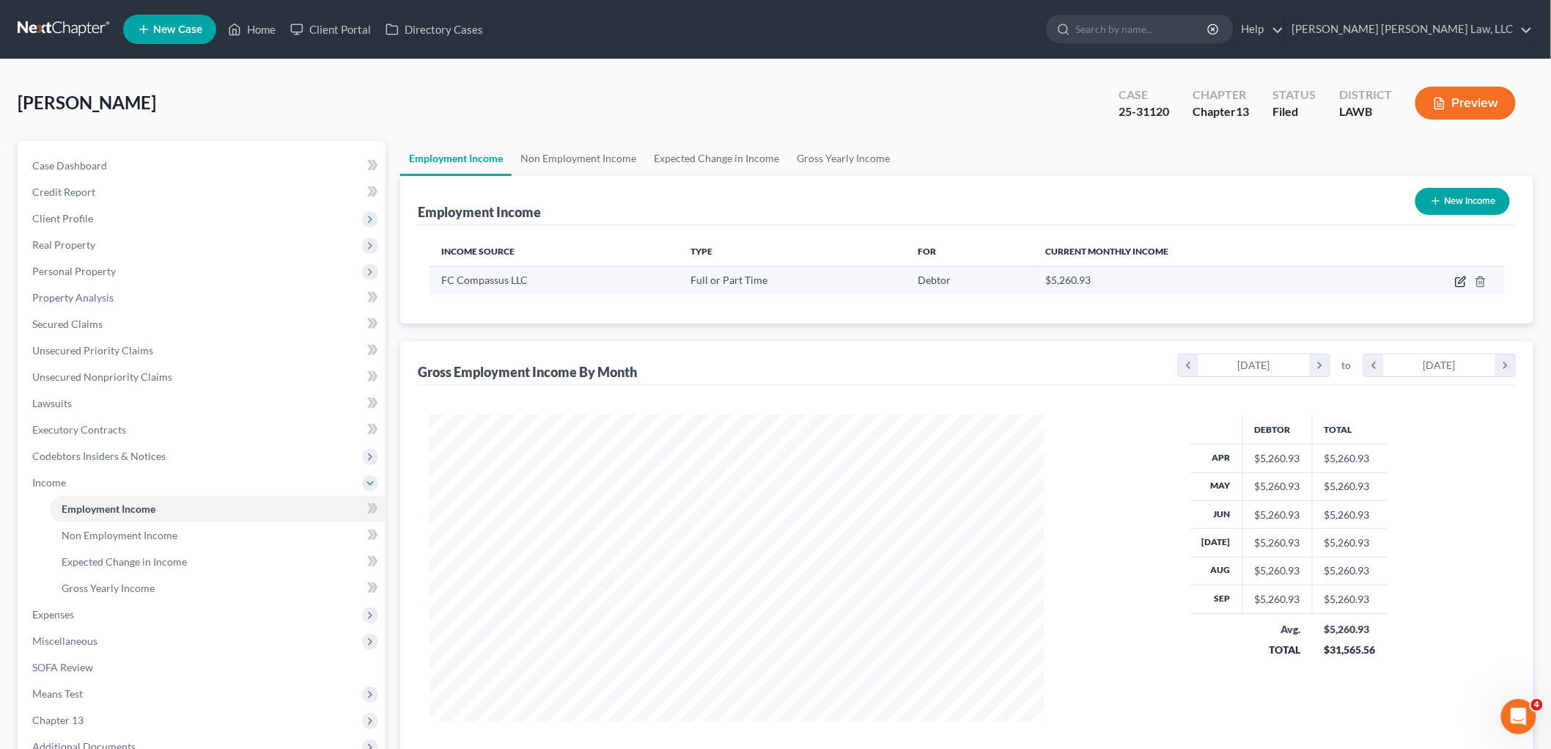
click at [1457, 282] on icon "button" at bounding box center [1460, 282] width 9 height 9
select select "0"
select select "44"
select select "3"
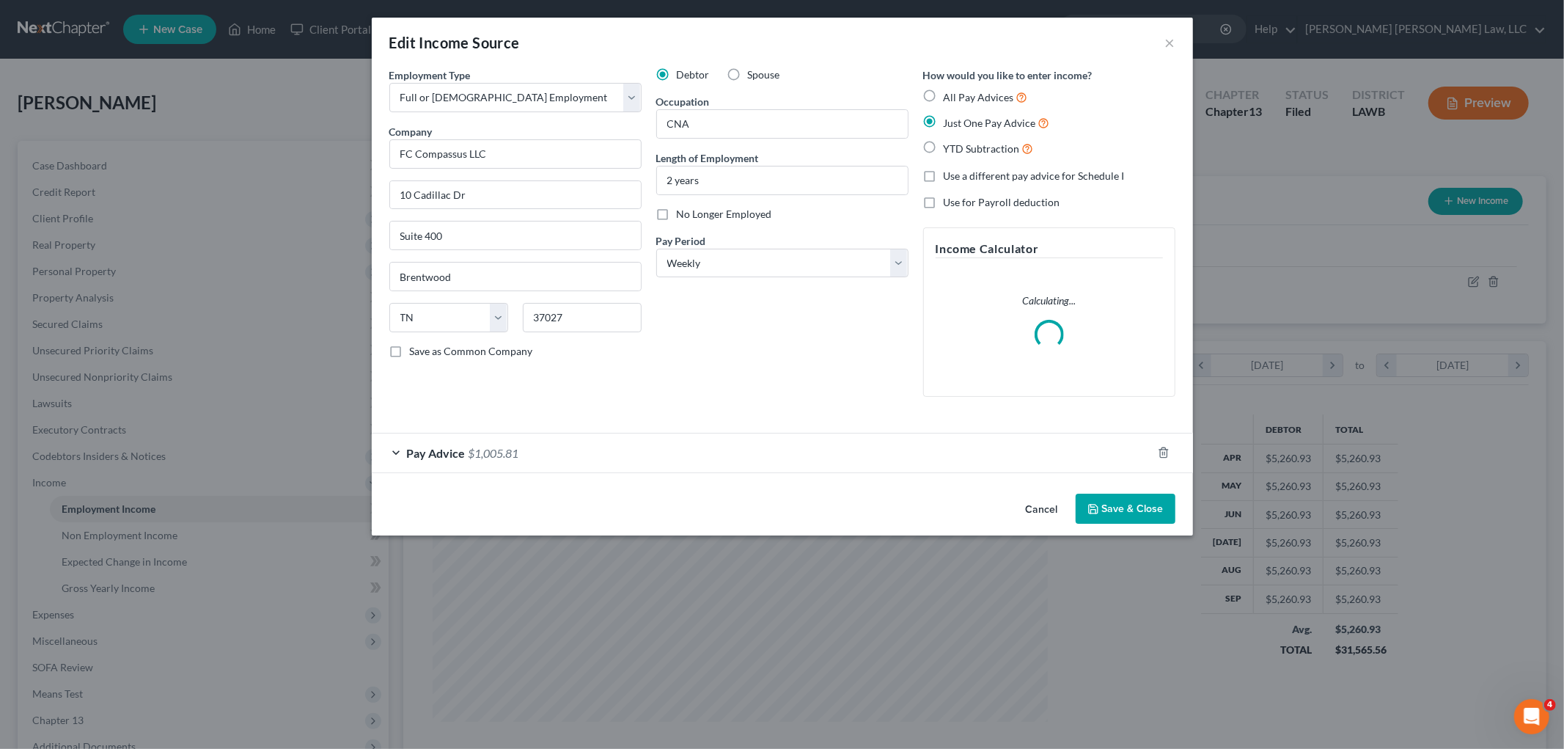
scroll to position [309, 650]
click at [625, 463] on div "Pay Advice $1,005.81" at bounding box center [762, 452] width 780 height 39
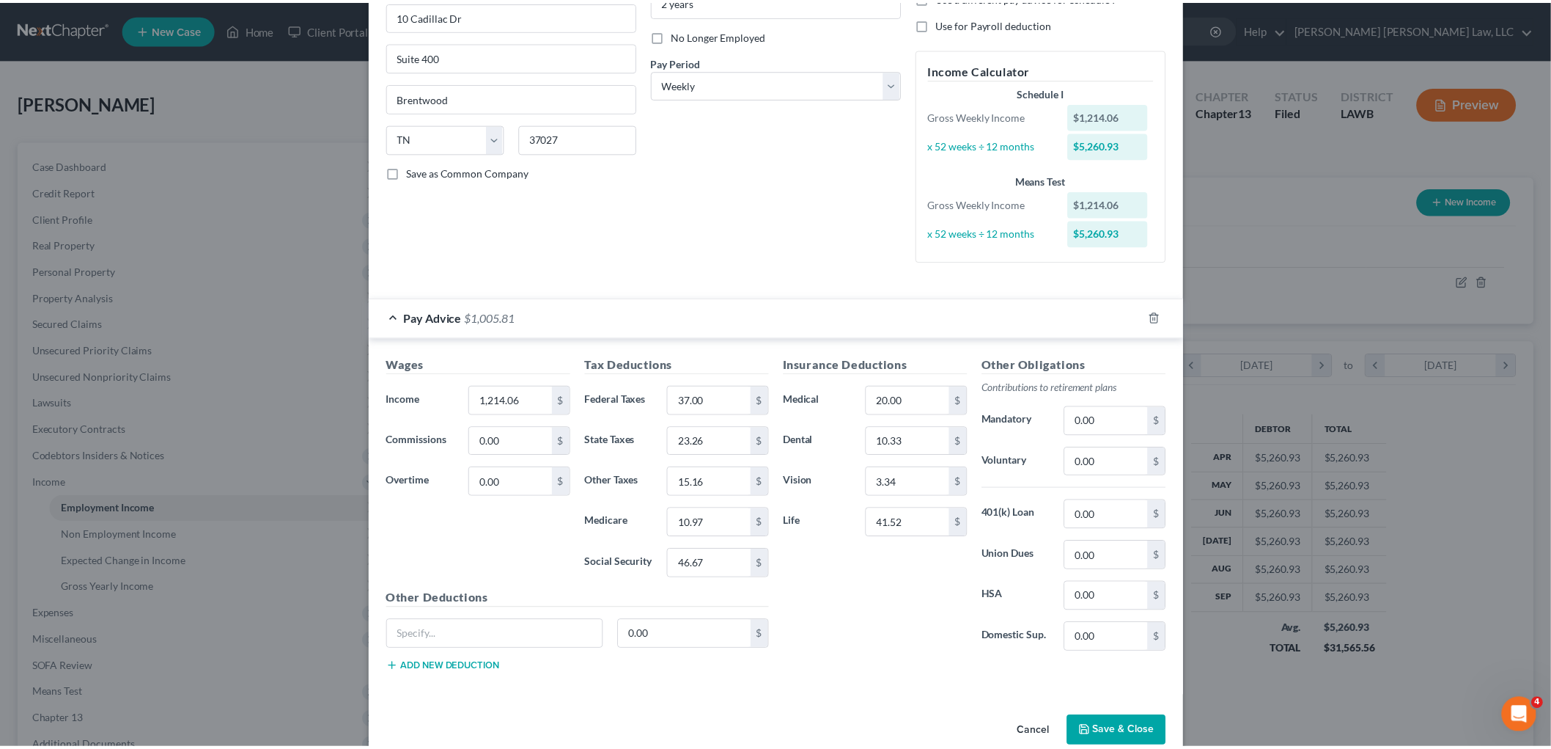
scroll to position [207, 0]
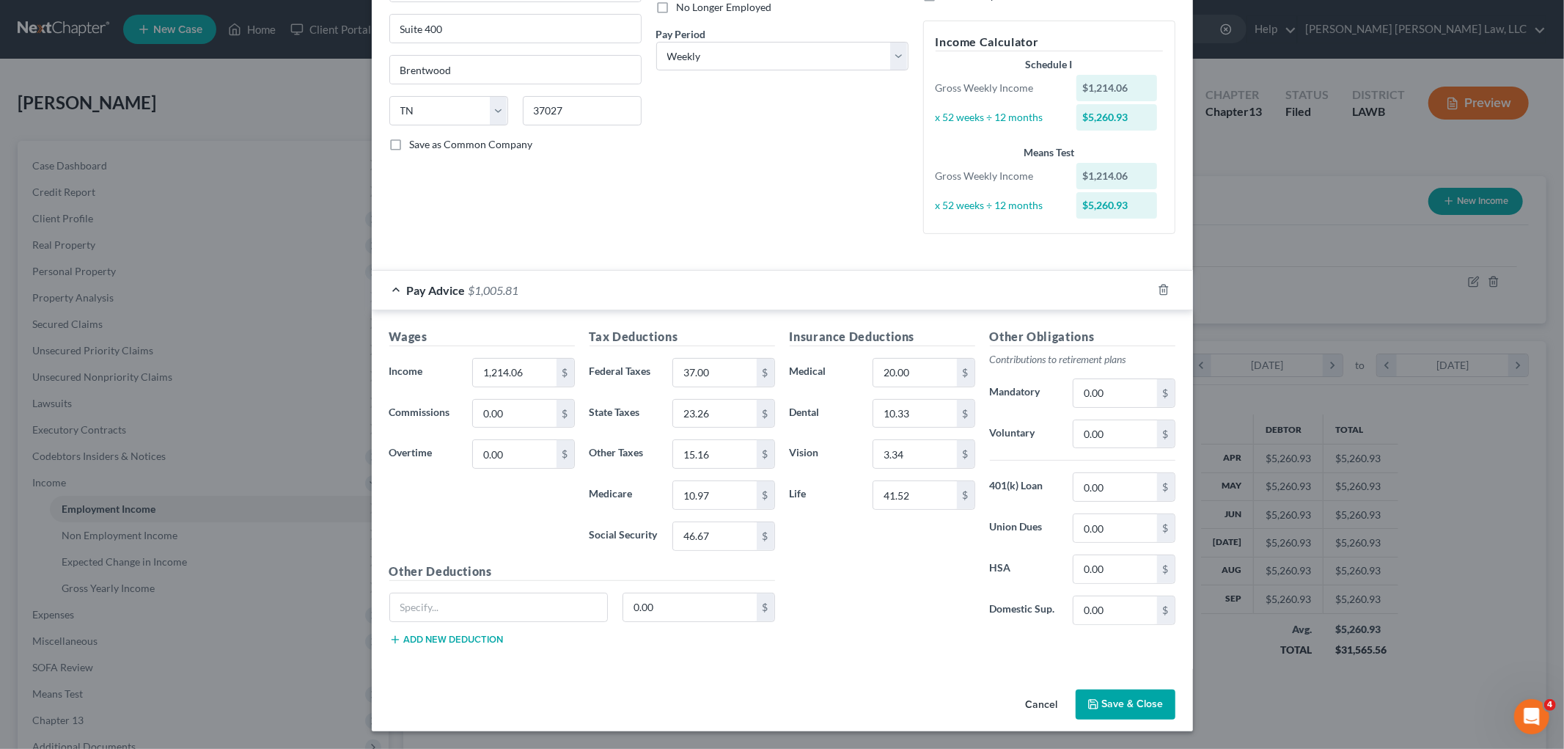
click at [1098, 702] on button "Save & Close" at bounding box center [1125, 704] width 100 height 31
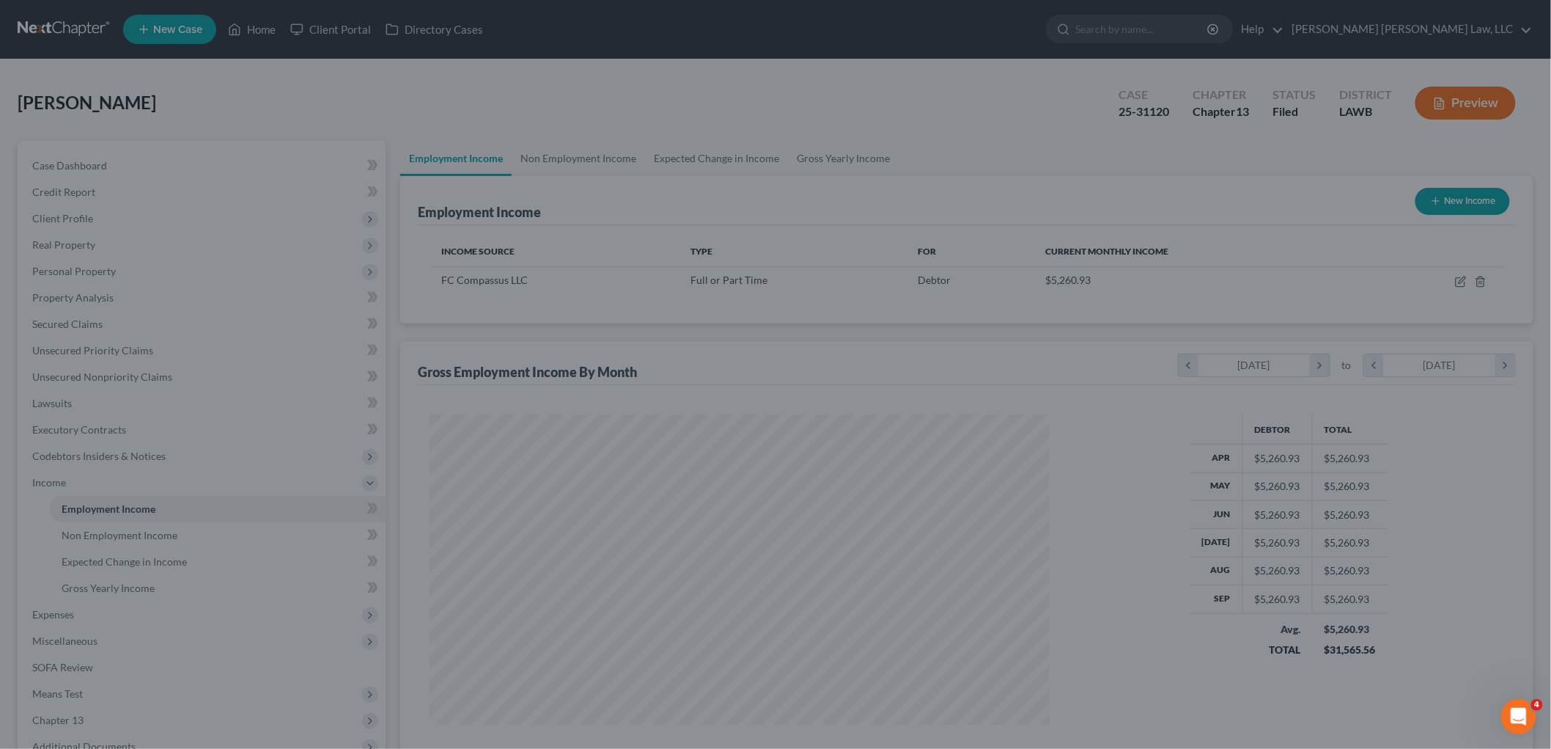
scroll to position [732802, 732465]
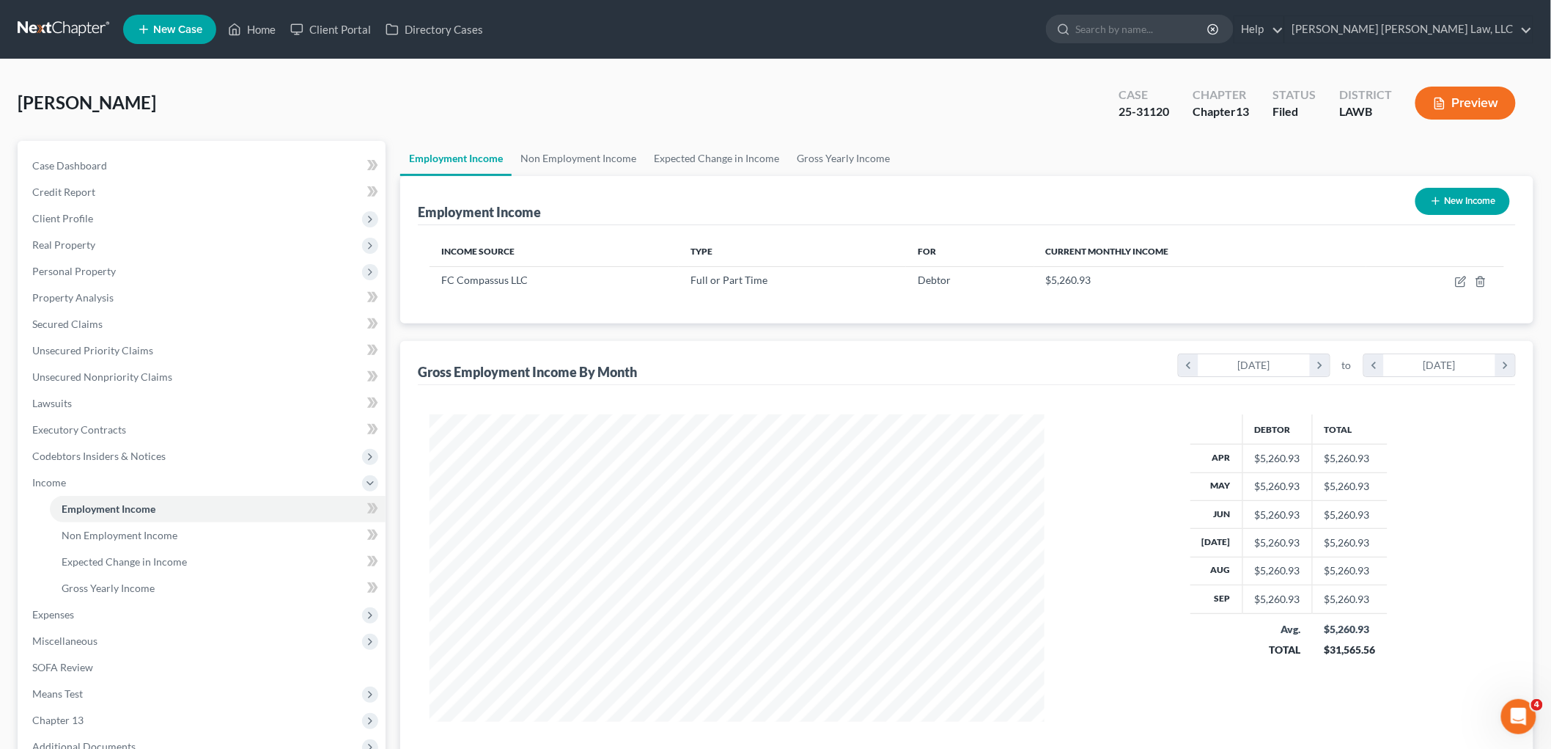
click at [74, 25] on link at bounding box center [65, 29] width 94 height 26
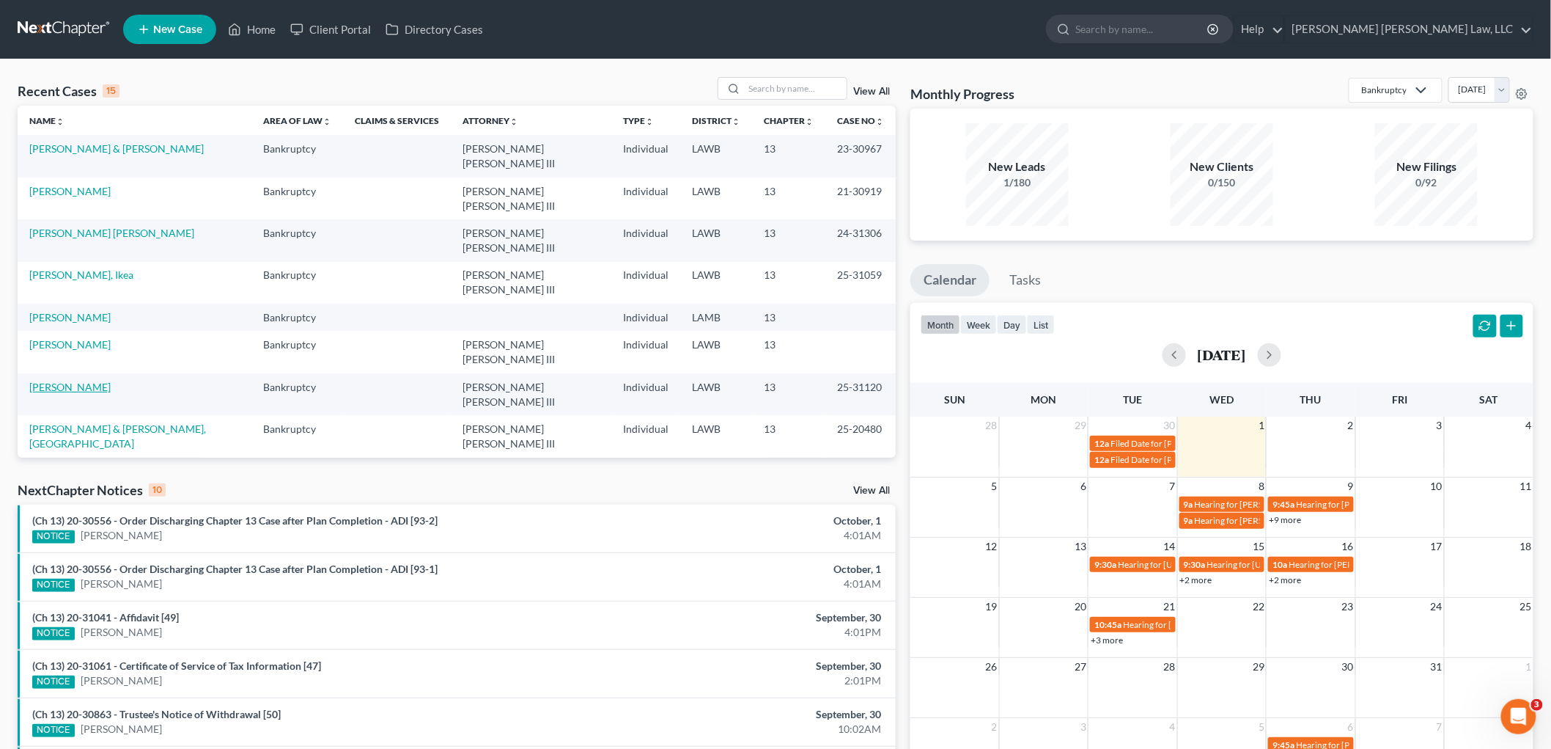
click at [54, 380] on link "[PERSON_NAME]" at bounding box center [69, 386] width 81 height 12
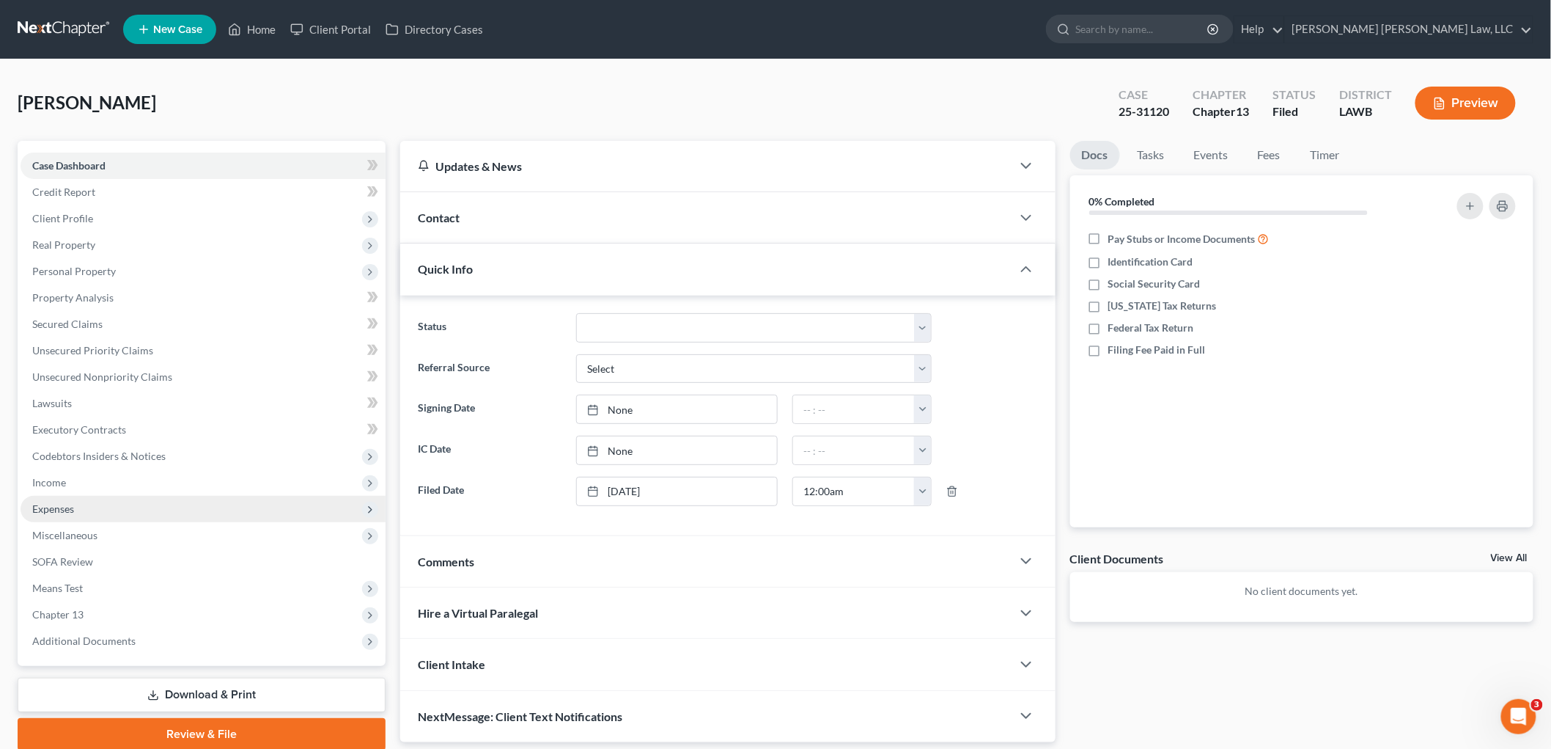
click at [97, 516] on span "Expenses" at bounding box center [203, 509] width 365 height 26
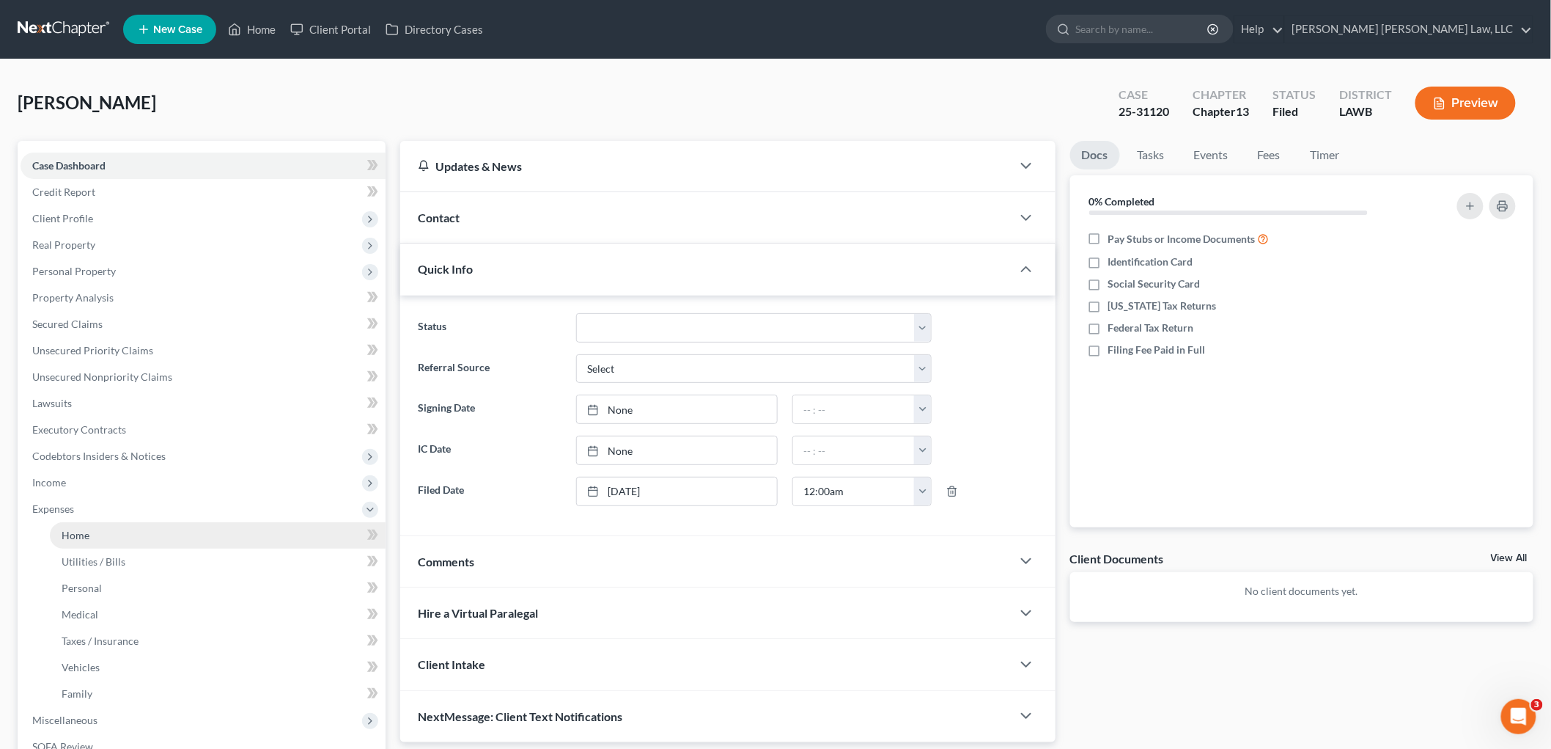
click at [100, 545] on link "Home" at bounding box center [218, 535] width 336 height 26
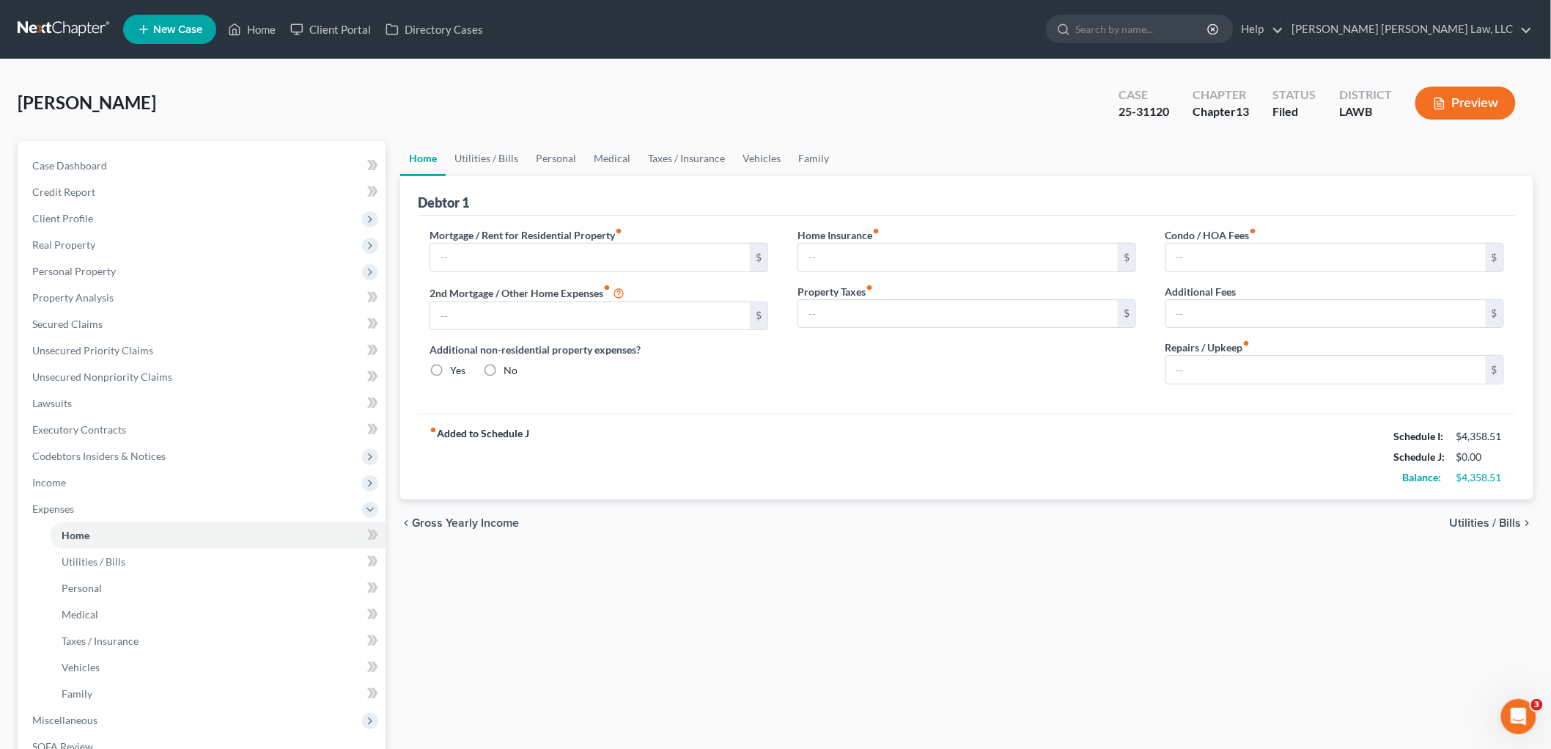
type input "895.00"
type input "0.00"
radio input "true"
type input "0.00"
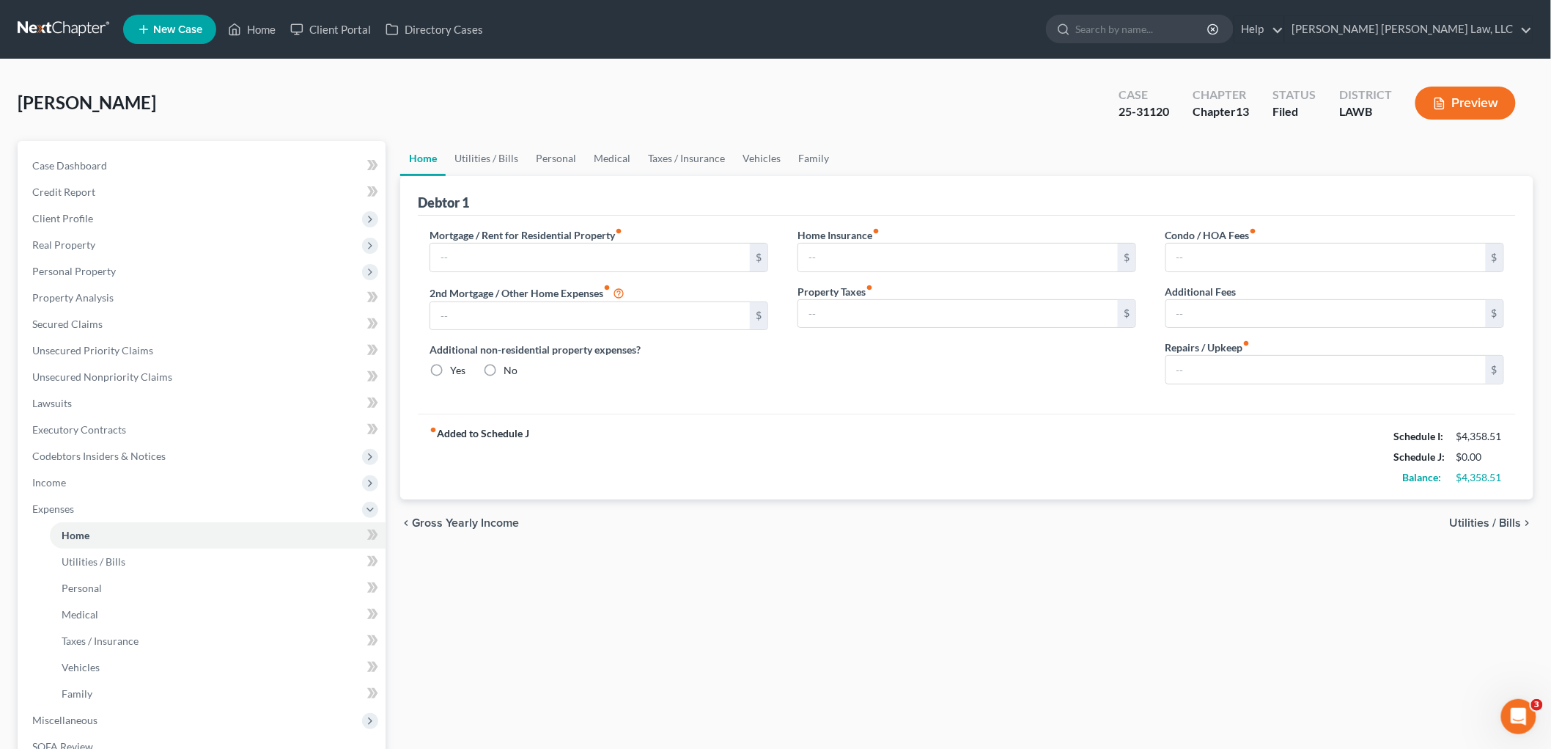
type input "0.00"
click at [74, 23] on link at bounding box center [65, 29] width 94 height 26
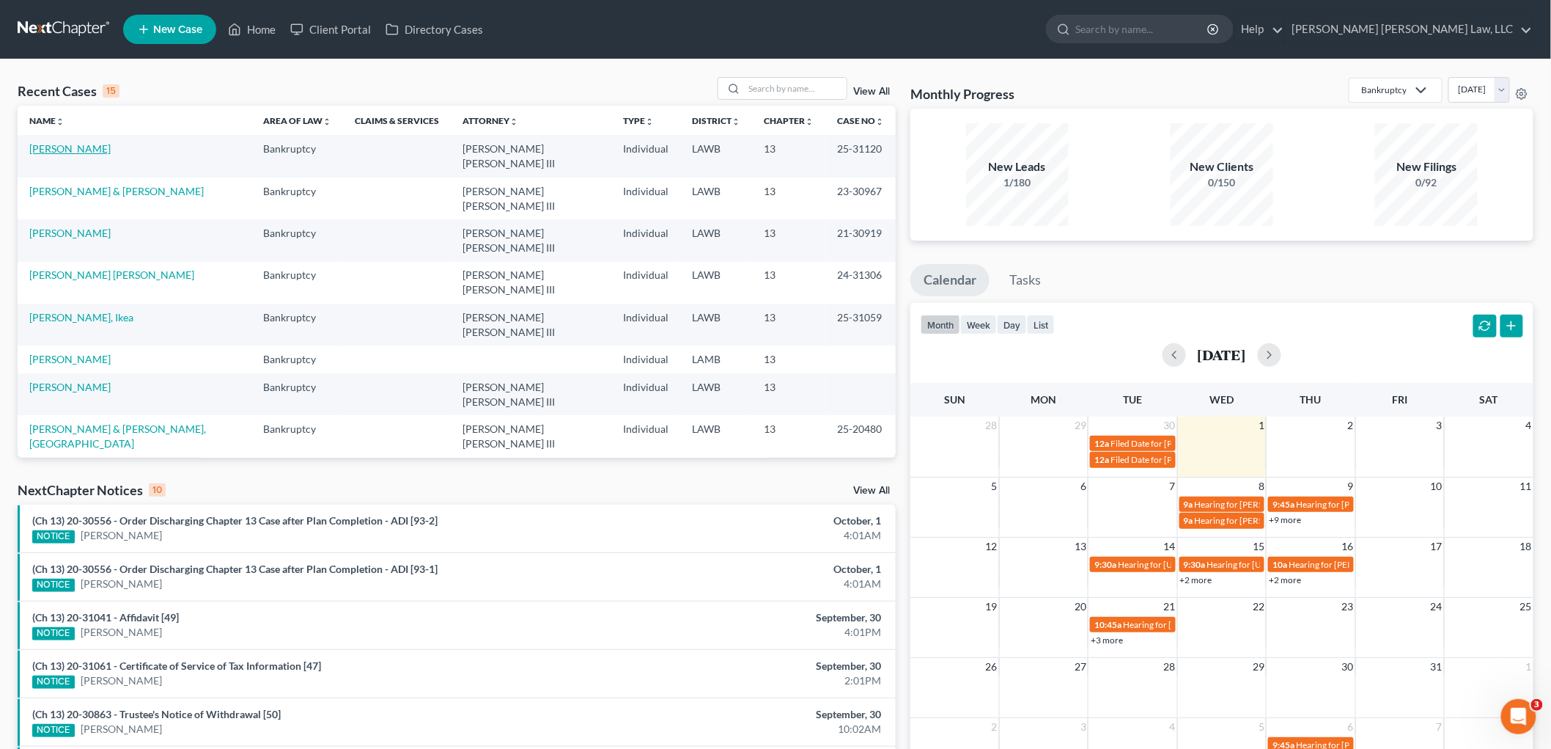
click at [66, 149] on link "[PERSON_NAME]" at bounding box center [69, 148] width 81 height 12
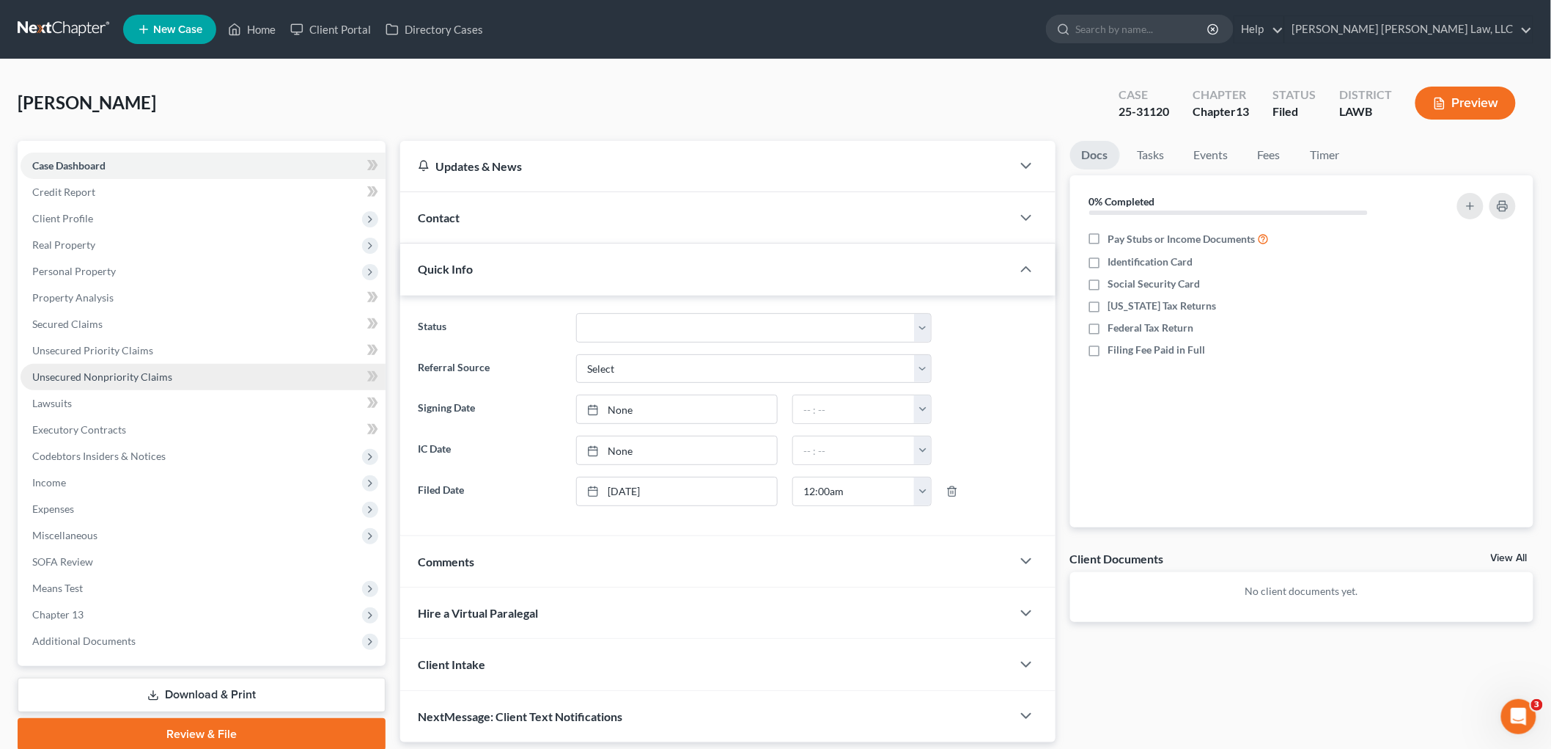
click at [169, 378] on link "Unsecured Nonpriority Claims" at bounding box center [203, 377] width 365 height 26
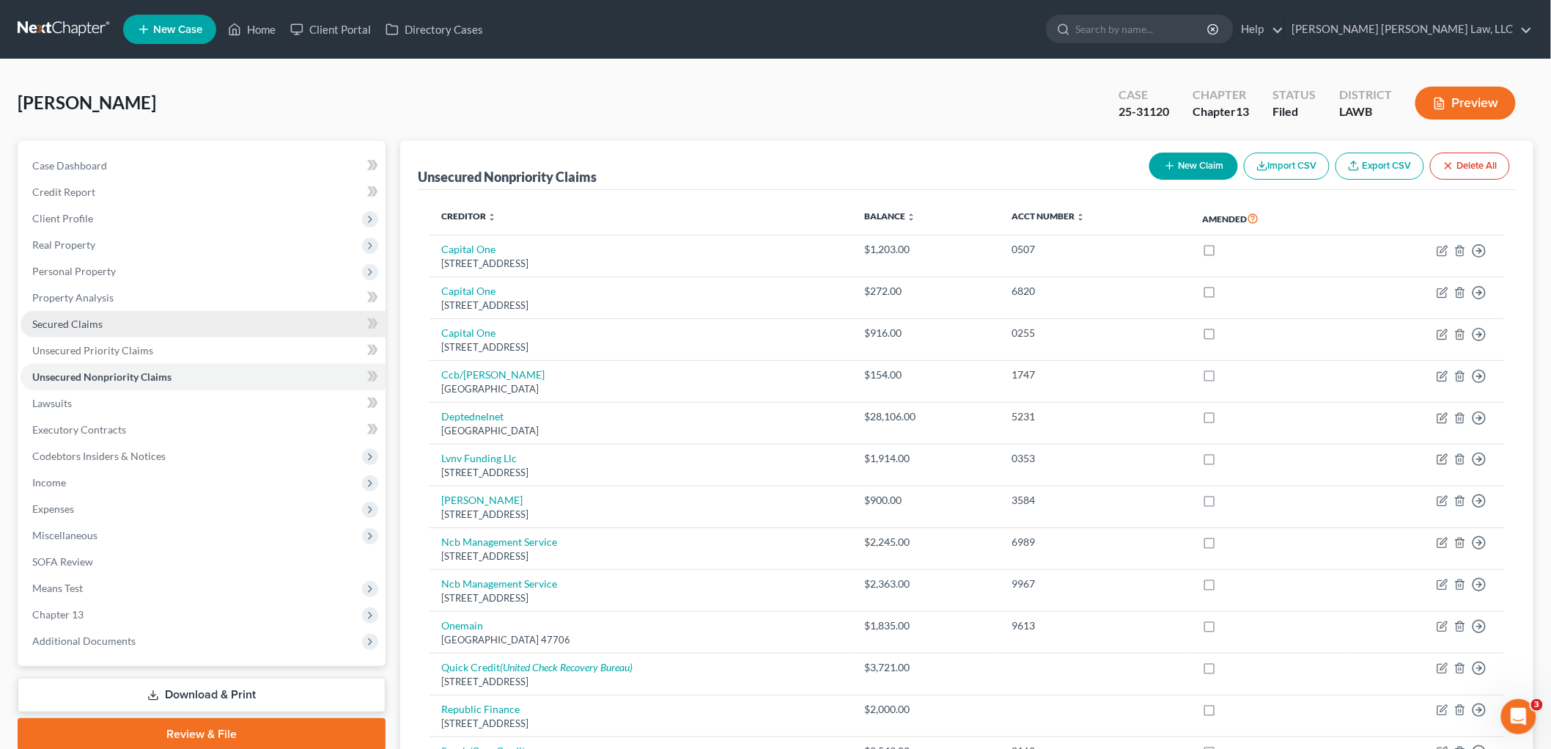
click at [147, 331] on link "Secured Claims" at bounding box center [203, 324] width 365 height 26
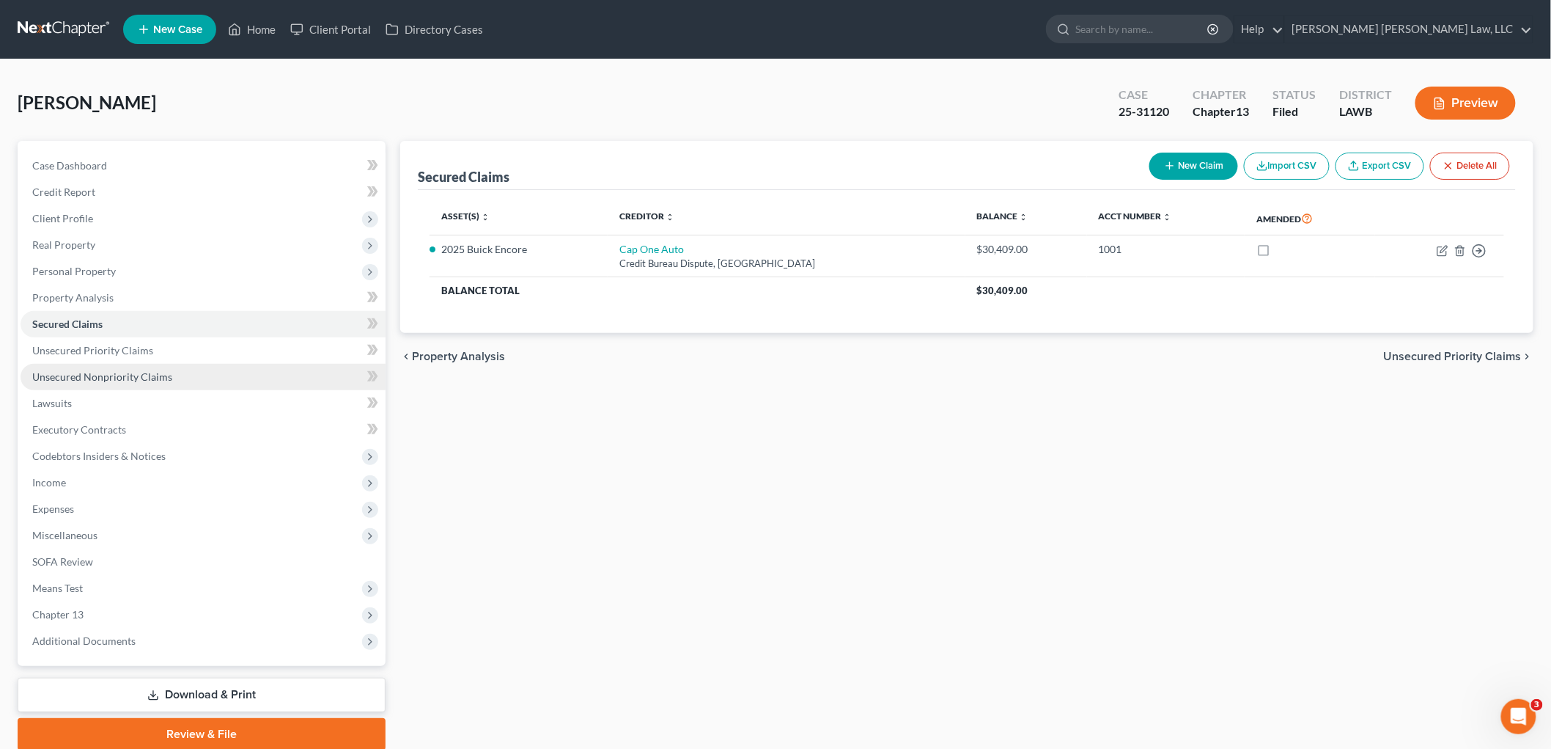
click at [147, 376] on span "Unsecured Nonpriority Claims" at bounding box center [102, 376] width 140 height 12
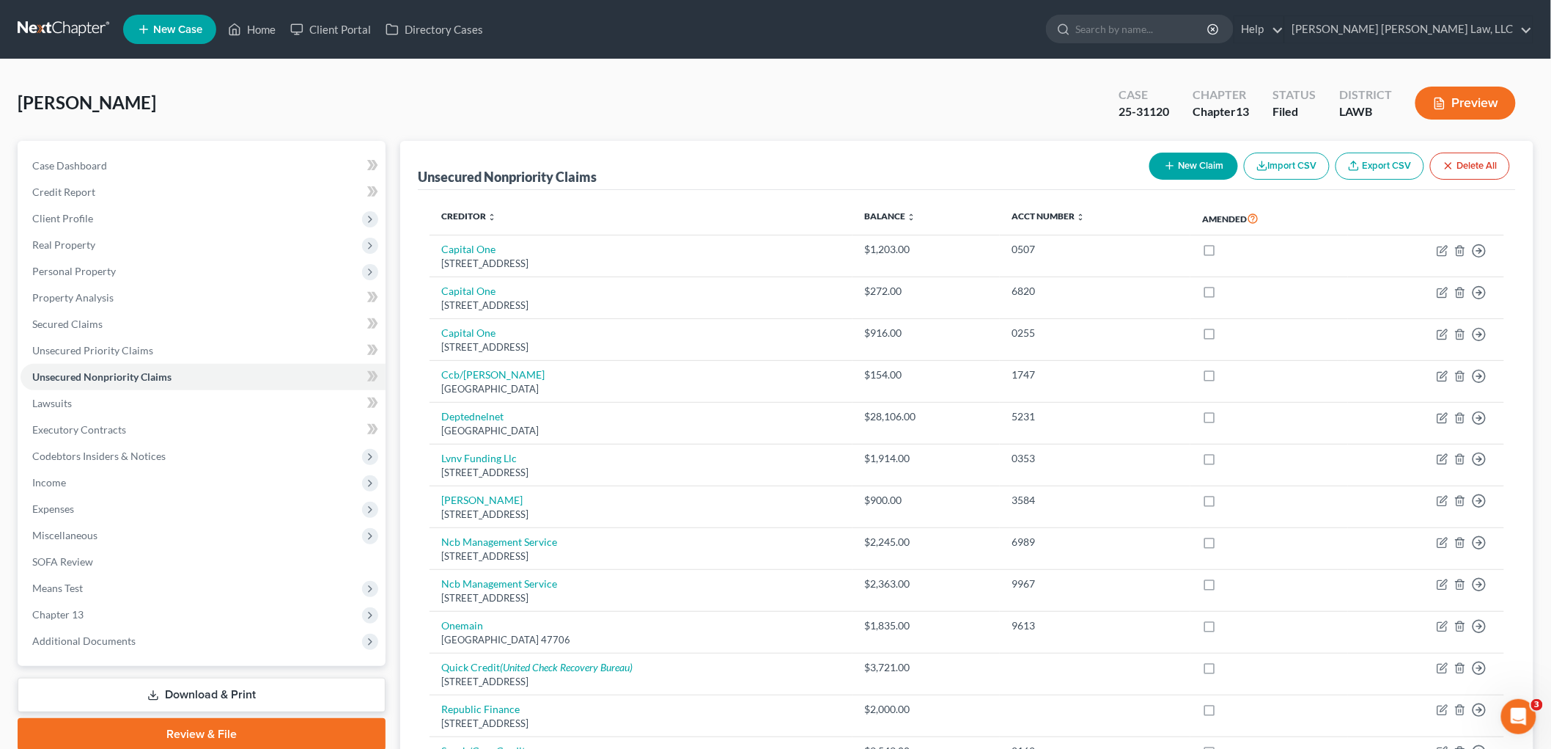
click at [79, 22] on link at bounding box center [65, 29] width 94 height 26
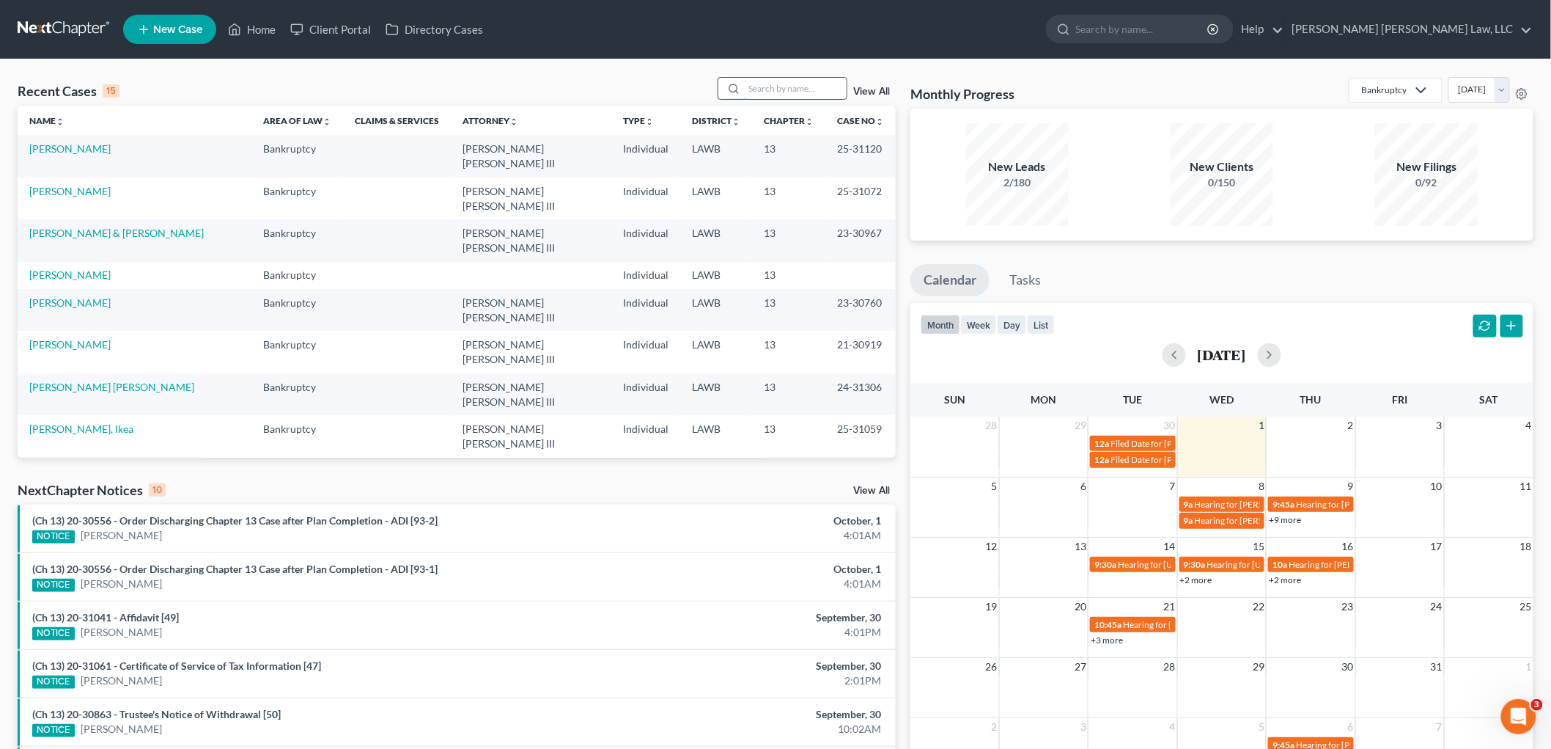
click at [755, 91] on input "search" at bounding box center [795, 88] width 103 height 21
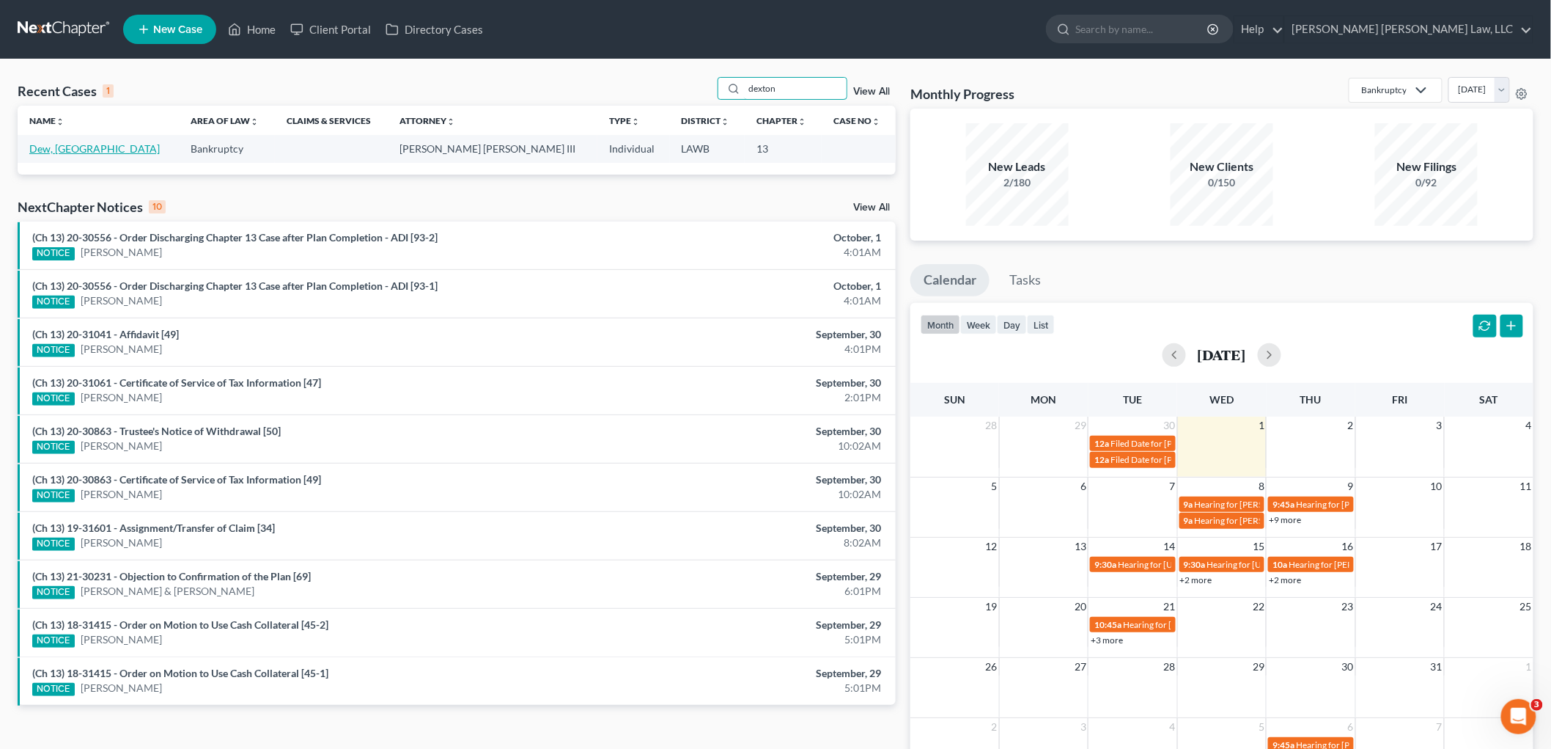
type input "dexton"
click at [77, 147] on link "Dew, [GEOGRAPHIC_DATA]" at bounding box center [94, 148] width 130 height 12
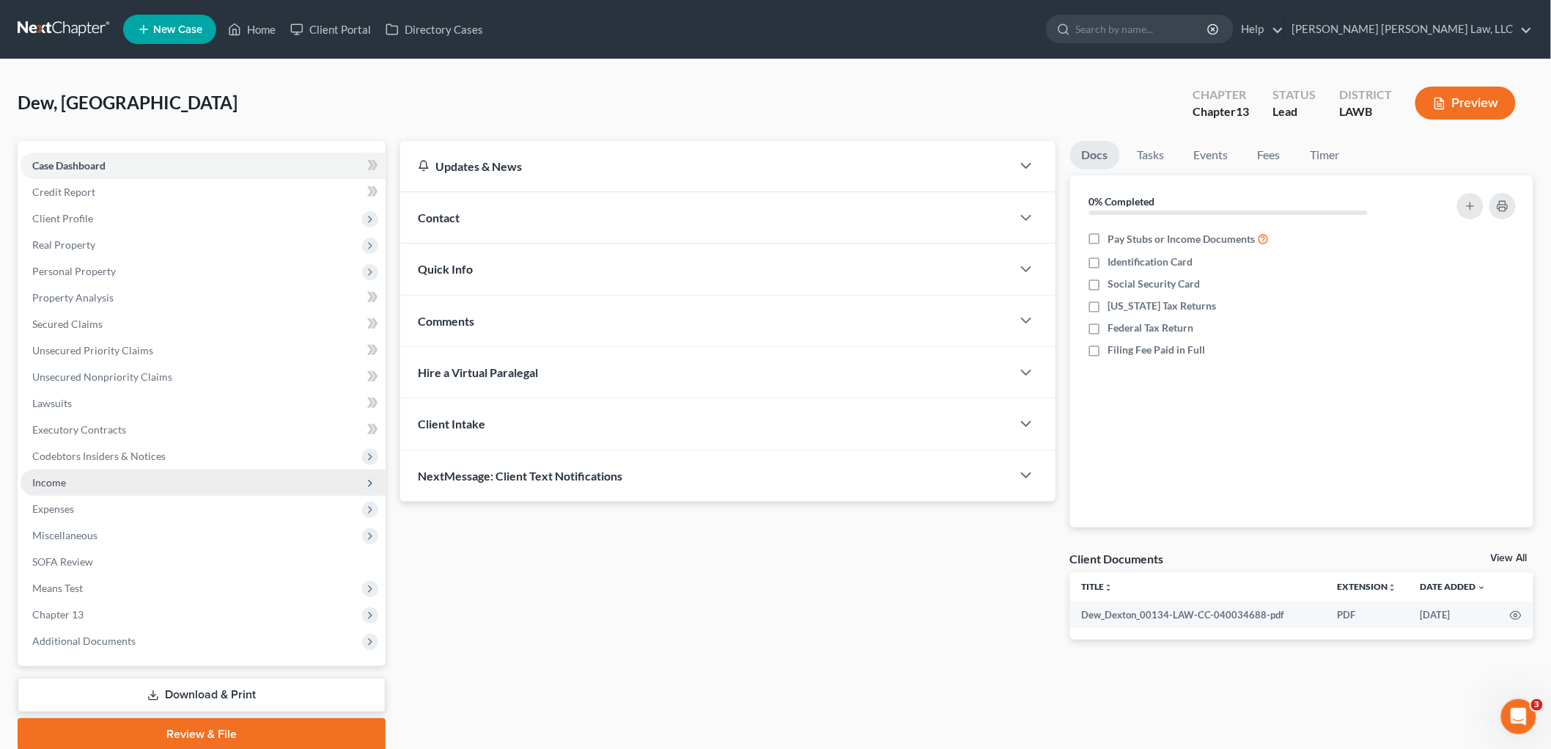
click at [65, 486] on span "Income" at bounding box center [49, 482] width 34 height 12
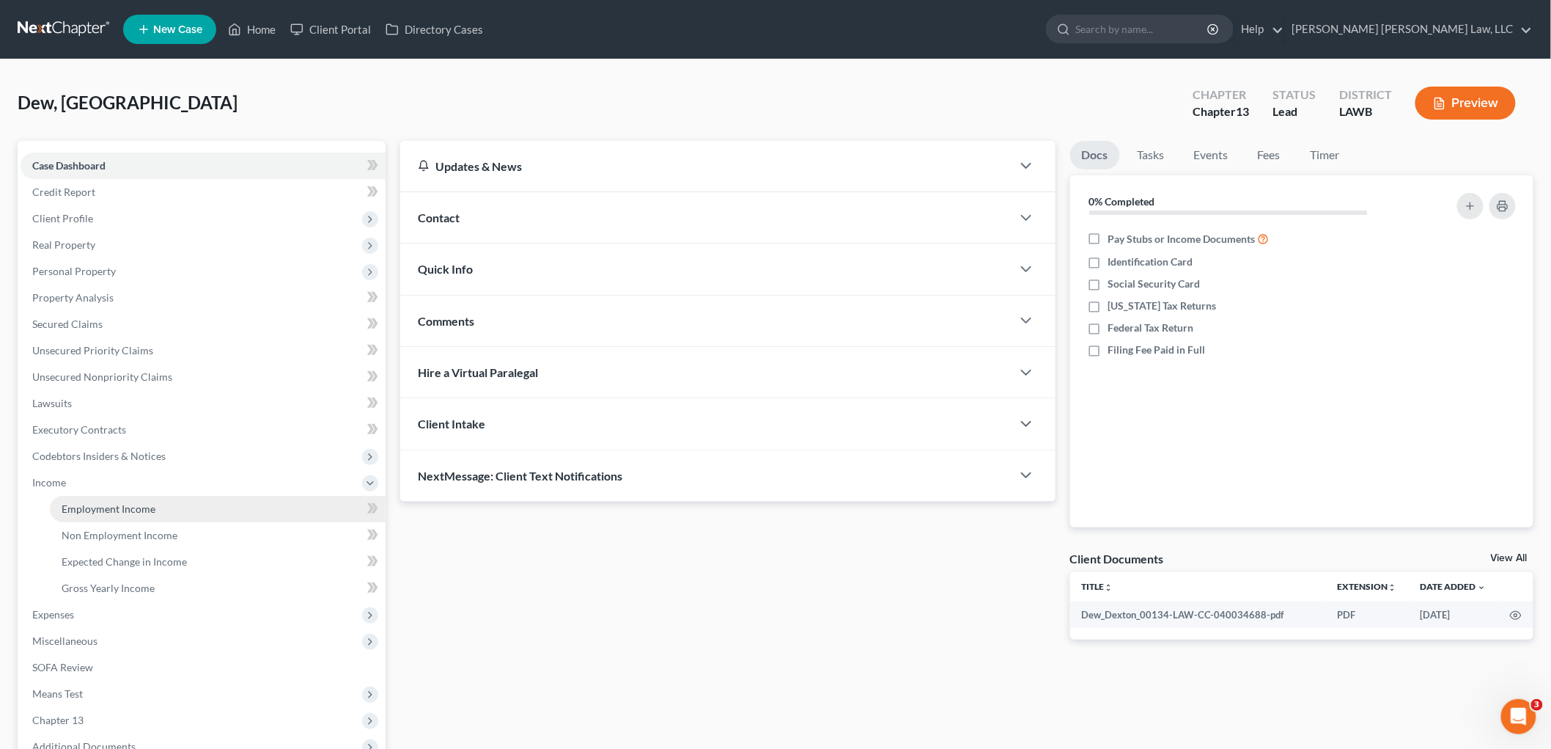
click at [93, 502] on span "Employment Income" at bounding box center [109, 508] width 94 height 12
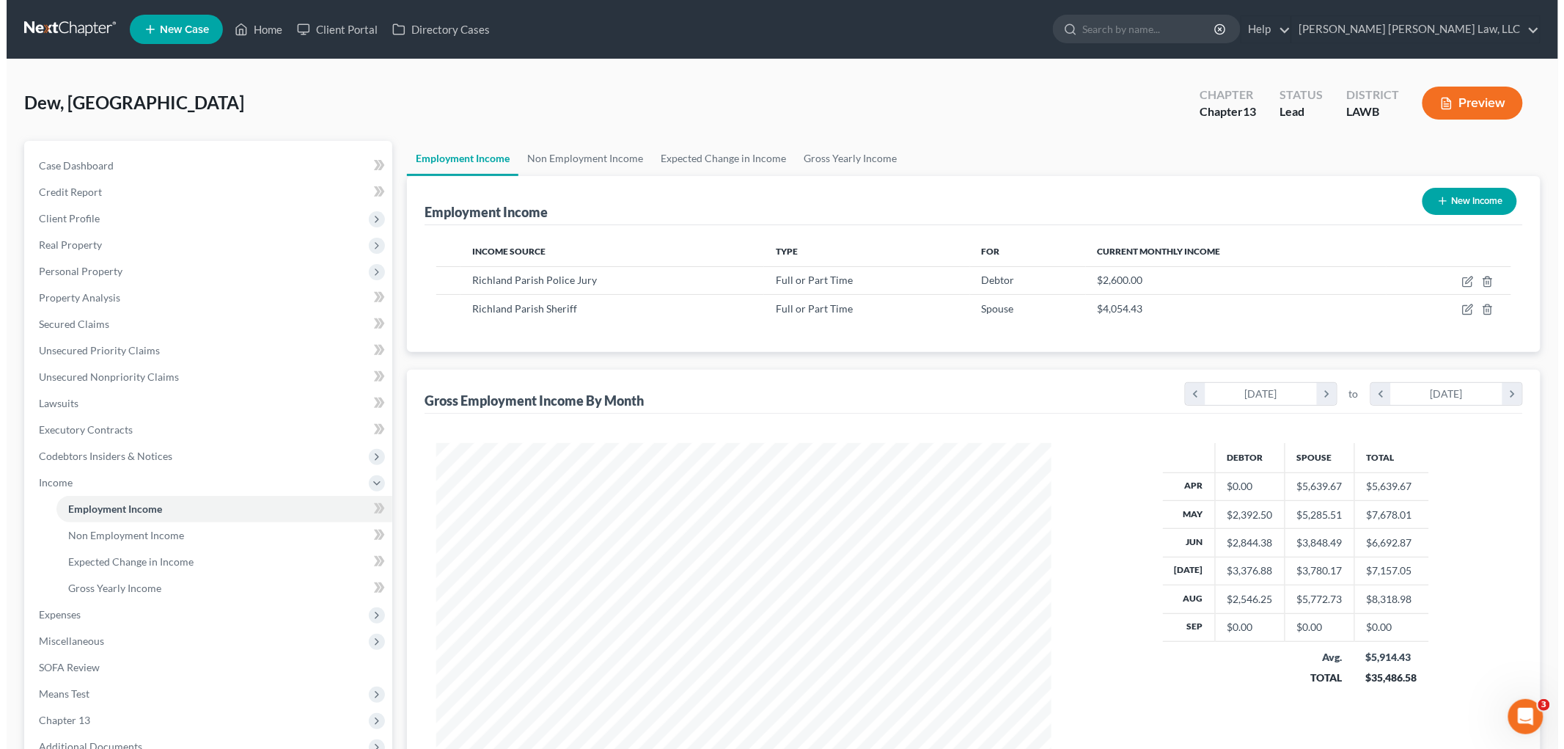
scroll to position [306, 644]
click at [1457, 279] on icon "button" at bounding box center [1461, 282] width 12 height 12
select select "0"
select select "19"
select select "3"
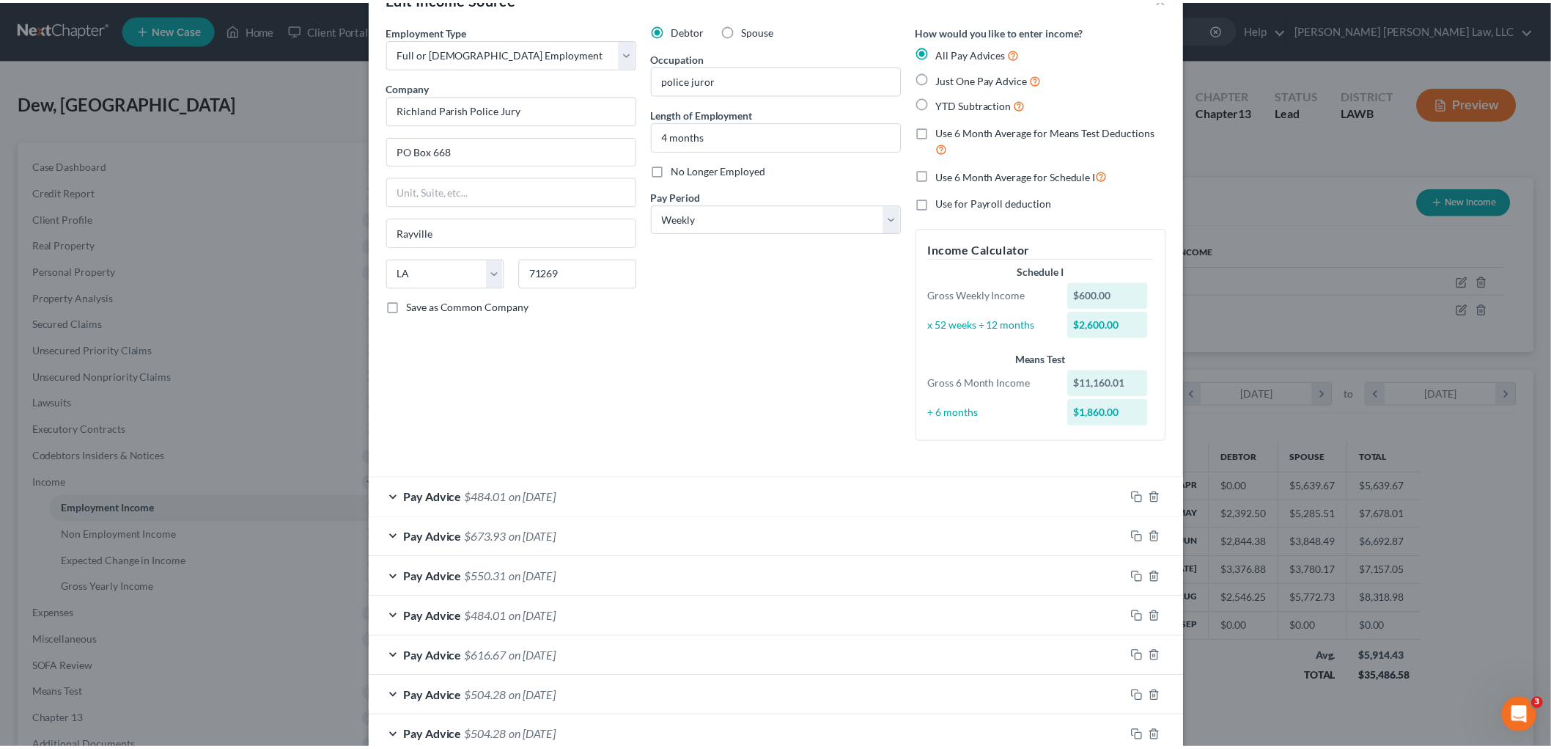
scroll to position [0, 0]
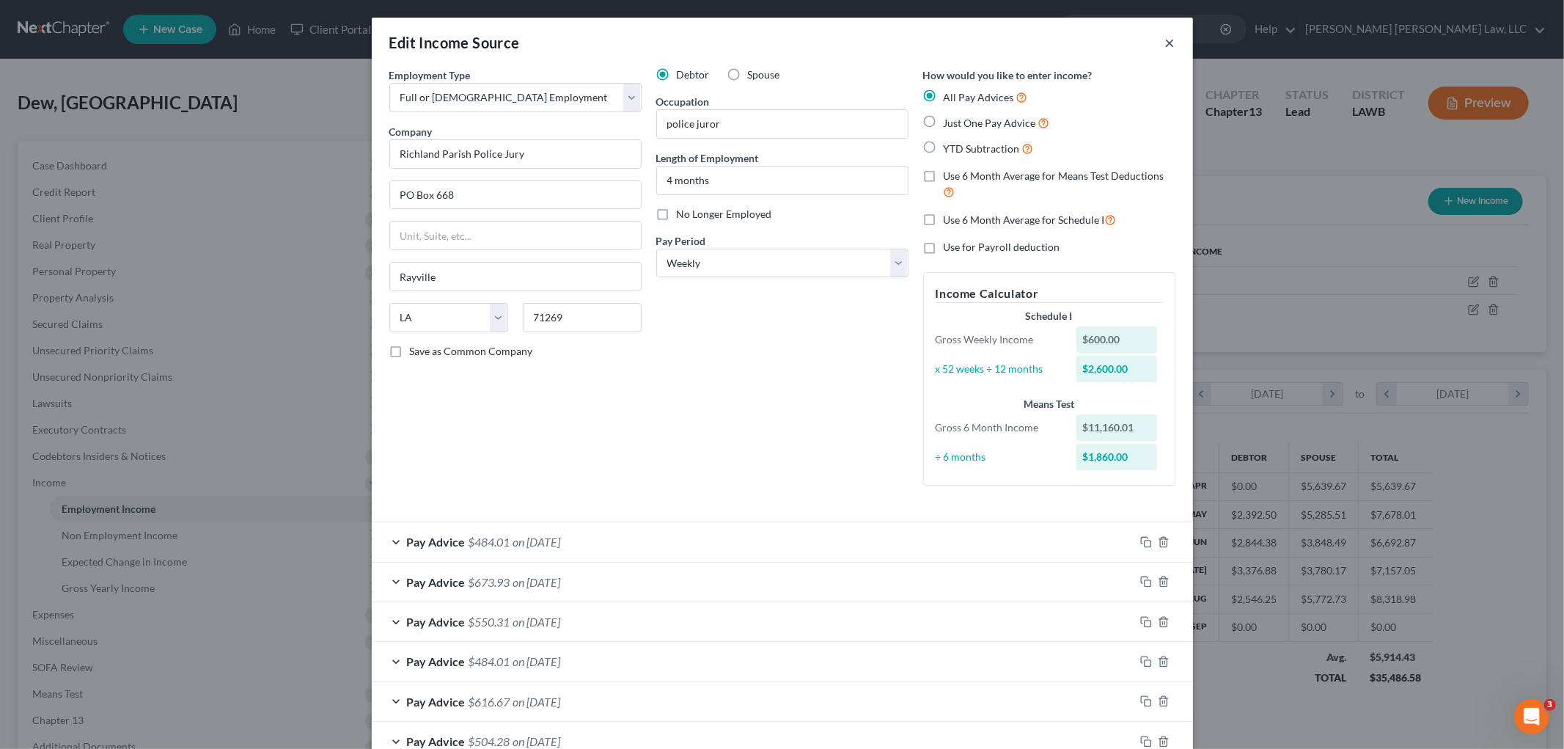
click at [1165, 41] on button "×" at bounding box center [1170, 43] width 10 height 18
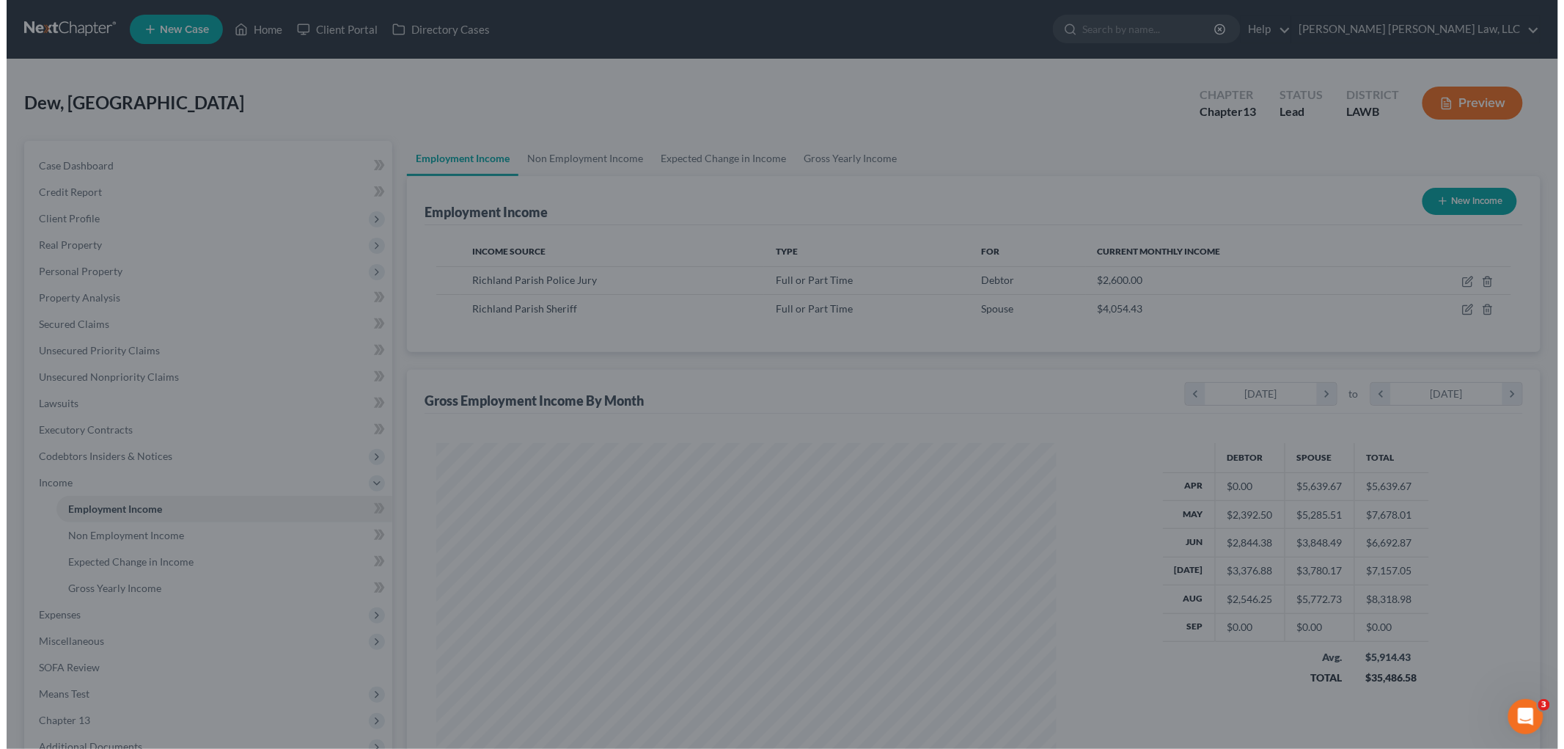
scroll to position [732802, 732465]
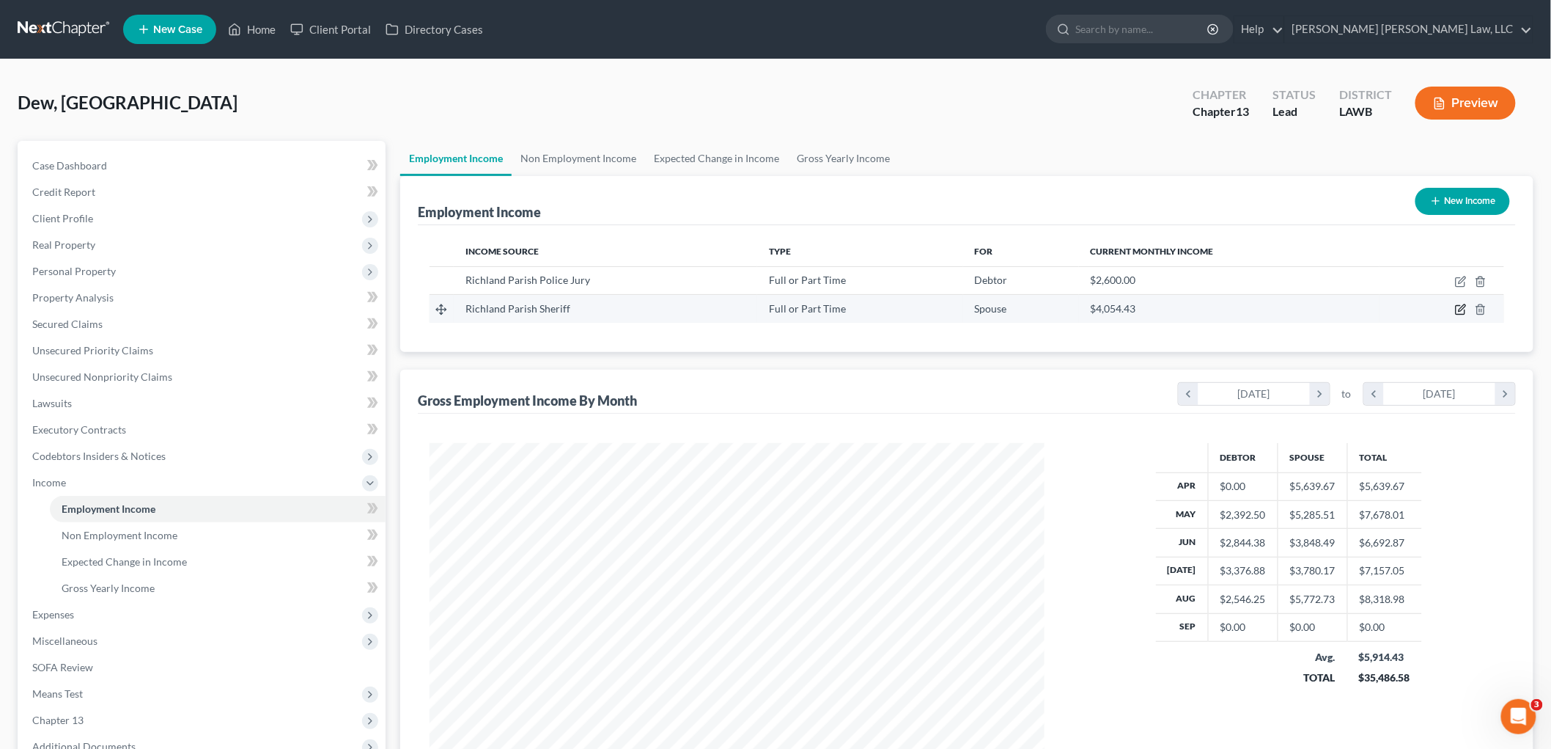
click at [1462, 311] on icon "button" at bounding box center [1461, 310] width 12 height 12
select select "0"
select select "19"
select select "2"
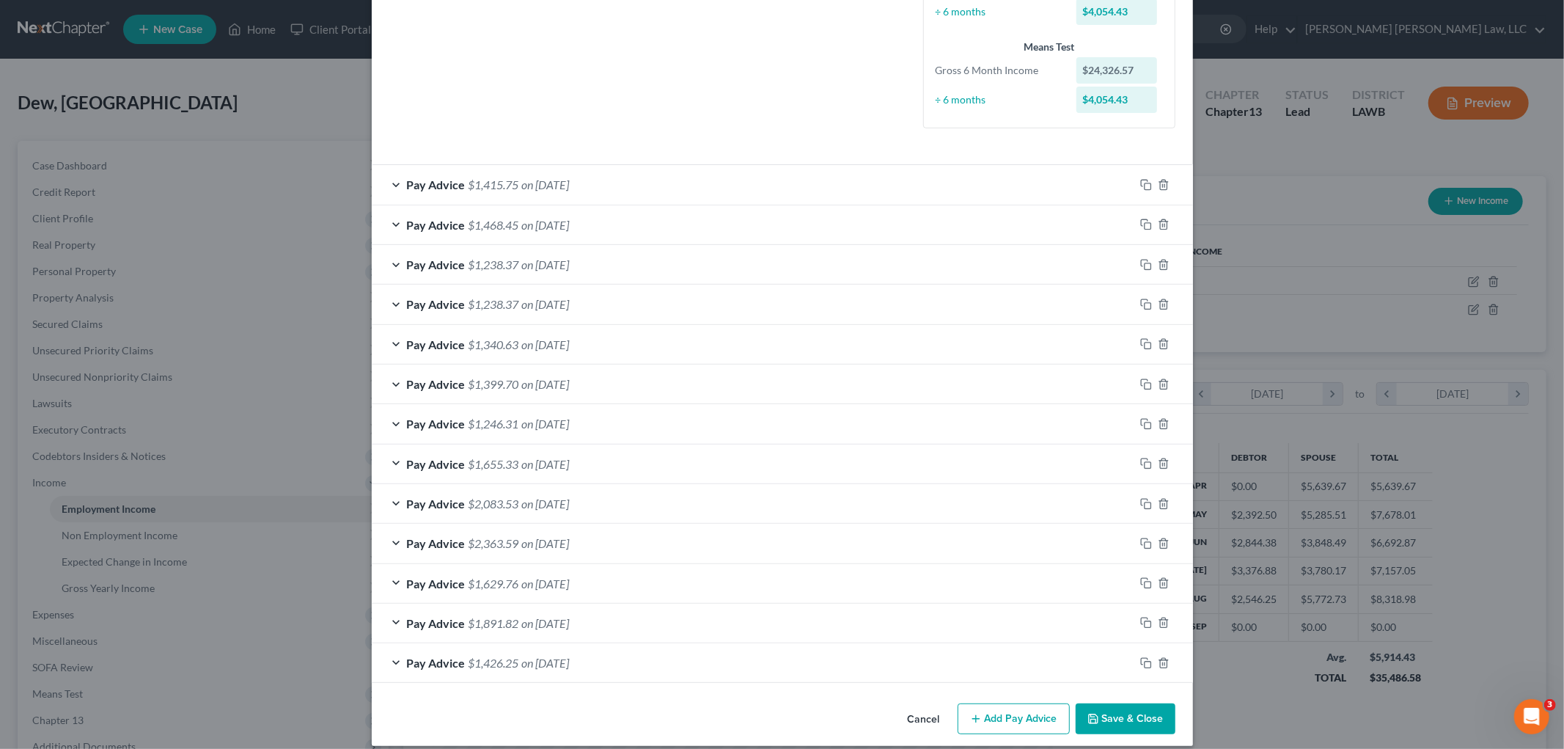
scroll to position [372, 0]
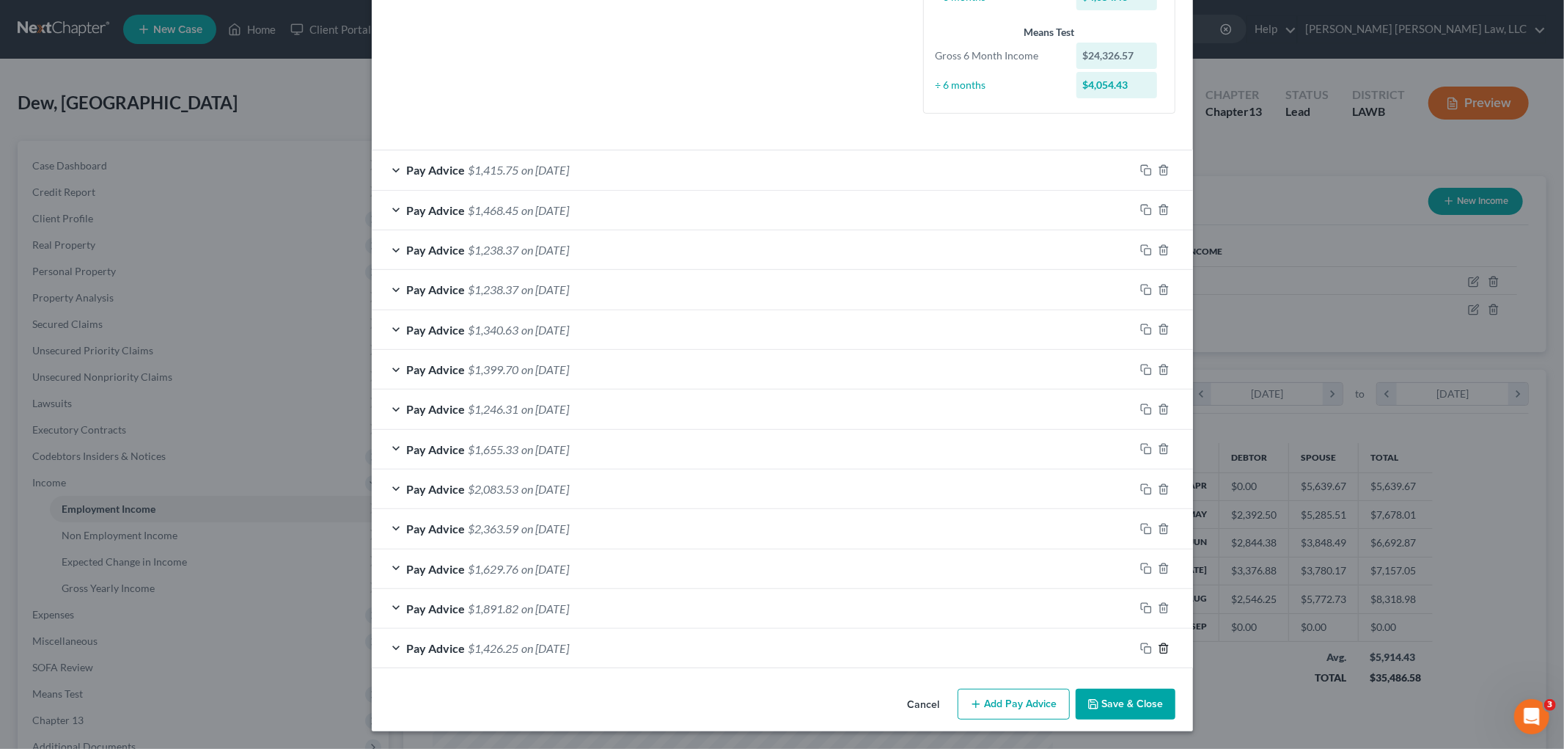
click at [1158, 650] on icon "button" at bounding box center [1164, 648] width 12 height 12
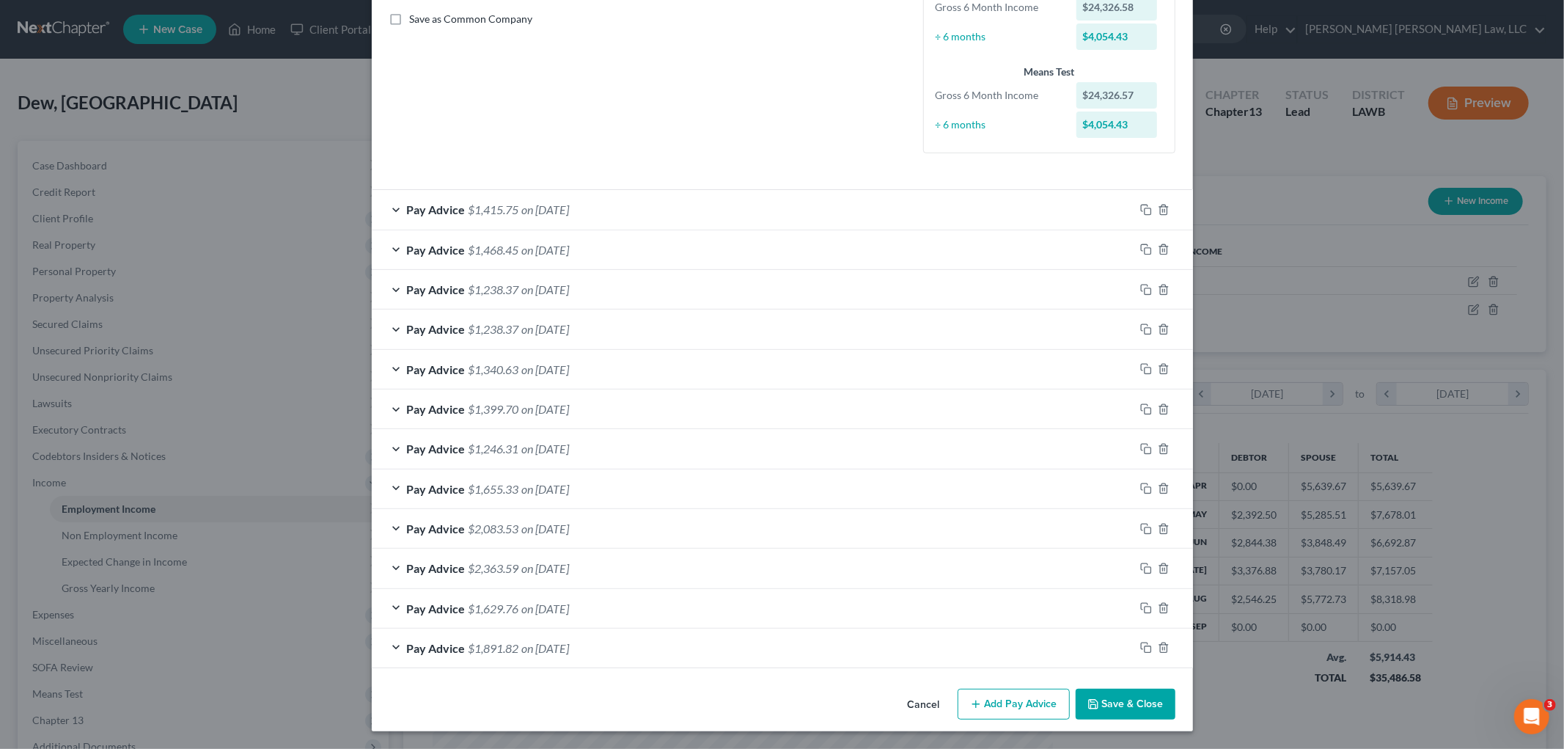
scroll to position [333, 0]
click at [1158, 647] on icon "button" at bounding box center [1164, 647] width 12 height 12
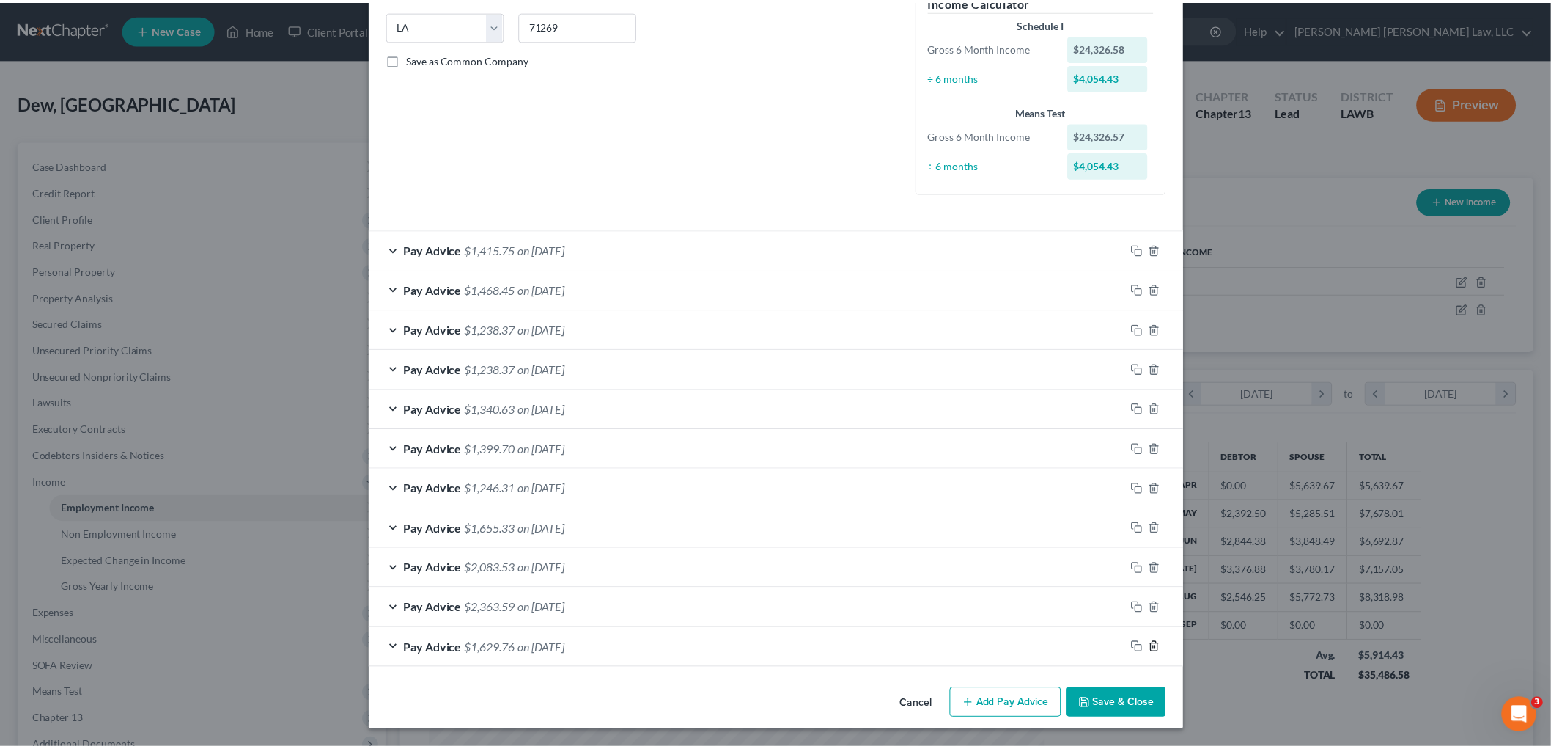
scroll to position [293, 0]
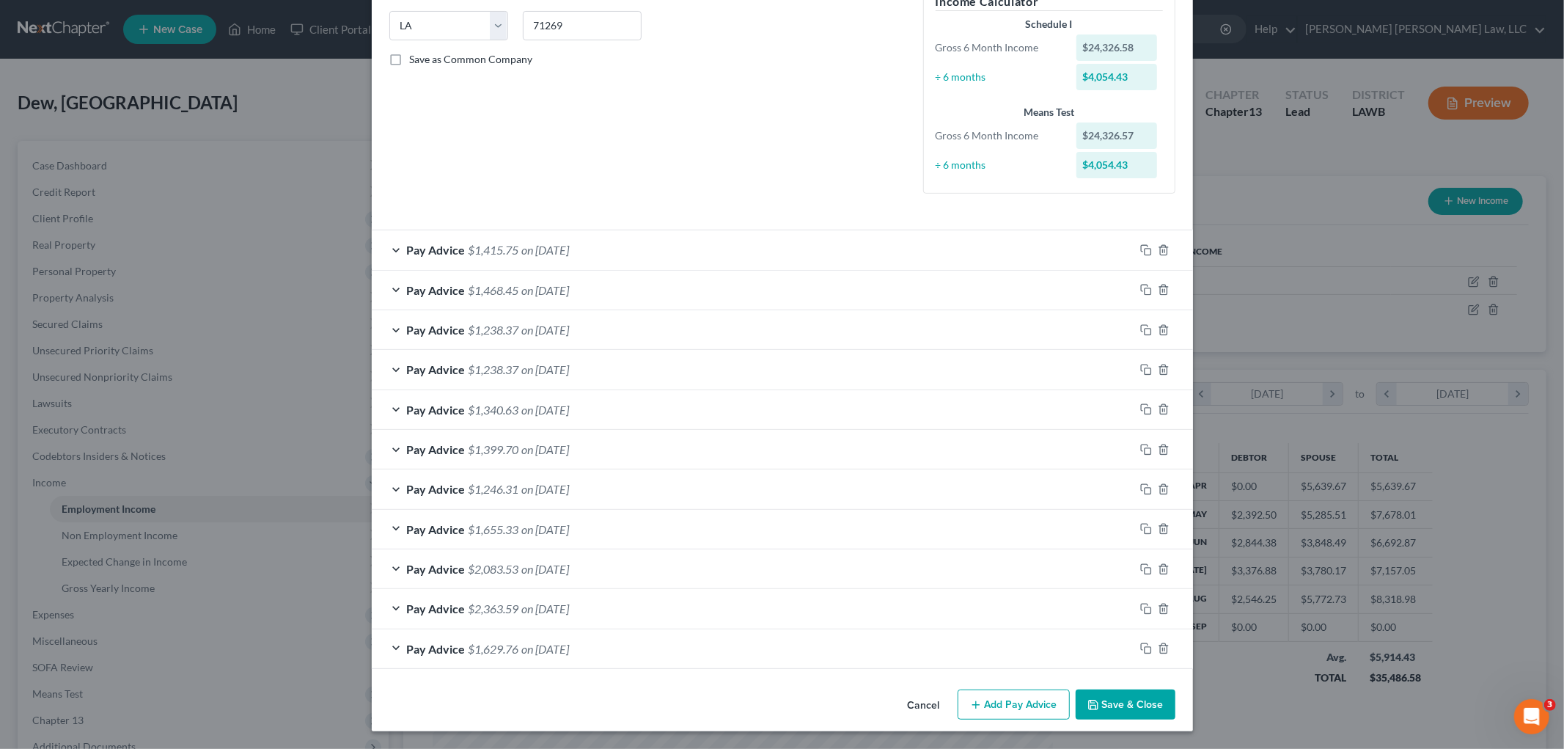
click at [1130, 707] on button "Save & Close" at bounding box center [1125, 704] width 100 height 31
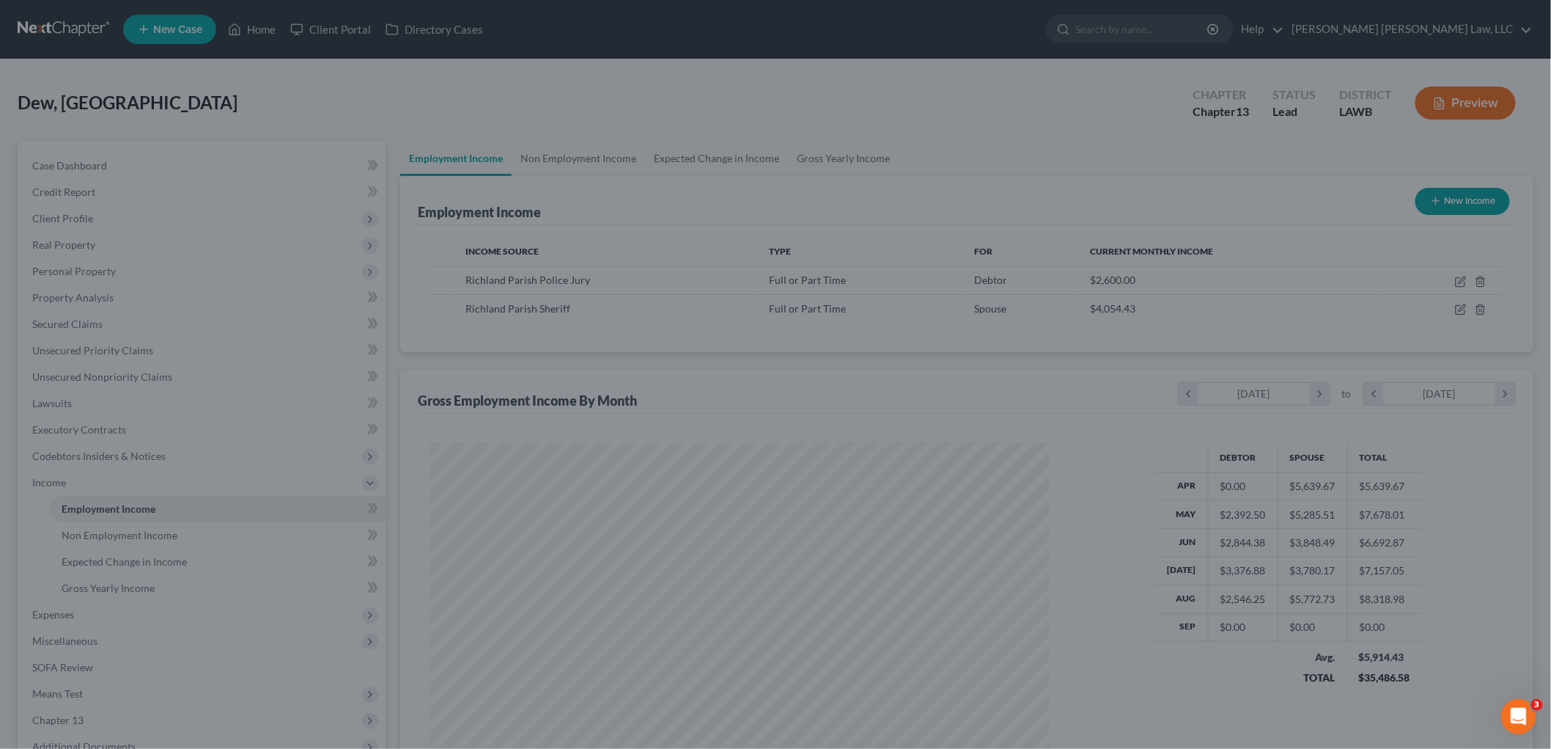
scroll to position [732802, 732465]
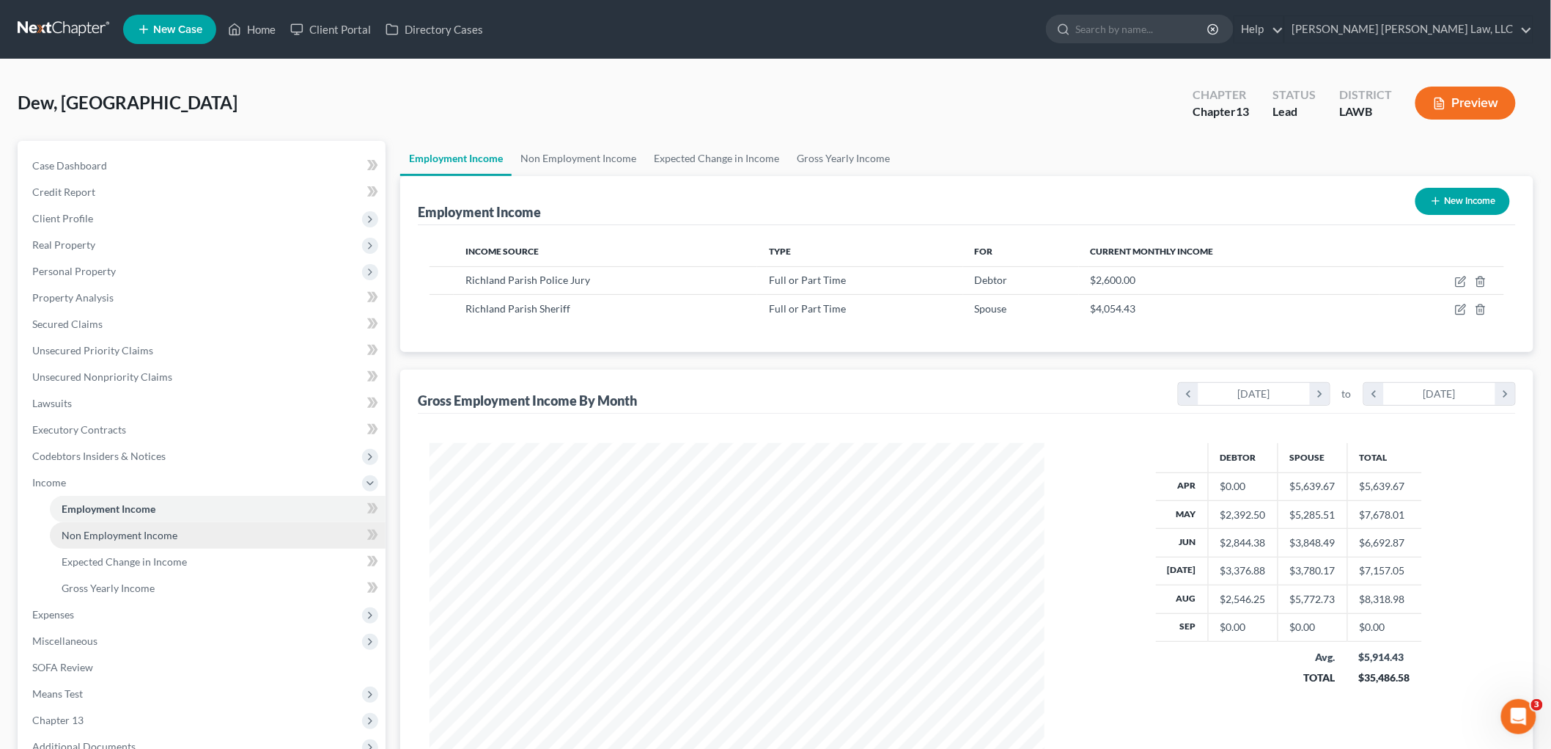
click at [114, 529] on span "Non Employment Income" at bounding box center [120, 535] width 116 height 12
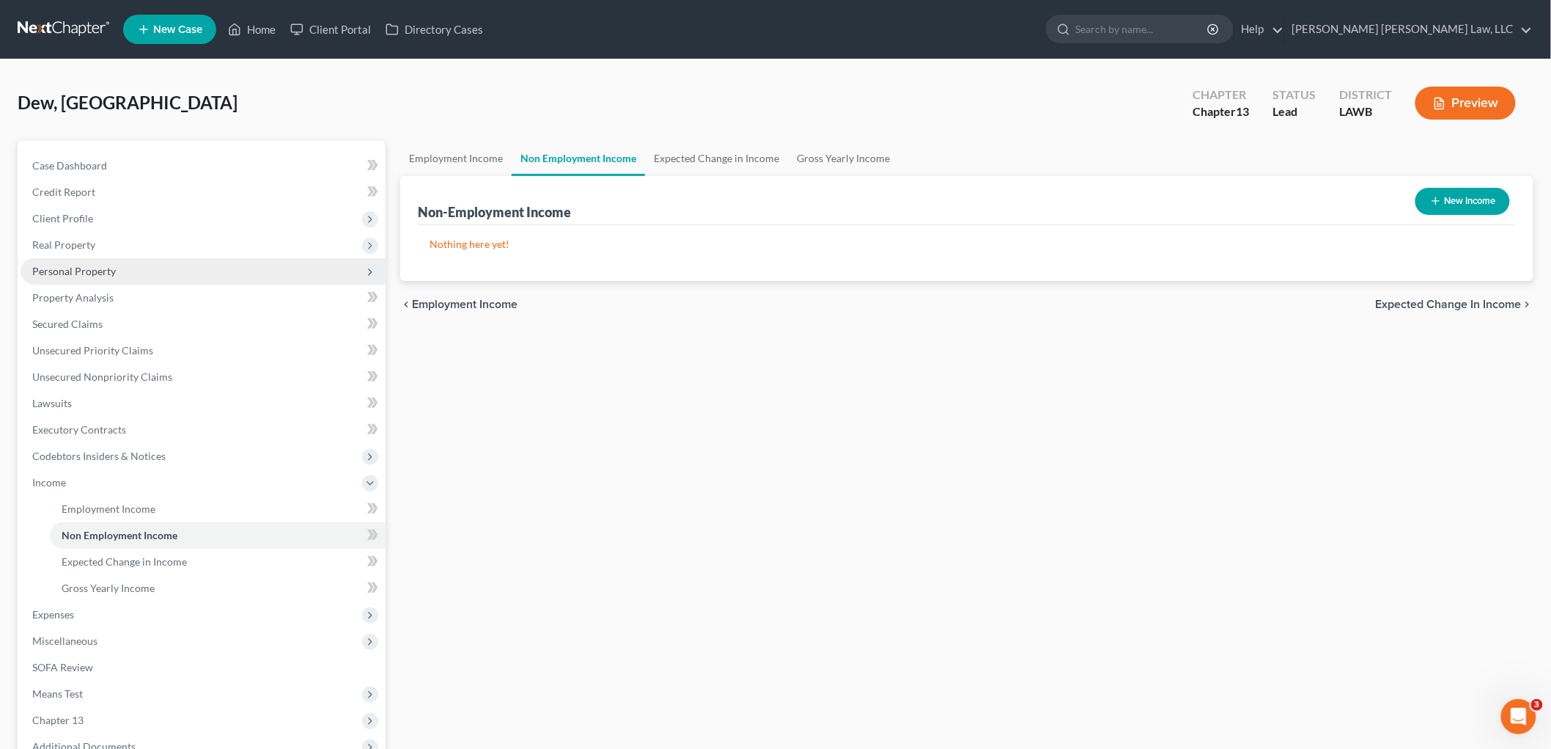
click at [103, 265] on span "Personal Property" at bounding box center [74, 271] width 84 height 12
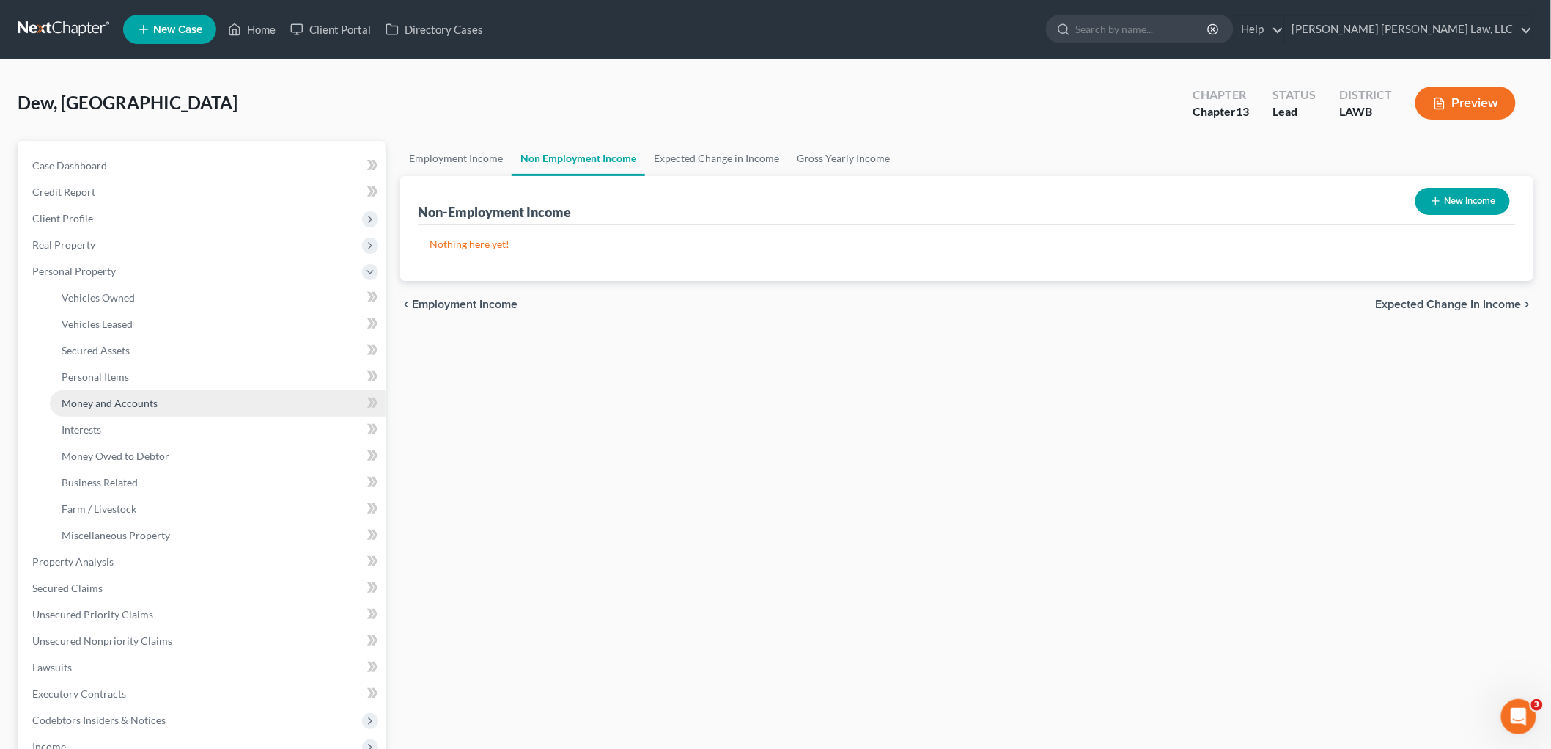
click at [114, 398] on span "Money and Accounts" at bounding box center [110, 403] width 96 height 12
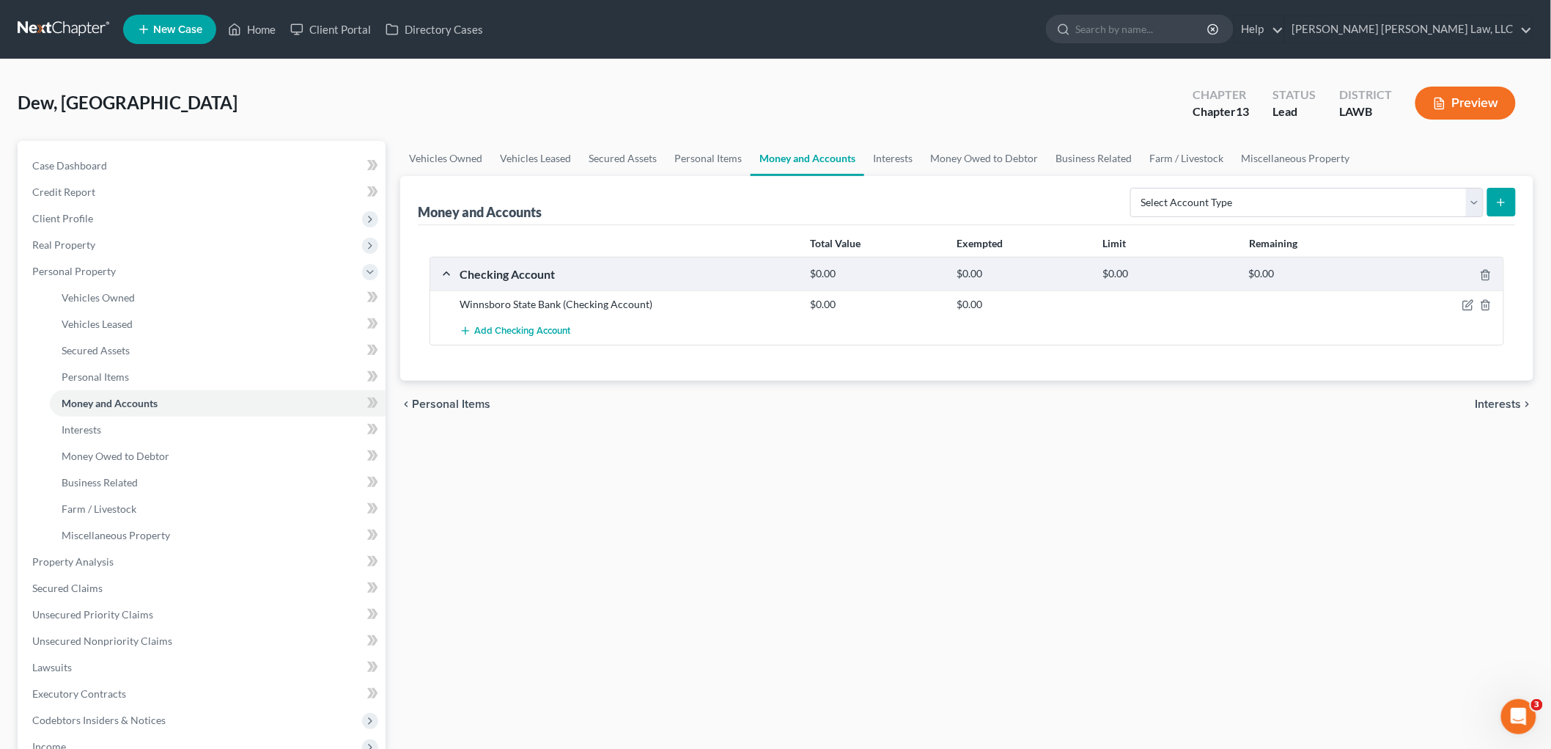
click at [82, 24] on link at bounding box center [65, 29] width 94 height 26
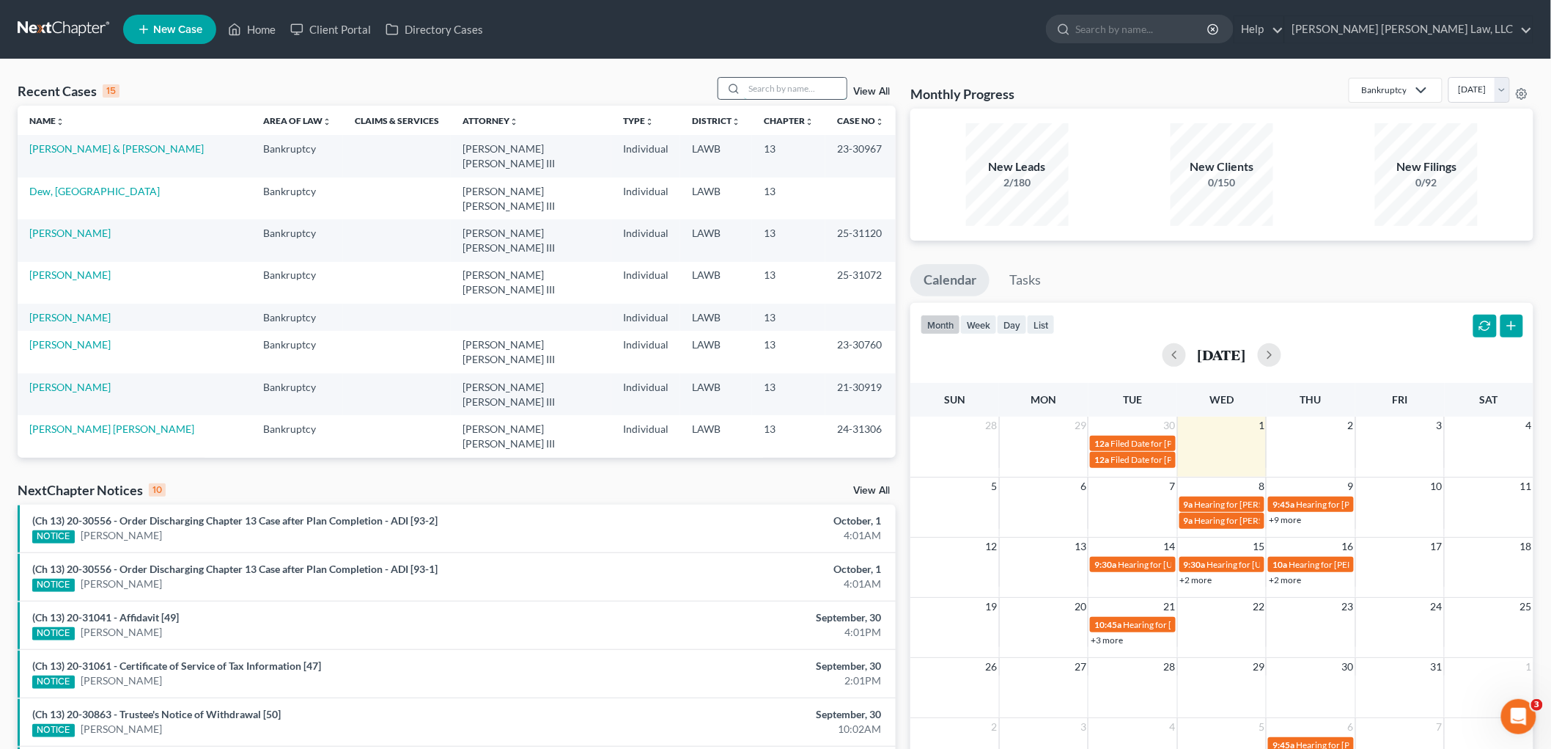
click at [774, 90] on input "search" at bounding box center [795, 88] width 103 height 21
type input "25-12170"
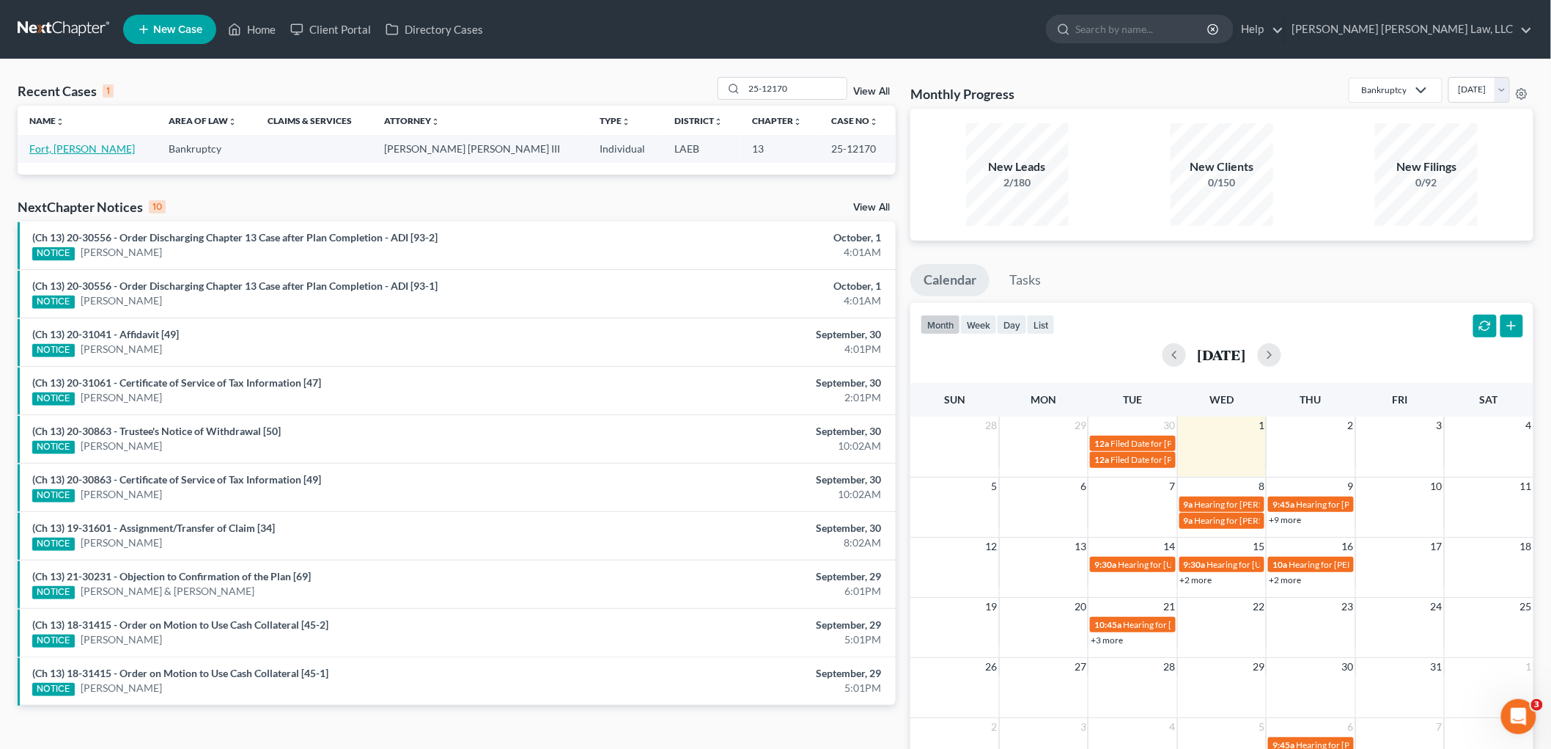
click at [53, 151] on link "Fort, [PERSON_NAME]" at bounding box center [82, 148] width 106 height 12
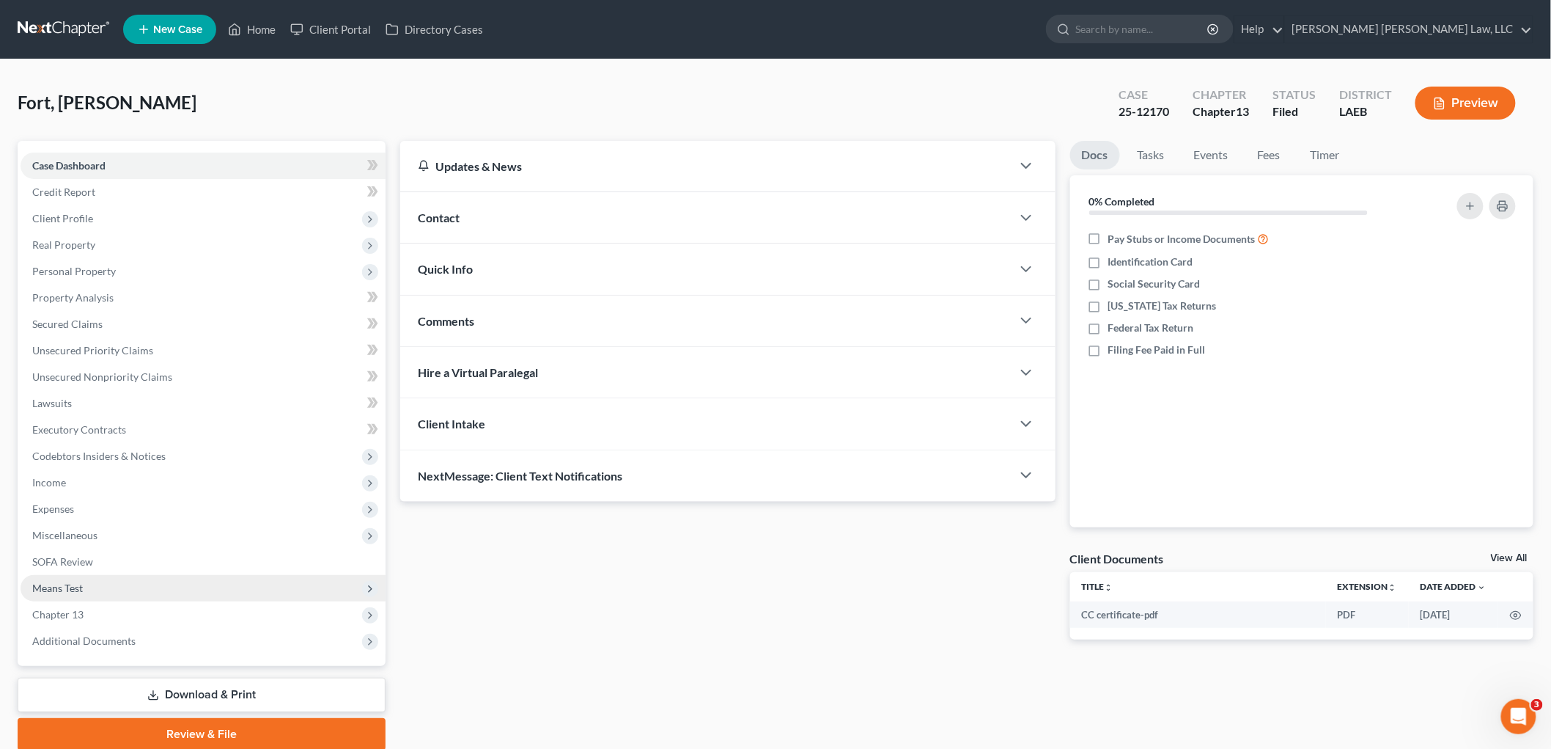
click at [77, 584] on span "Means Test" at bounding box center [57, 587] width 51 height 12
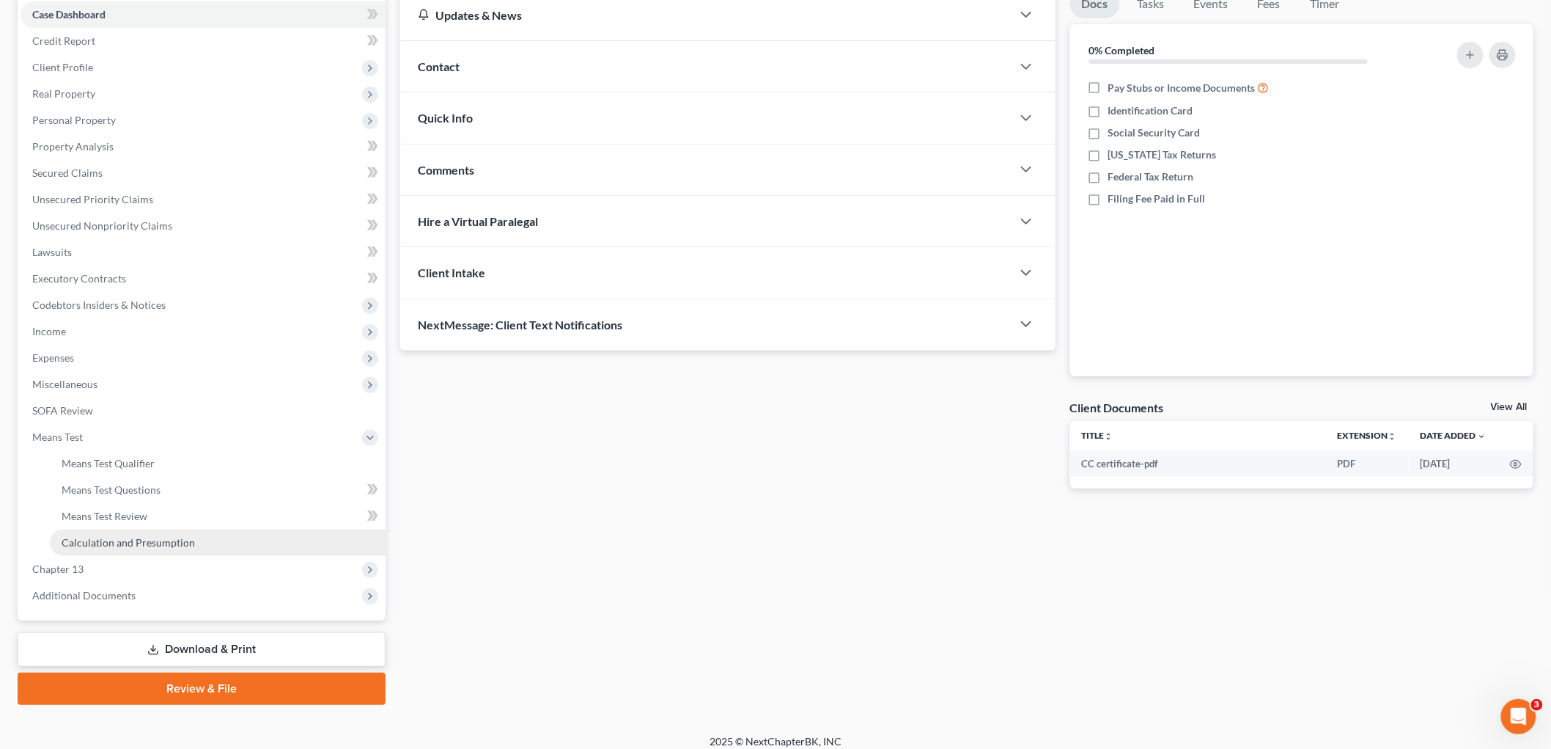
scroll to position [161, 0]
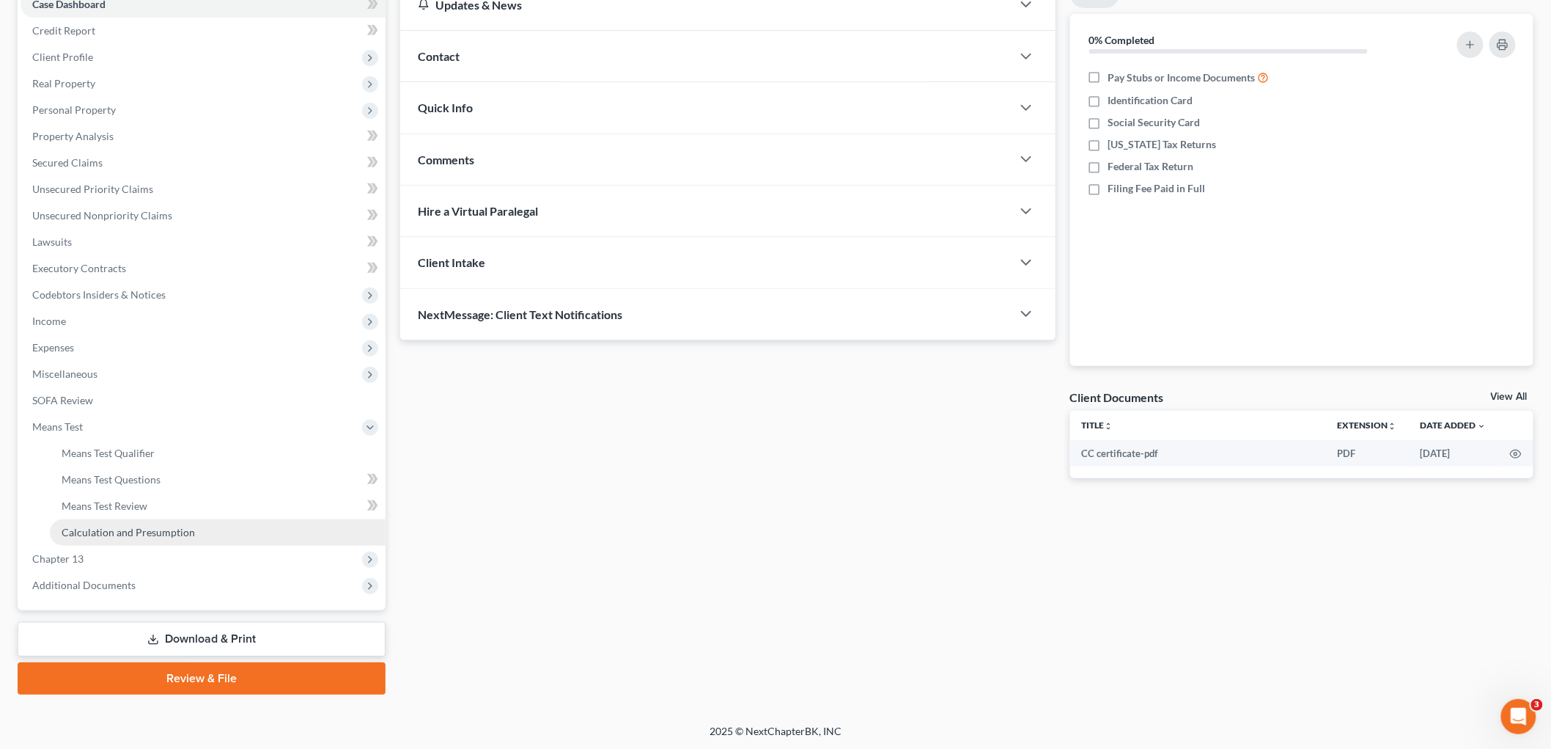
click at [128, 533] on span "Calculation and Presumption" at bounding box center [128, 532] width 133 height 12
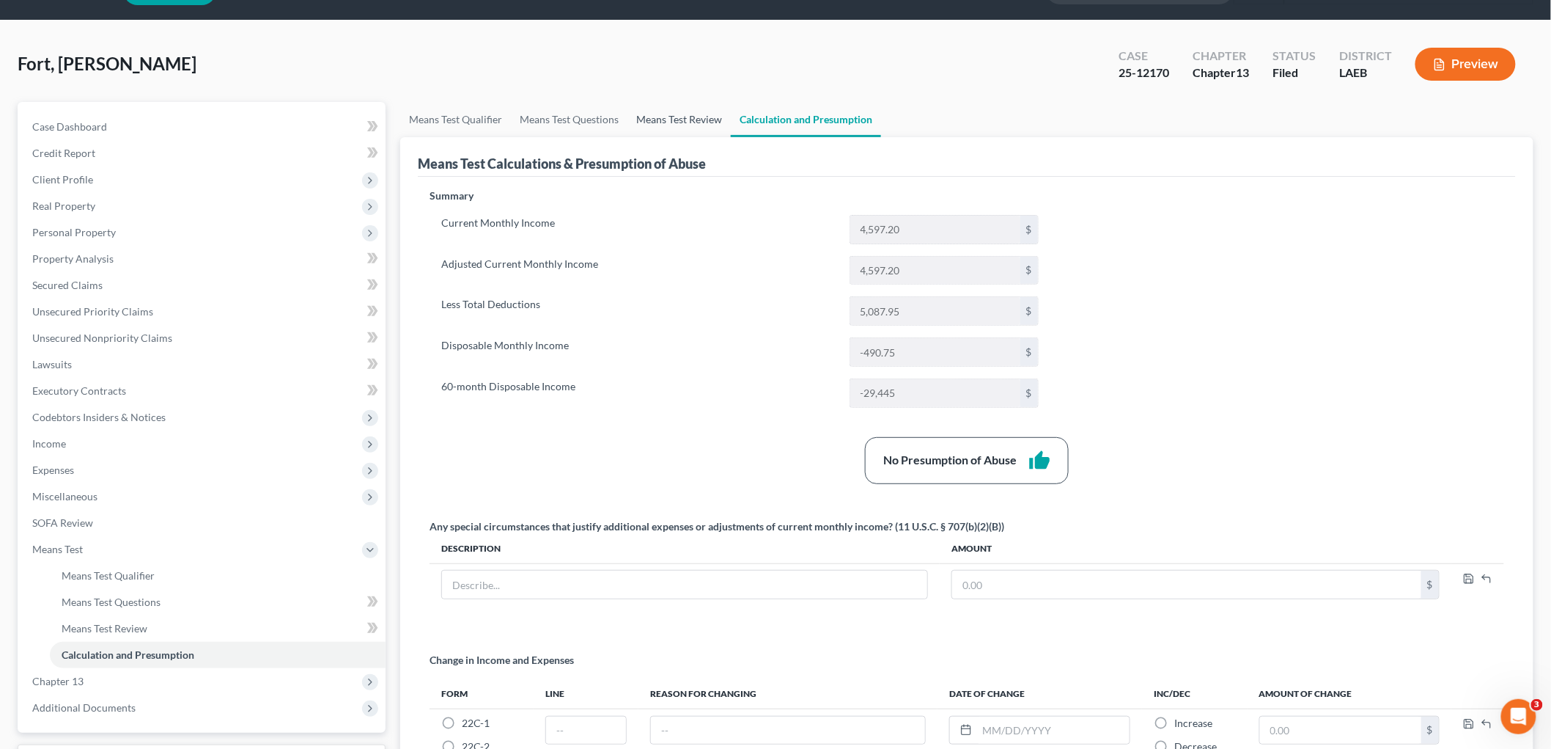
scroll to position [37, 0]
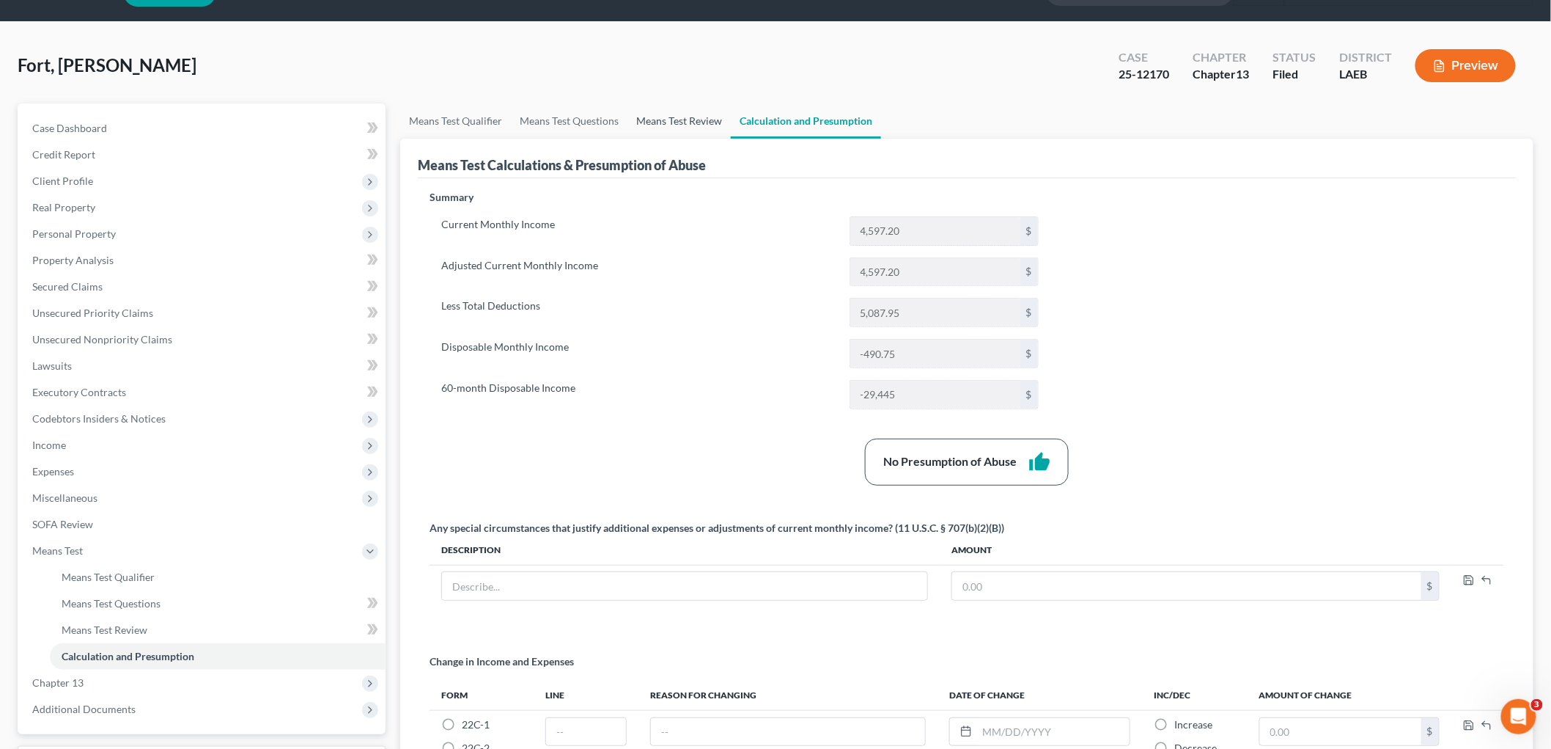
click at [661, 107] on link "Means Test Review" at bounding box center [679, 120] width 103 height 35
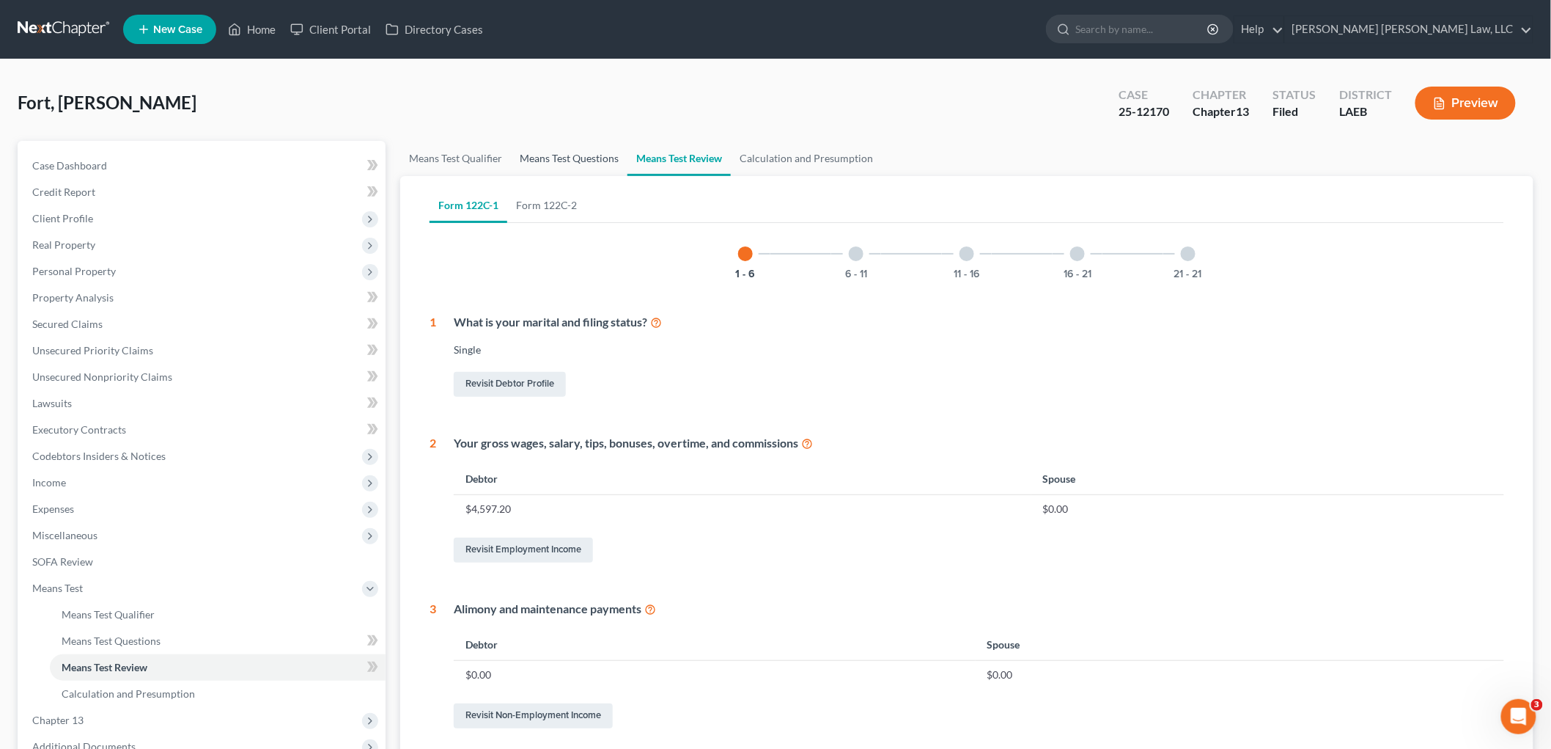
click at [582, 155] on link "Means Test Questions" at bounding box center [569, 158] width 117 height 35
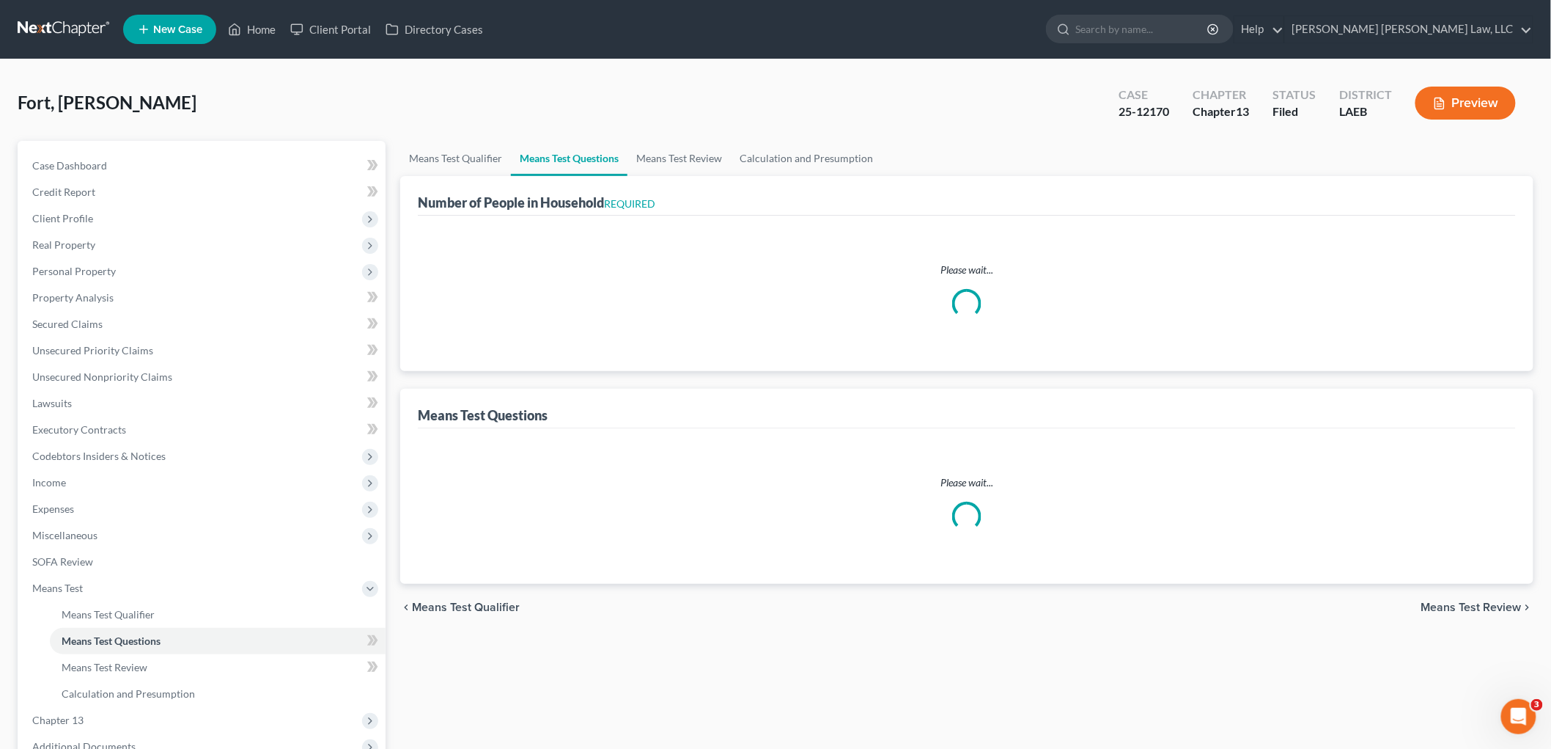
select select "1"
select select "60"
select select "1"
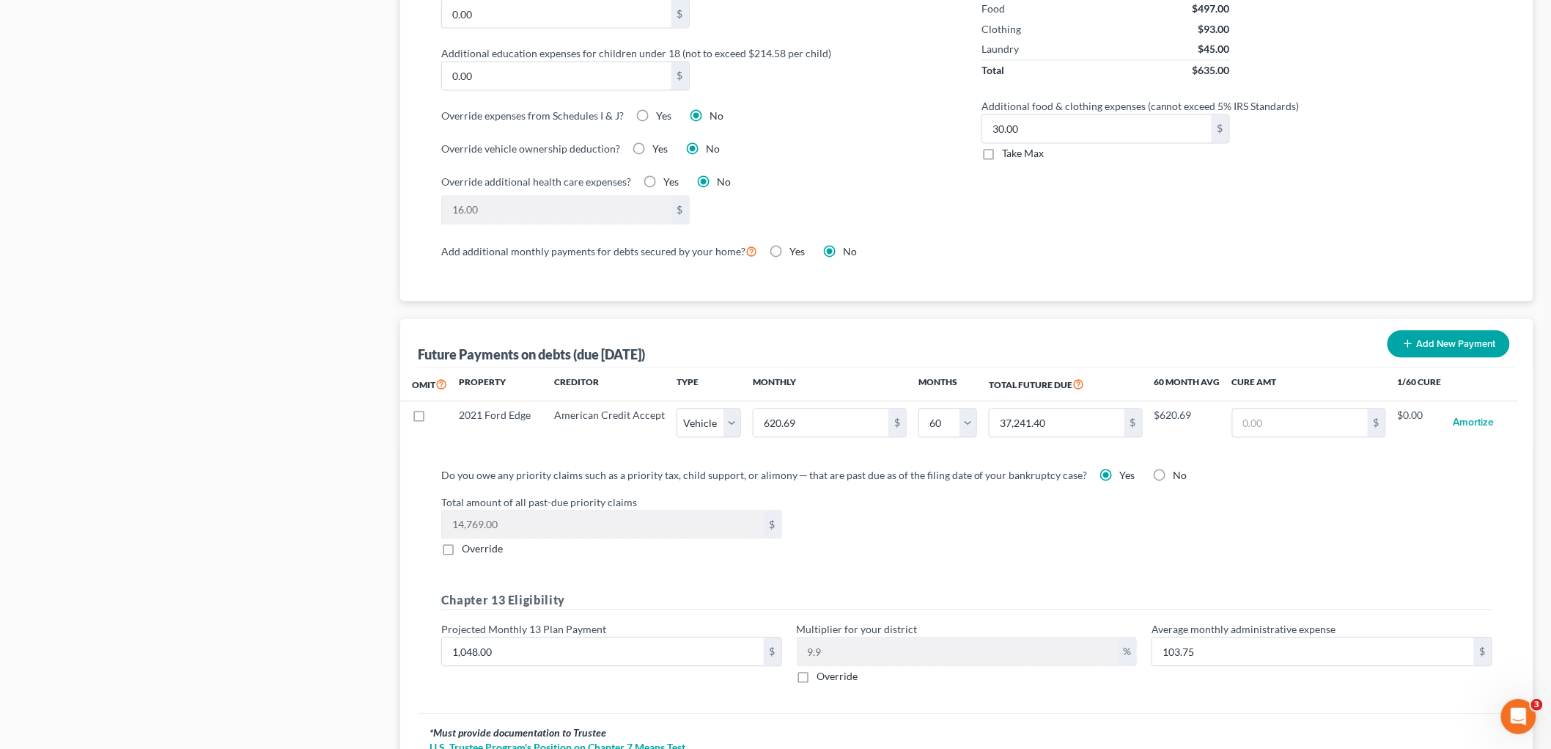
scroll to position [1265, 0]
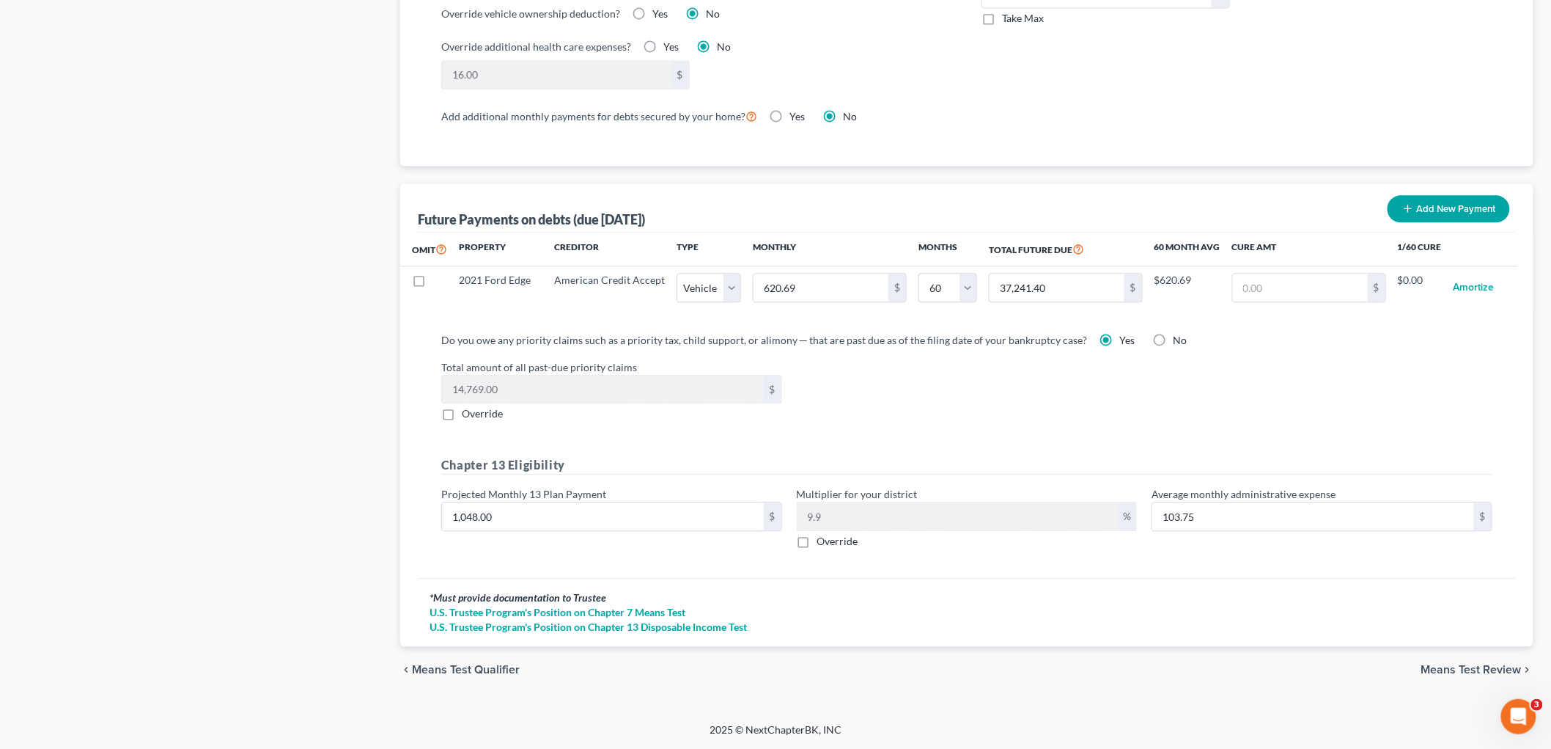
click at [817, 540] on label "Override" at bounding box center [837, 541] width 41 height 15
click at [823, 540] on input "Override" at bounding box center [828, 539] width 10 height 10
checkbox input "true"
click at [817, 540] on label "Override" at bounding box center [837, 541] width 41 height 15
click at [823, 540] on input "Override" at bounding box center [828, 539] width 10 height 10
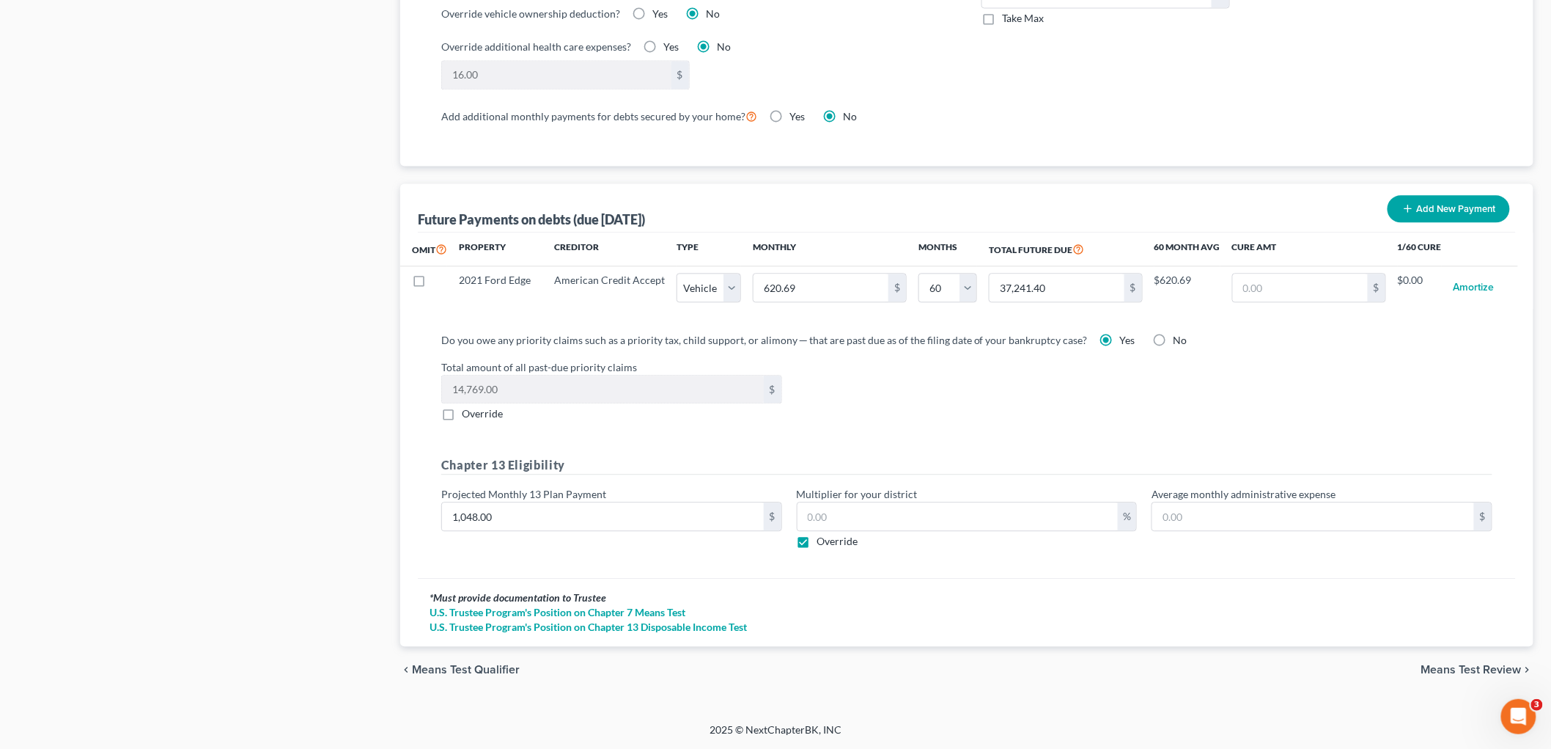
checkbox input "false"
type input "103.75"
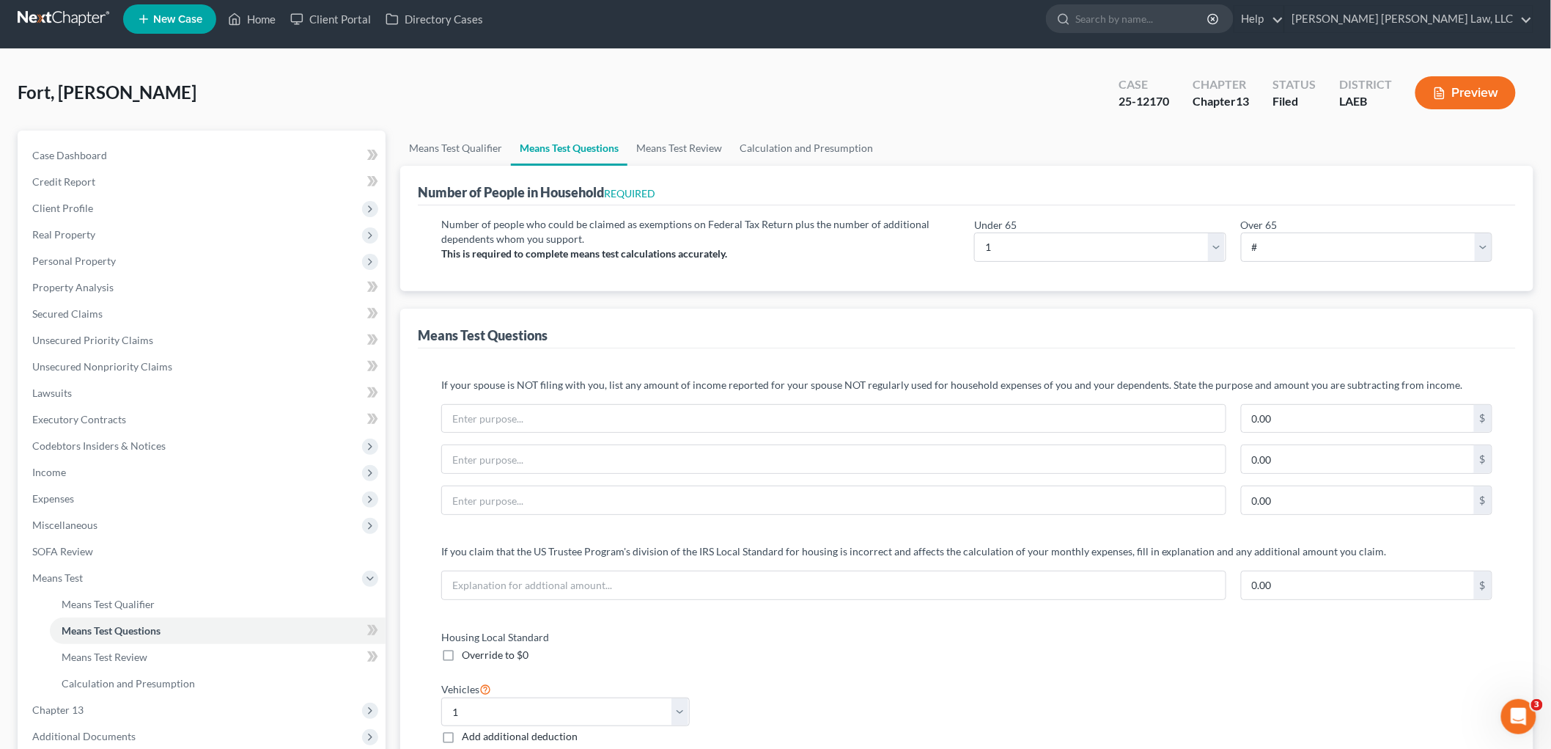
scroll to position [0, 0]
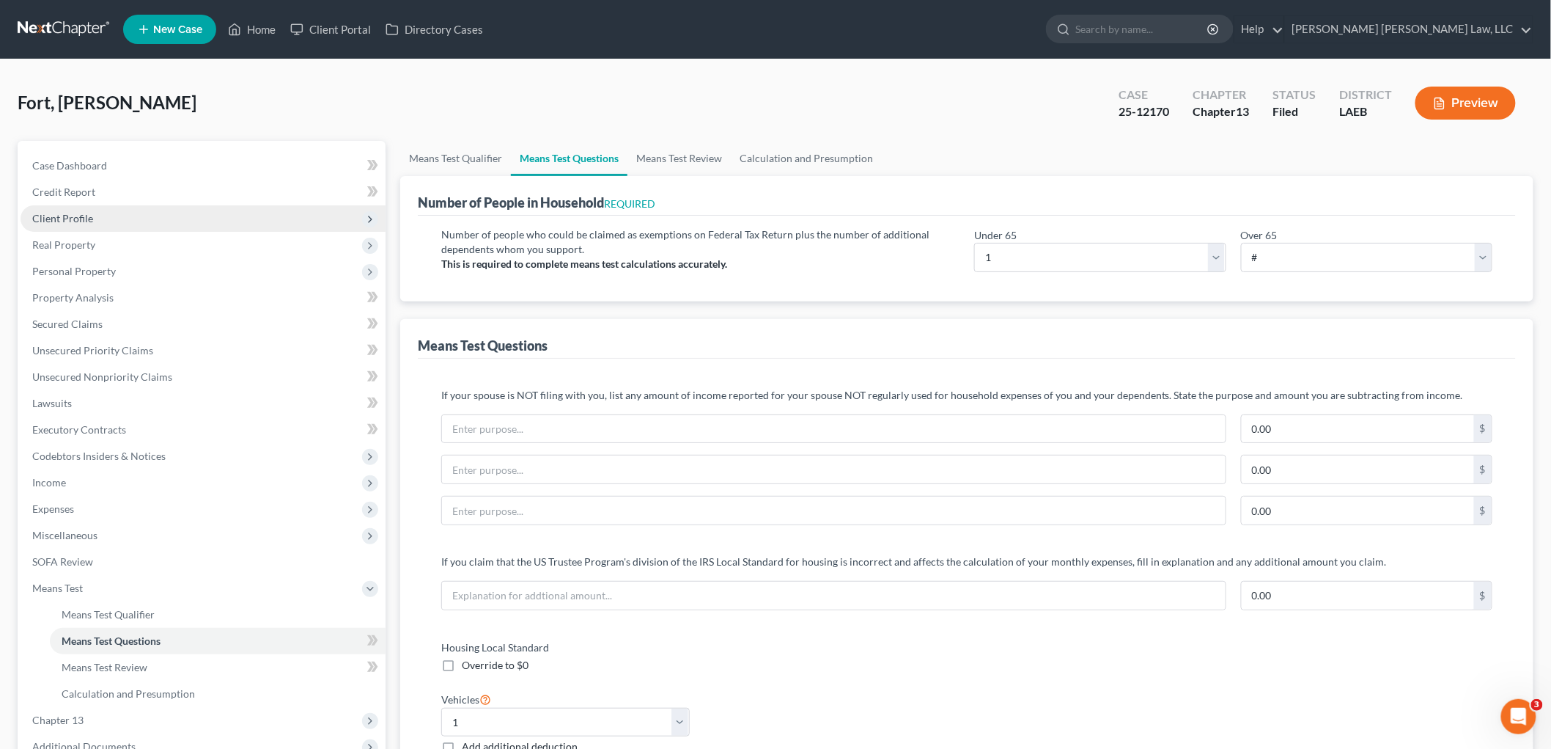
click at [90, 223] on span "Client Profile" at bounding box center [62, 218] width 61 height 12
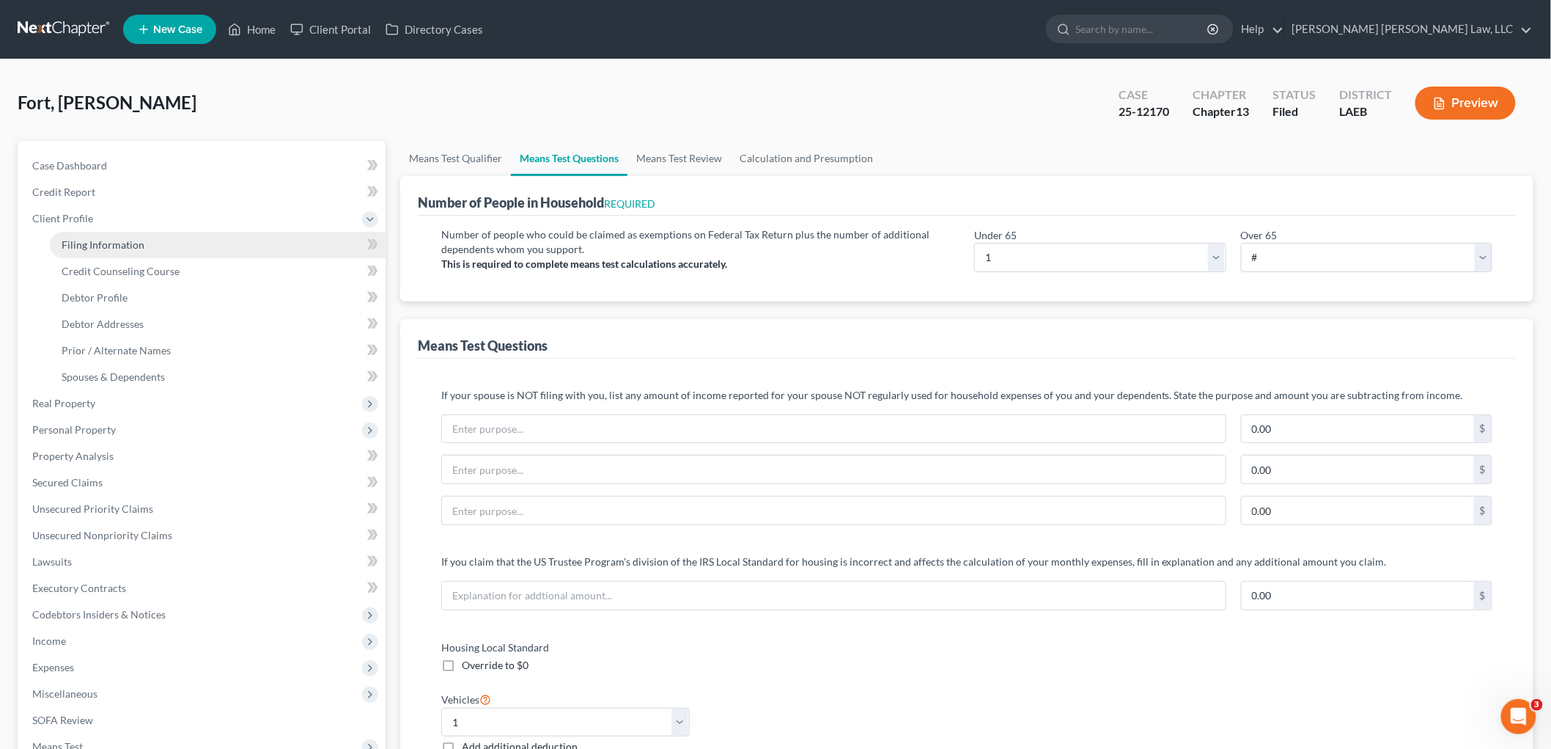
click at [106, 246] on span "Filing Information" at bounding box center [103, 244] width 83 height 12
select select "1"
select select "0"
select select "3"
select select "19"
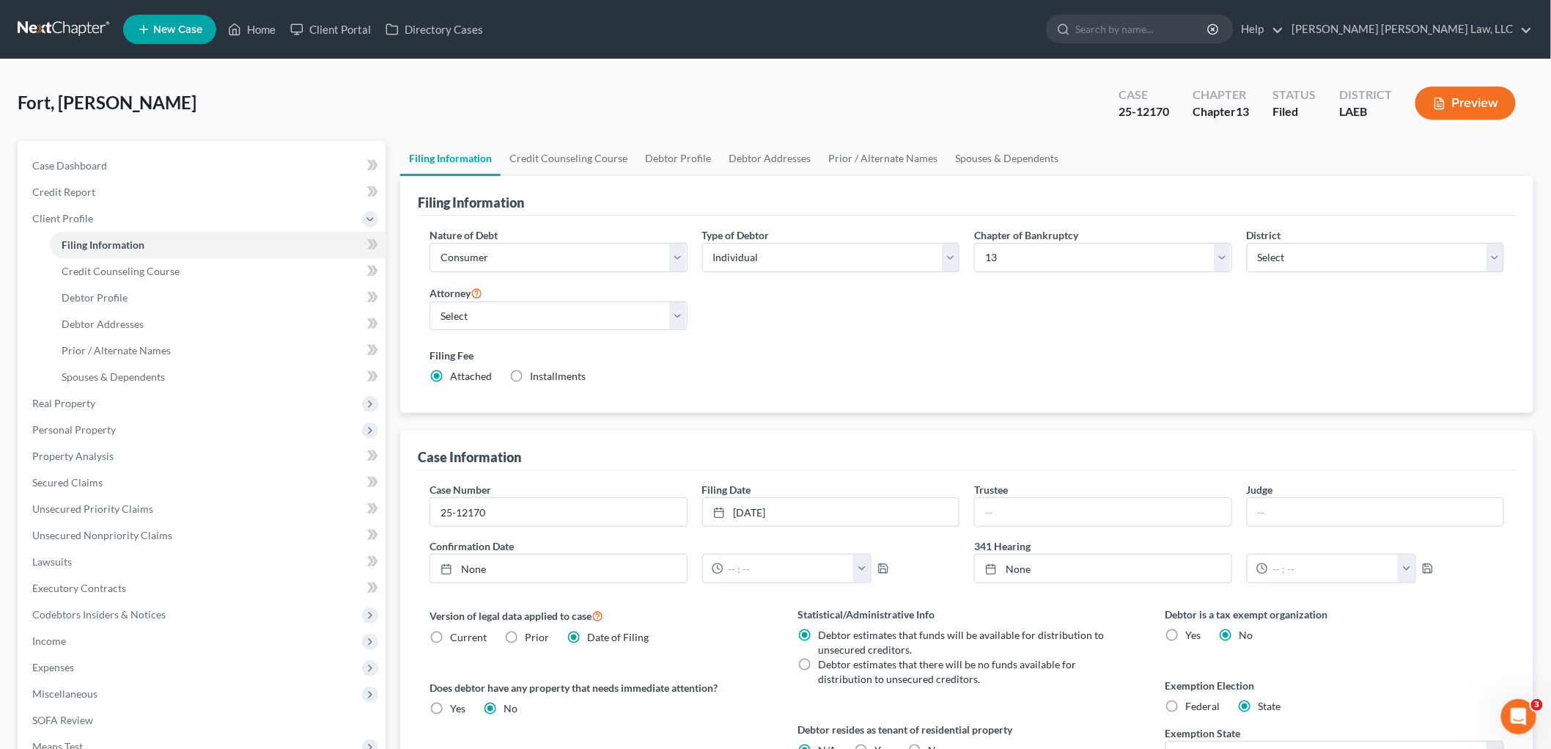
click at [75, 23] on link at bounding box center [65, 29] width 94 height 26
